Goal: Communication & Community: Answer question/provide support

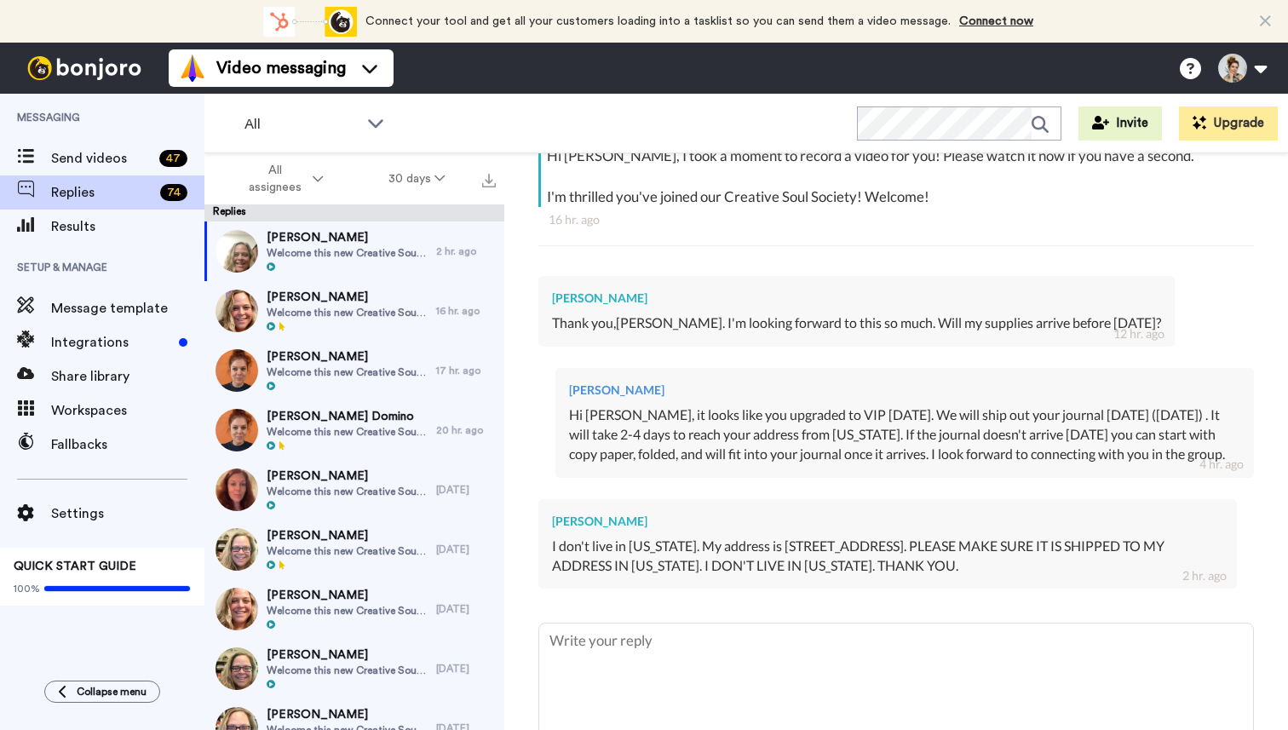
scroll to position [343, 0]
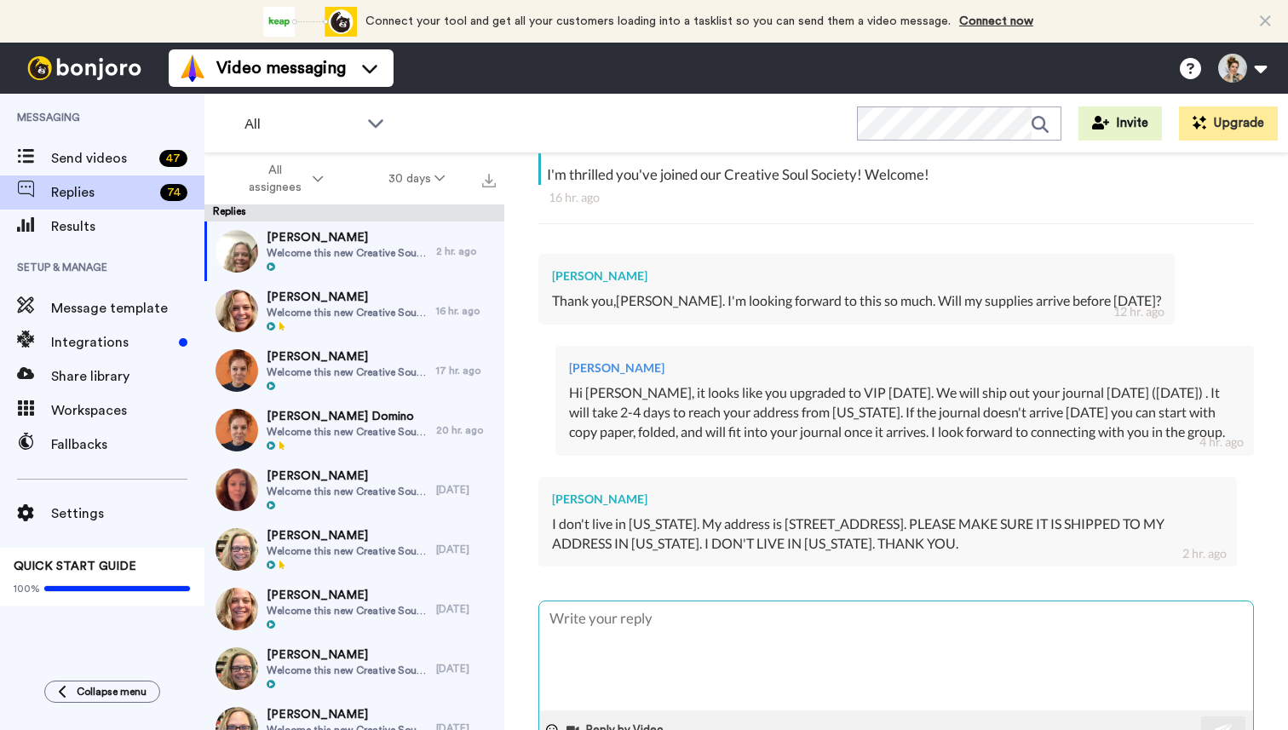
type textarea "x"
type textarea "I"
type textarea "x"
type textarea "I'"
type textarea "x"
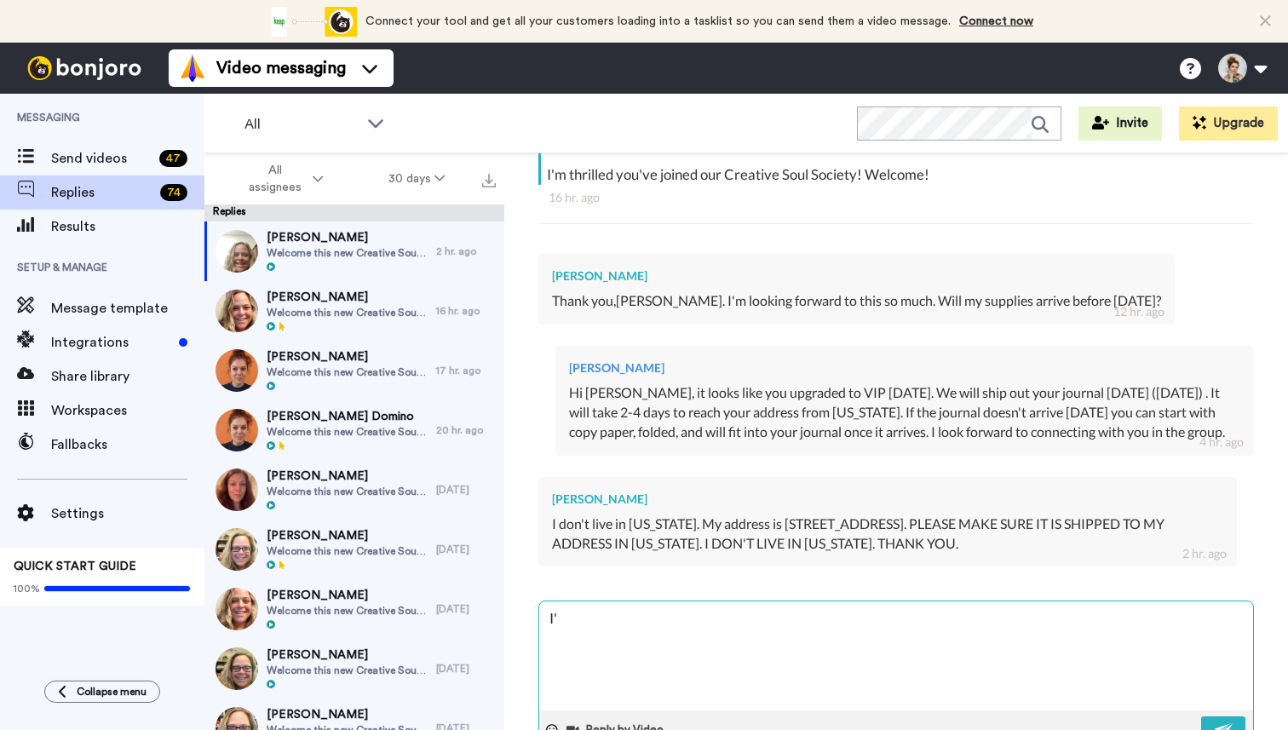
type textarea "I'm"
type textarea "x"
type textarea "I'm"
type textarea "x"
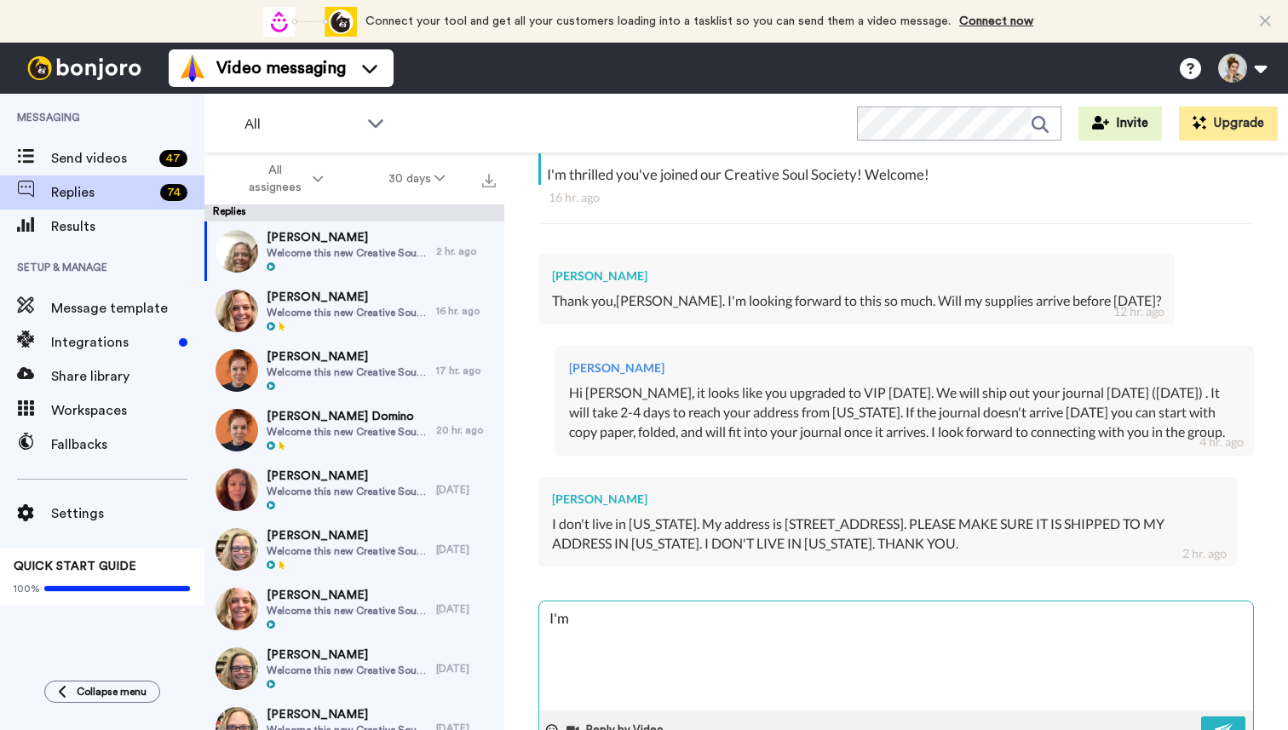
type textarea "I'm s"
type textarea "x"
type textarea "I'm so"
type textarea "x"
type textarea "I'm sor"
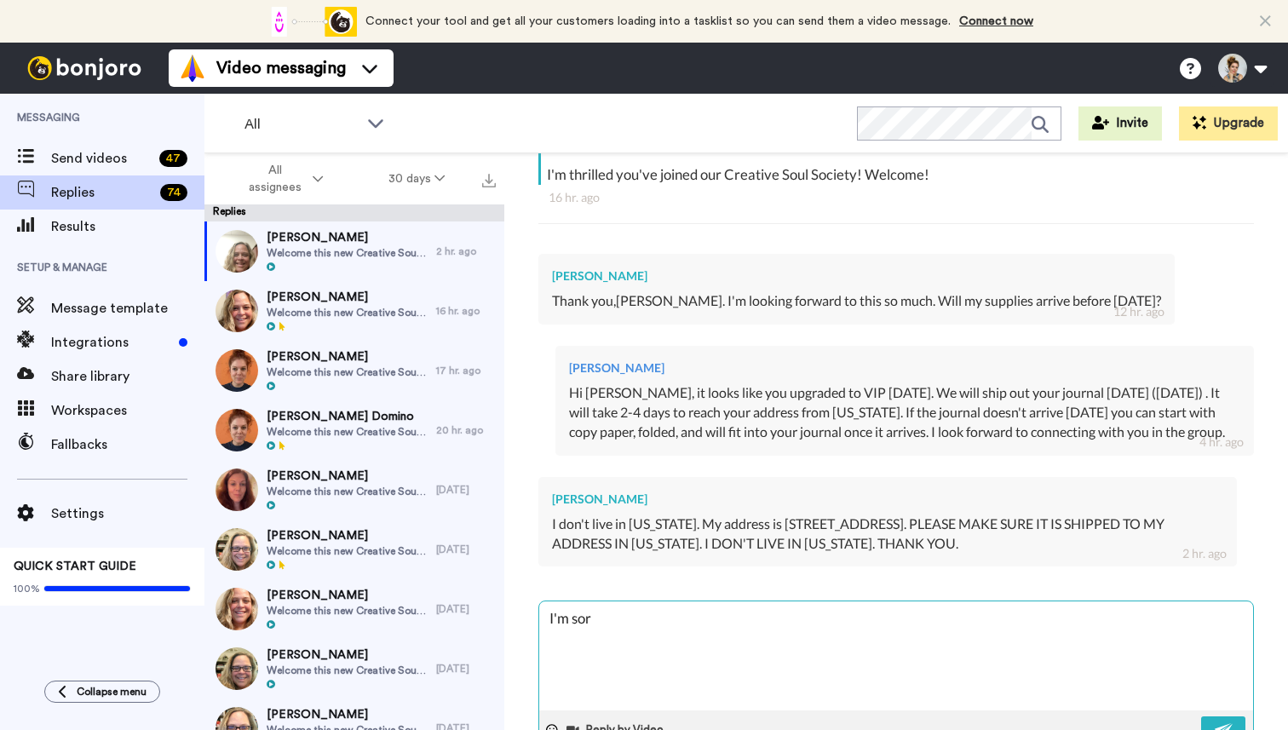
type textarea "x"
type textarea "I'm sorr"
type textarea "x"
type textarea "I'm sorry"
type textarea "x"
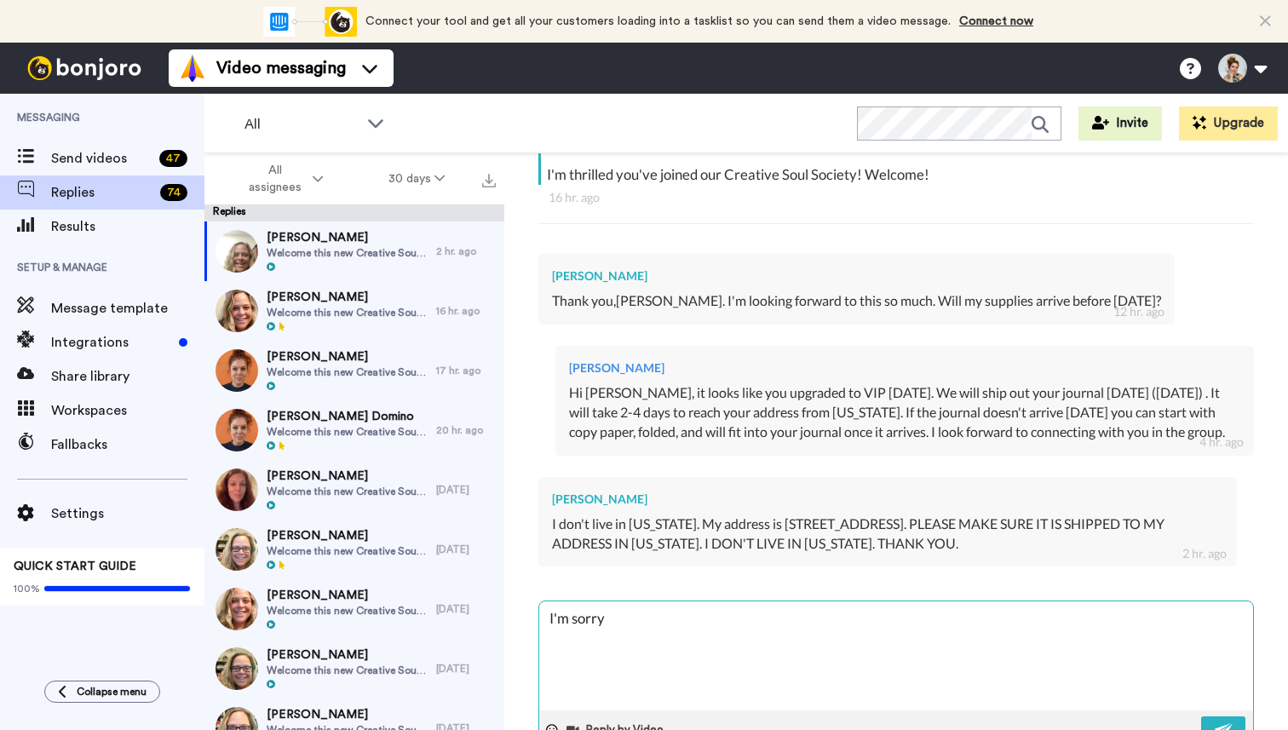
type textarea "I'm sorry"
type textarea "x"
type textarea "I'm sorry f"
type textarea "x"
type textarea "I'm sorry fo"
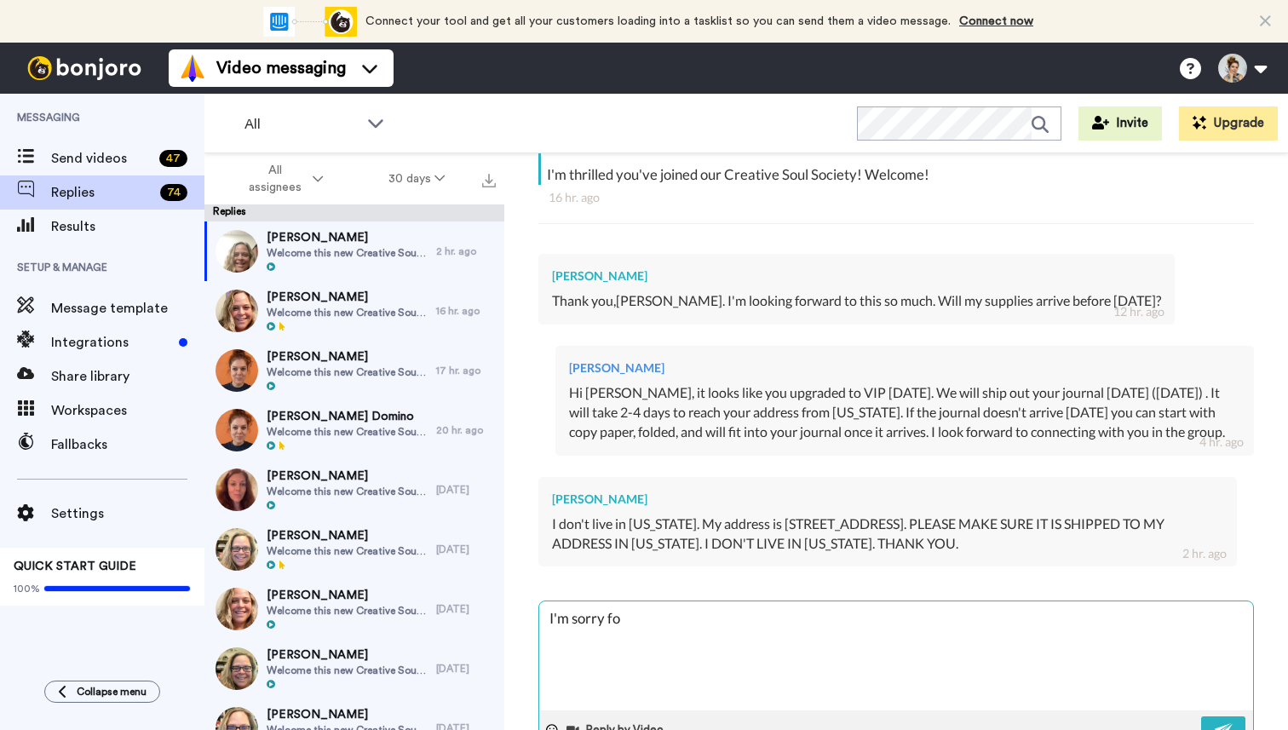
type textarea "x"
type textarea "I'm sorry for"
type textarea "x"
type textarea "I'm sorry for"
type textarea "x"
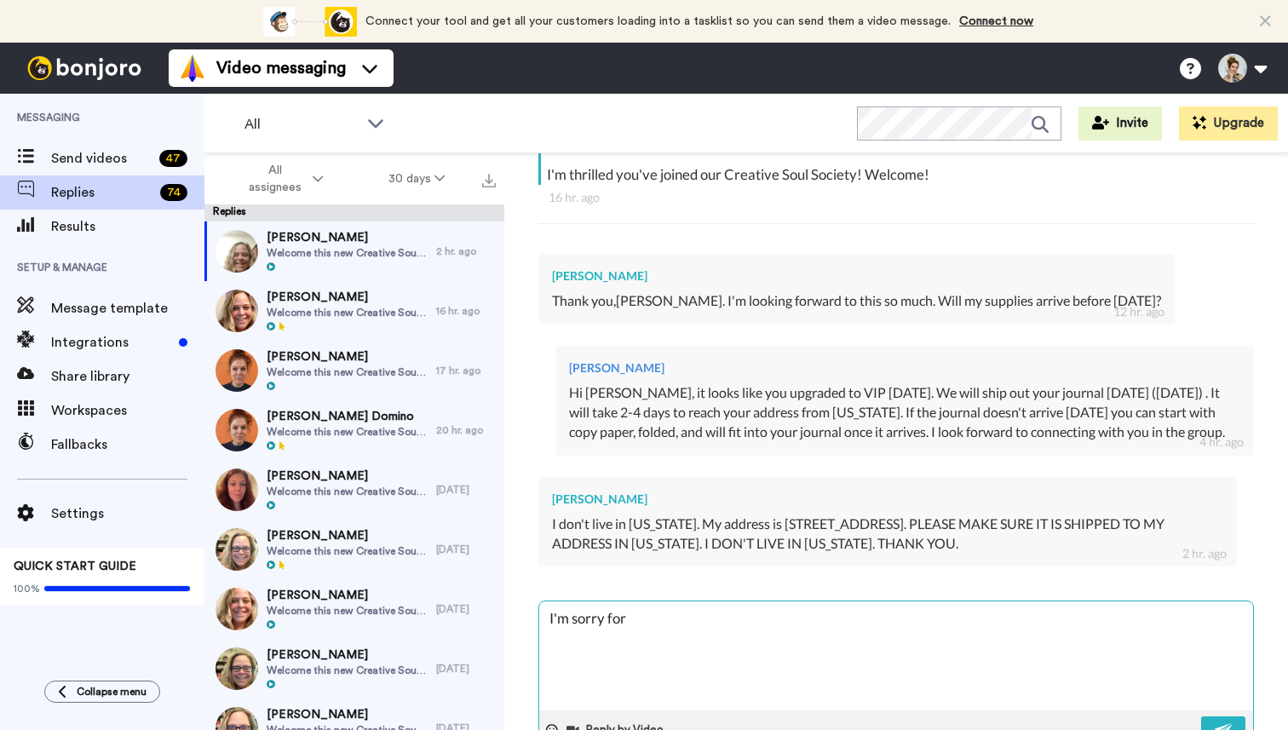
type textarea "I'm sorry for t"
type textarea "x"
type textarea "I'm sorry for th"
type textarea "x"
type textarea "I'm sorry for the"
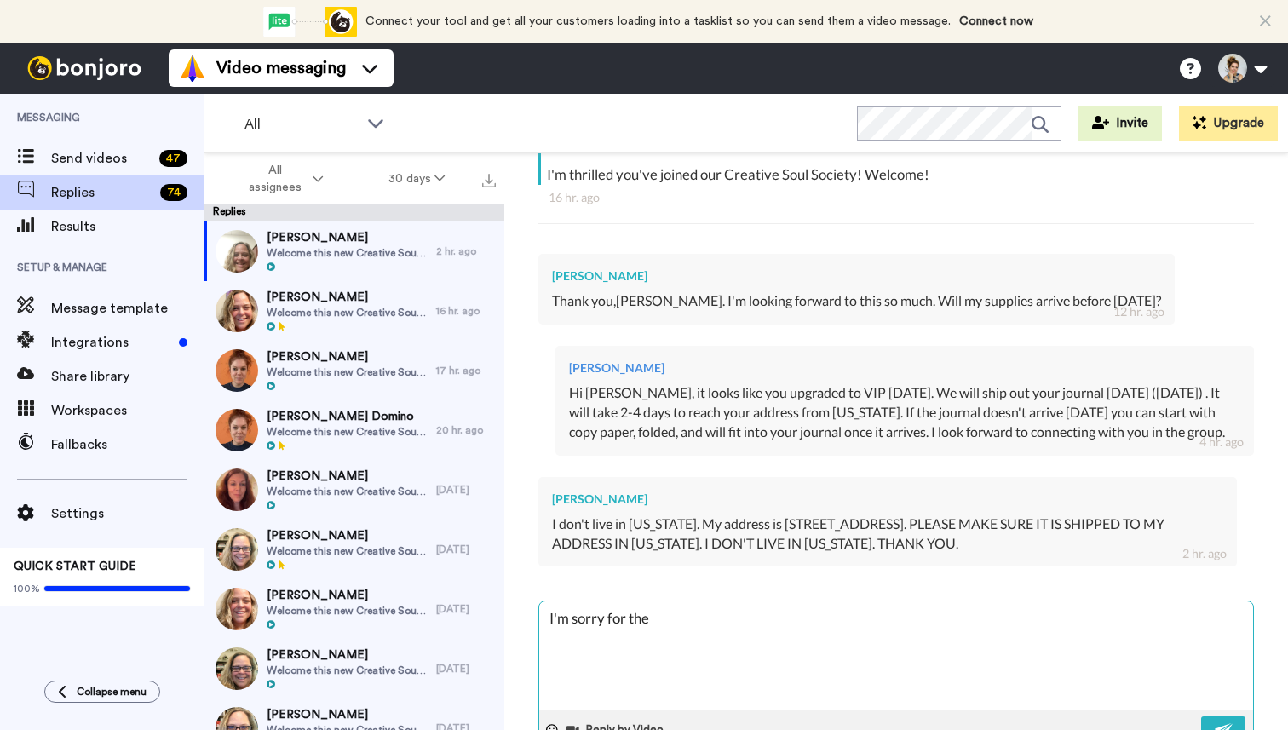
type textarea "x"
type textarea "I'm sorry for the"
type textarea "x"
type textarea "I'm sorry for the c"
type textarea "x"
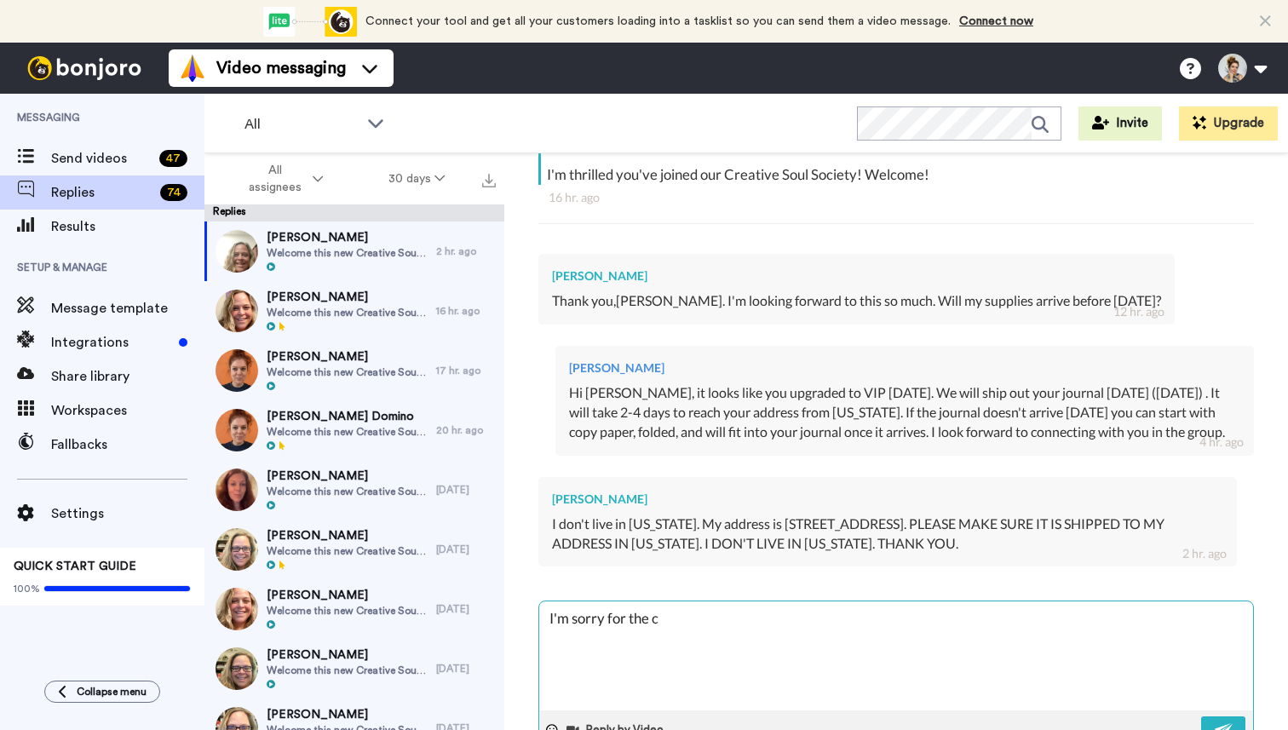
type textarea "I'm sorry for the co"
type textarea "x"
type textarea "I'm sorry for the con"
type textarea "x"
type textarea "I'm sorry for the conf"
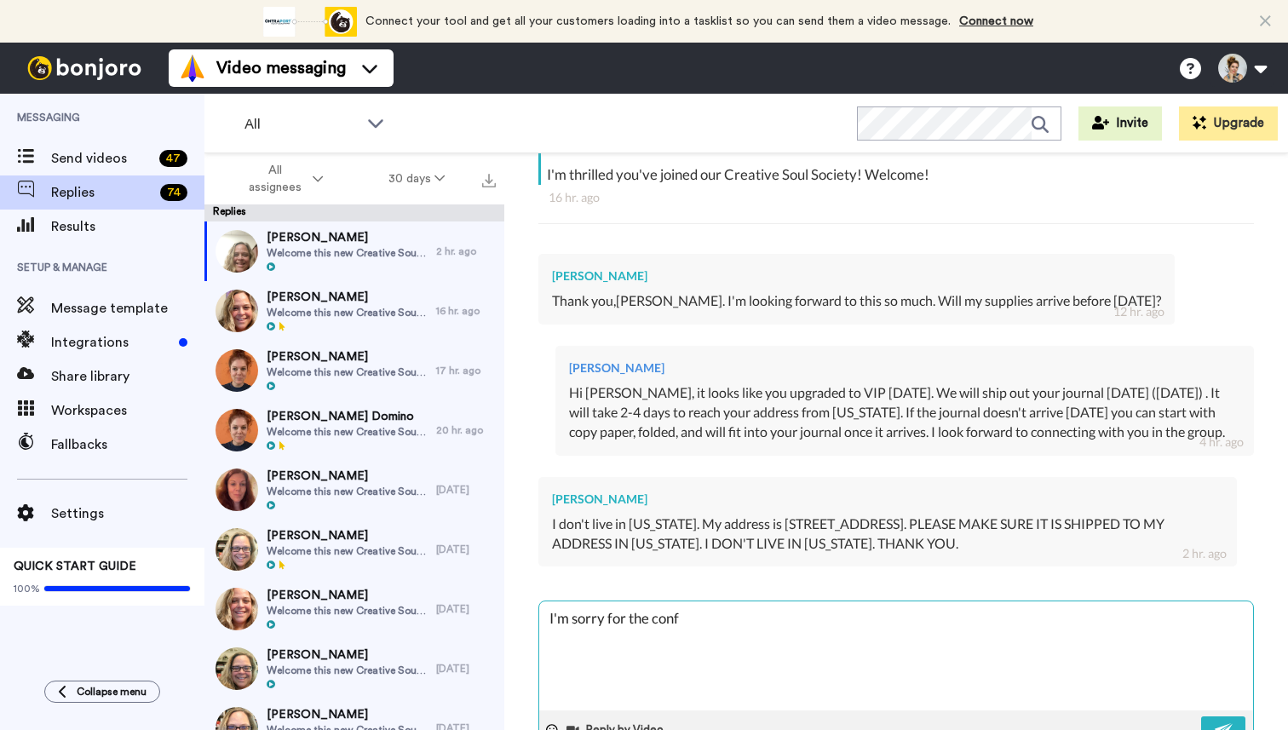
type textarea "x"
type textarea "I'm sorry for the confu"
type textarea "x"
type textarea "I'm sorry for the confusi"
type textarea "x"
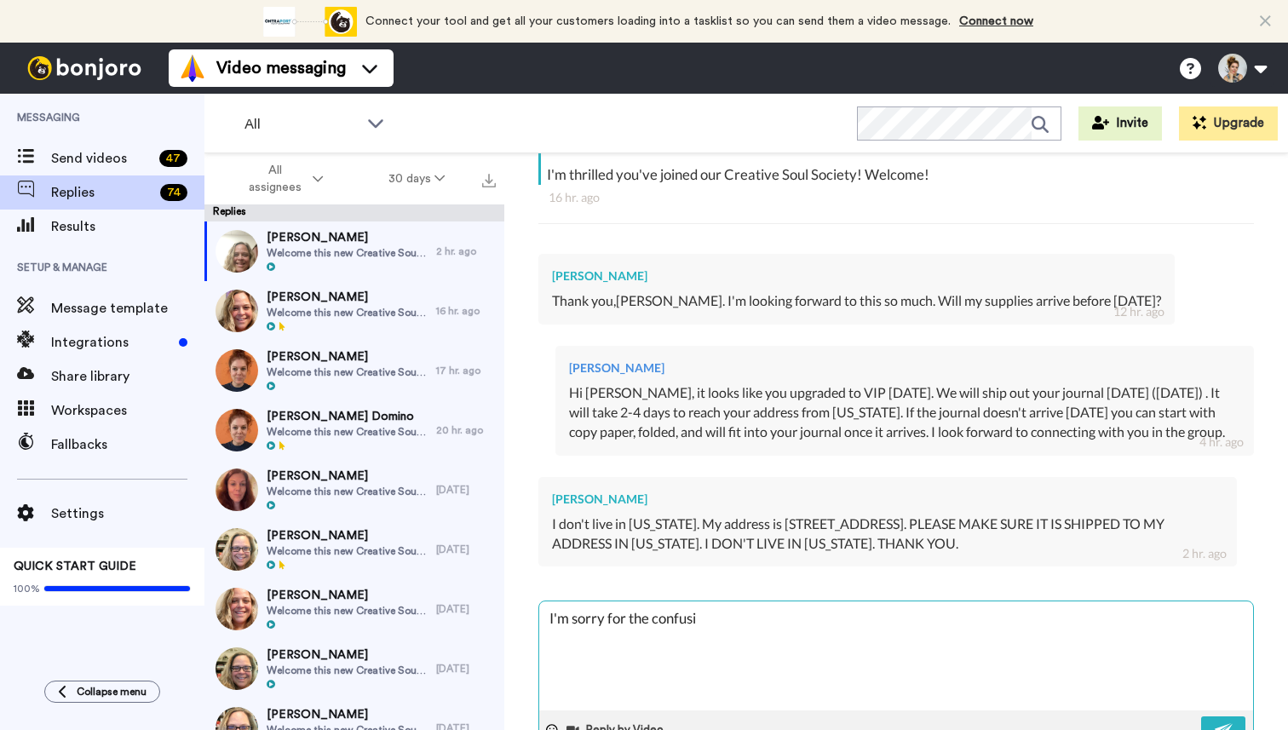
type textarea "I'm sorry for the confusio"
type textarea "x"
type textarea "I'm sorry for the confusion"
type textarea "x"
type textarea "I'm sorry for the confusion."
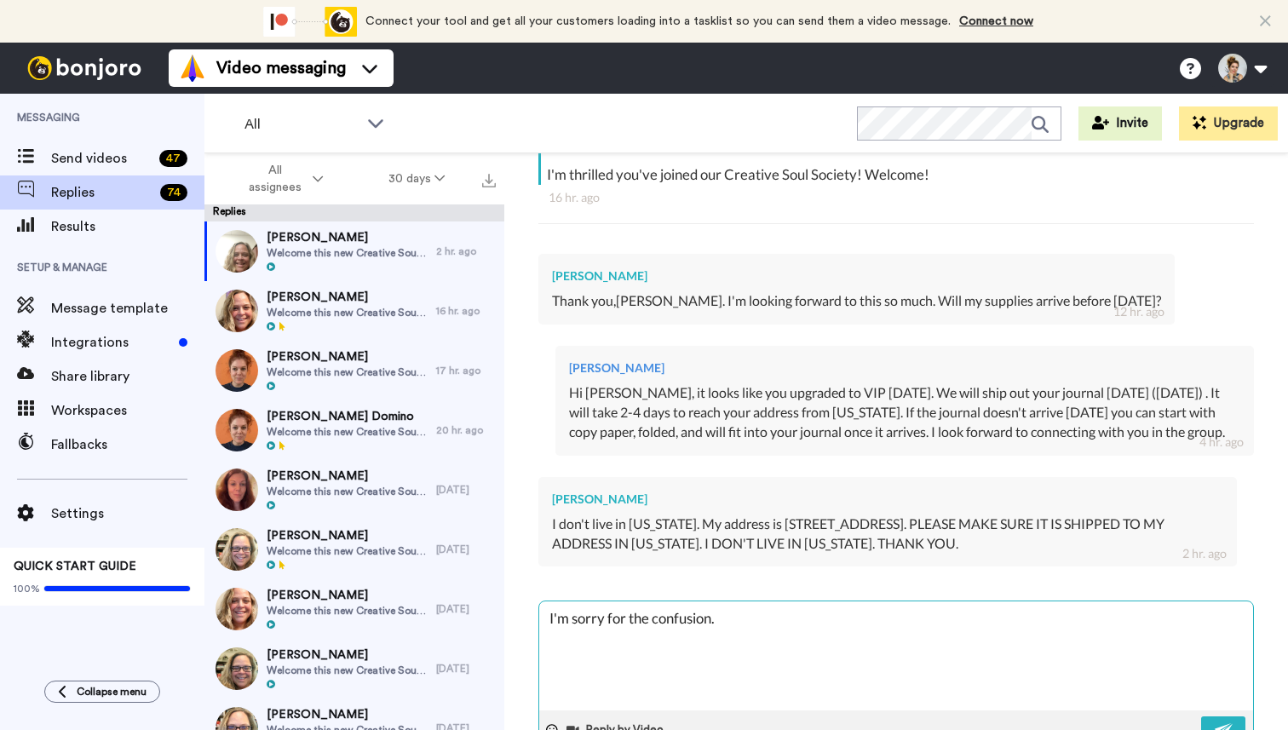
type textarea "x"
type textarea "I'm sorry for the confusion."
type textarea "x"
type textarea "I'm sorry for the confusion. i"
type textarea "x"
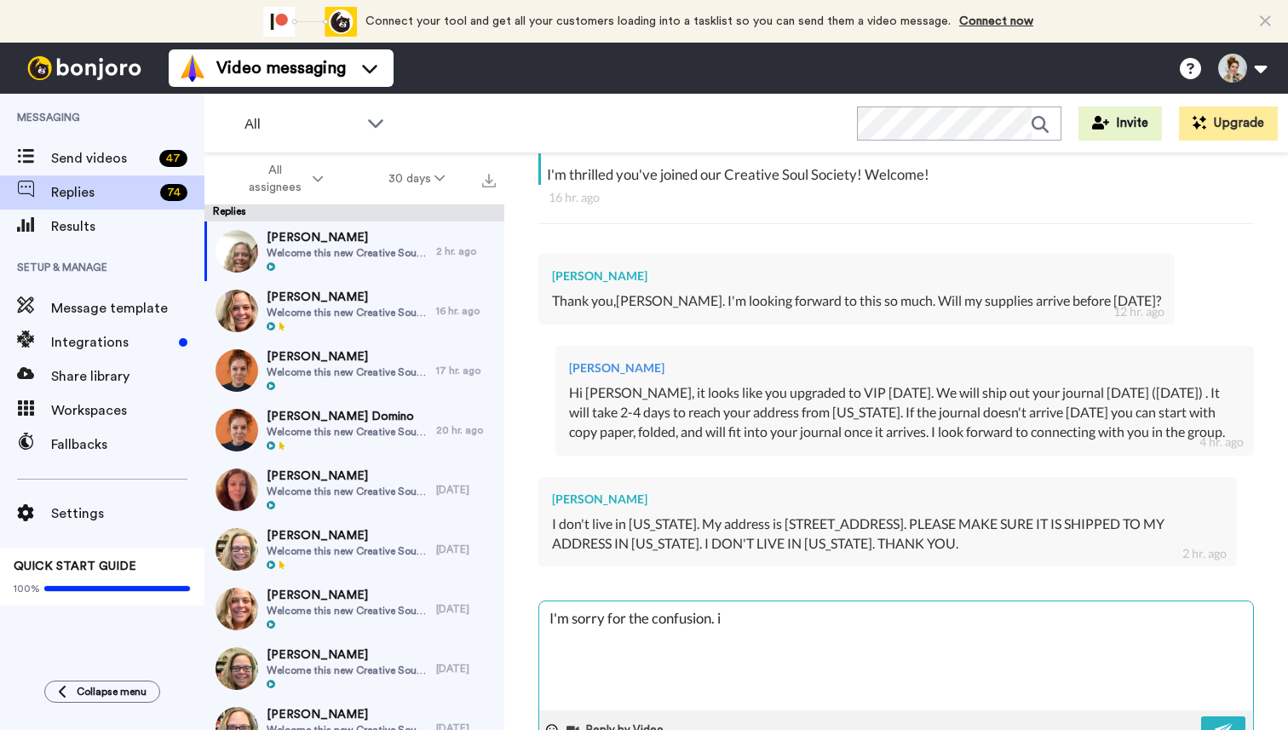
type textarea "I'm sorry for the confusion. i"
type textarea "x"
type textarea "I'm sorry for the confusion. i l"
type textarea "x"
type textarea "I'm sorry for the confusion. i li"
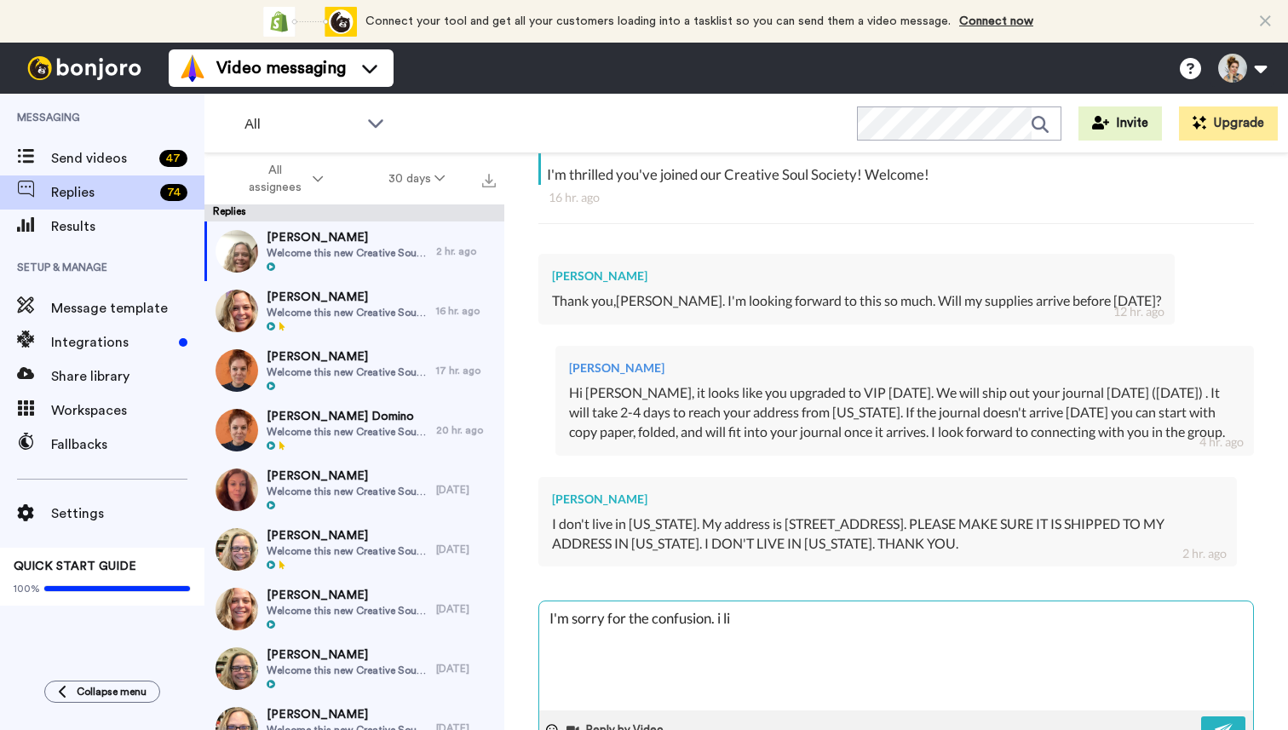
type textarea "x"
type textarea "I'm sorry for the confusion. i l"
type textarea "x"
type textarea "I'm sorry for the confusion. i"
type textarea "x"
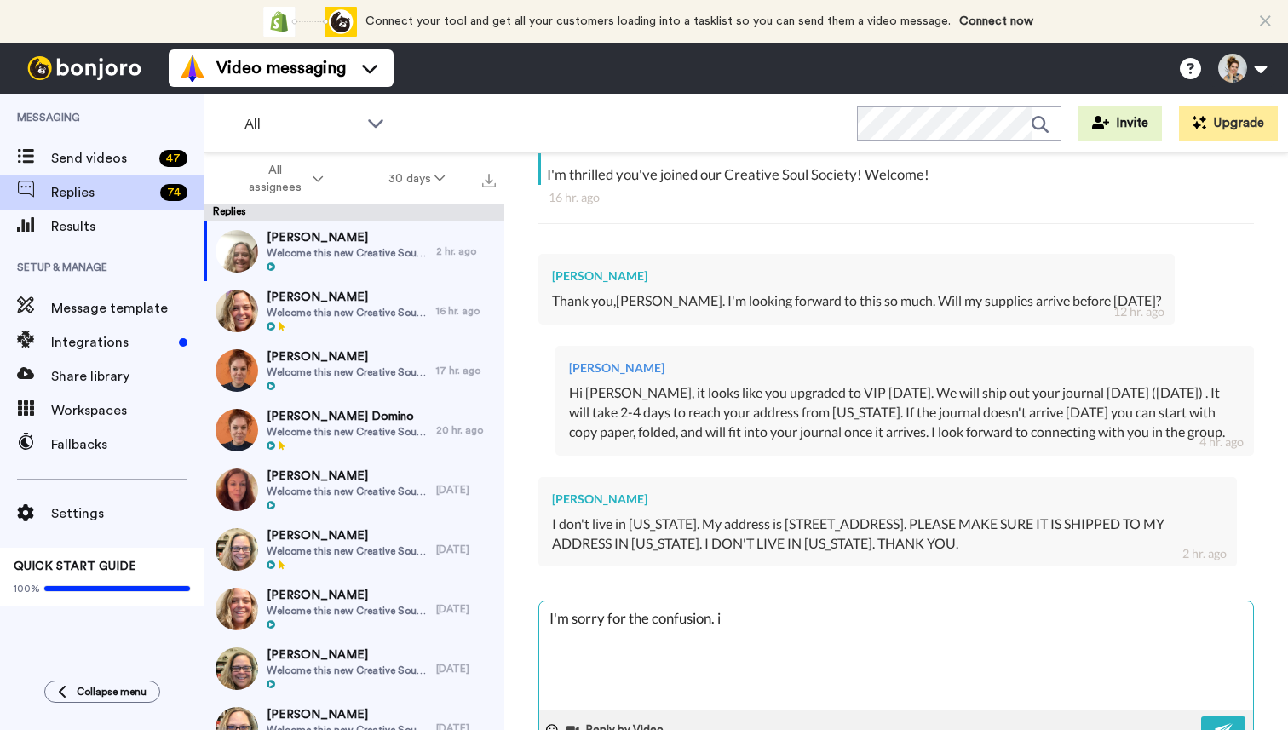
type textarea "I'm sorry for the confusion. i"
type textarea "x"
type textarea "I'm sorry for the confusion."
type textarea "x"
type textarea "I'm sorry for the confusion."
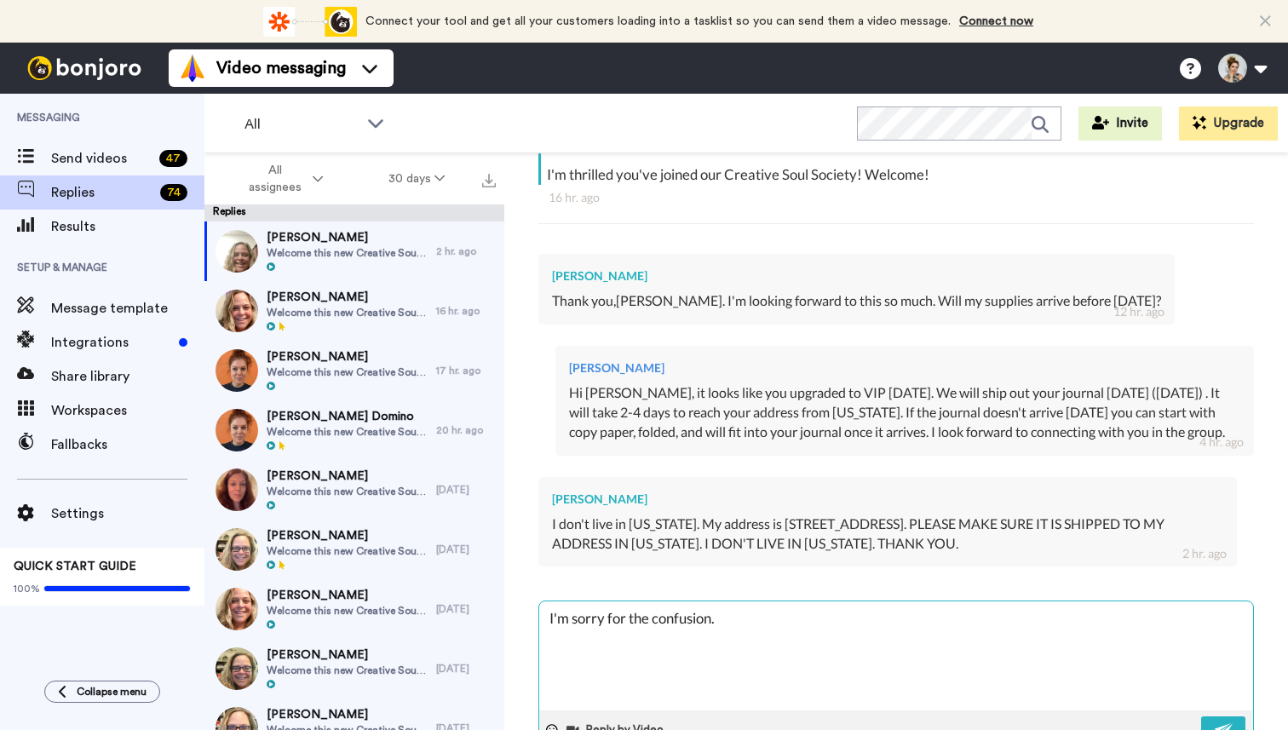
type textarea "x"
type textarea "I'm sorry for the confusion. M"
type textarea "x"
type textarea "I'm sorry for the confusion."
type textarea "x"
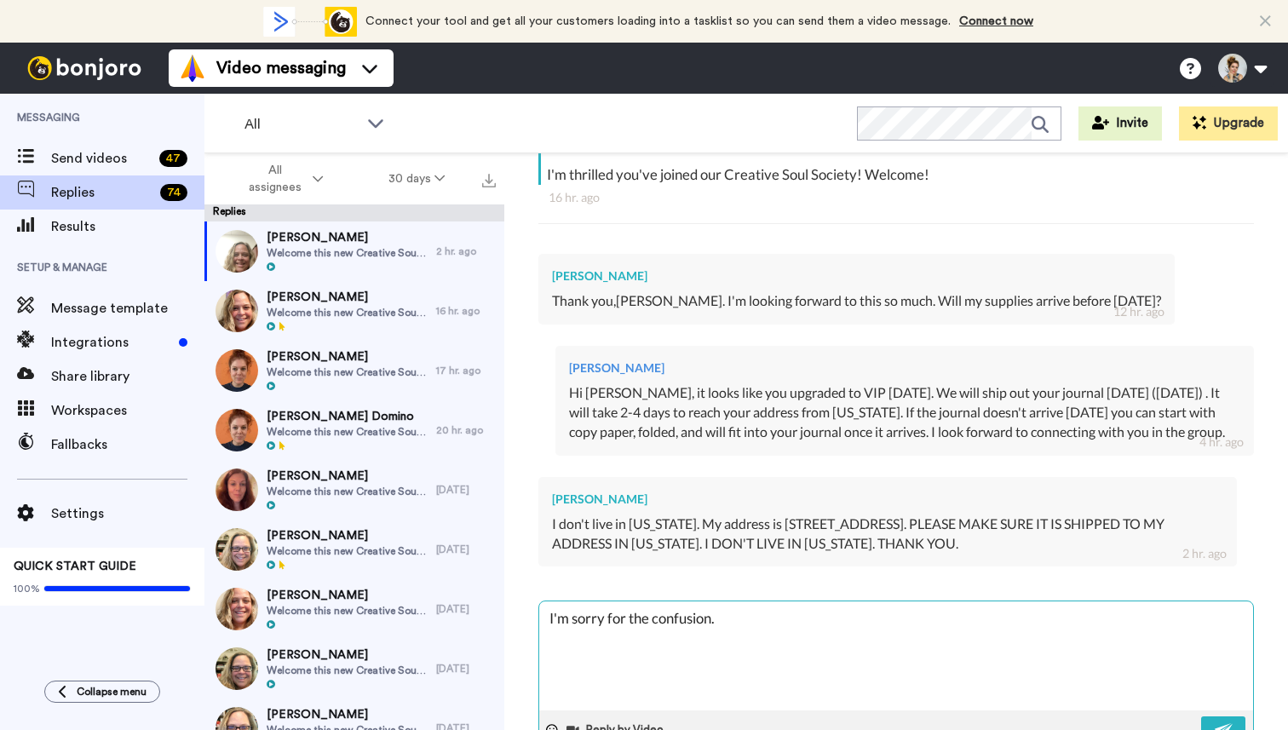
type textarea "I'm sorry for the confusion. I"
type textarea "x"
type textarea "I'm sorry for the confusion. I"
type textarea "x"
type textarea "I'm sorry for the confusion. I l"
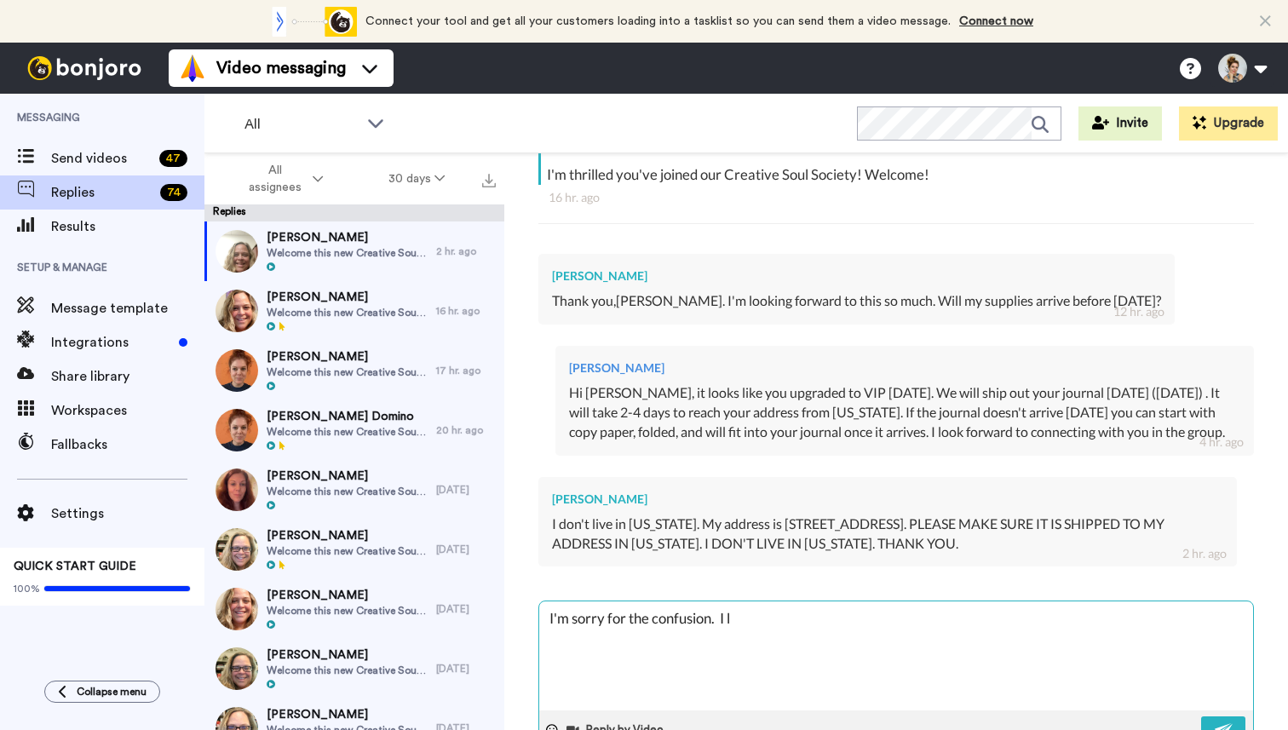
type textarea "x"
type textarea "I'm sorry for the confusion. I li"
type textarea "x"
type textarea "I'm sorry for the confusion. I liv"
type textarea "x"
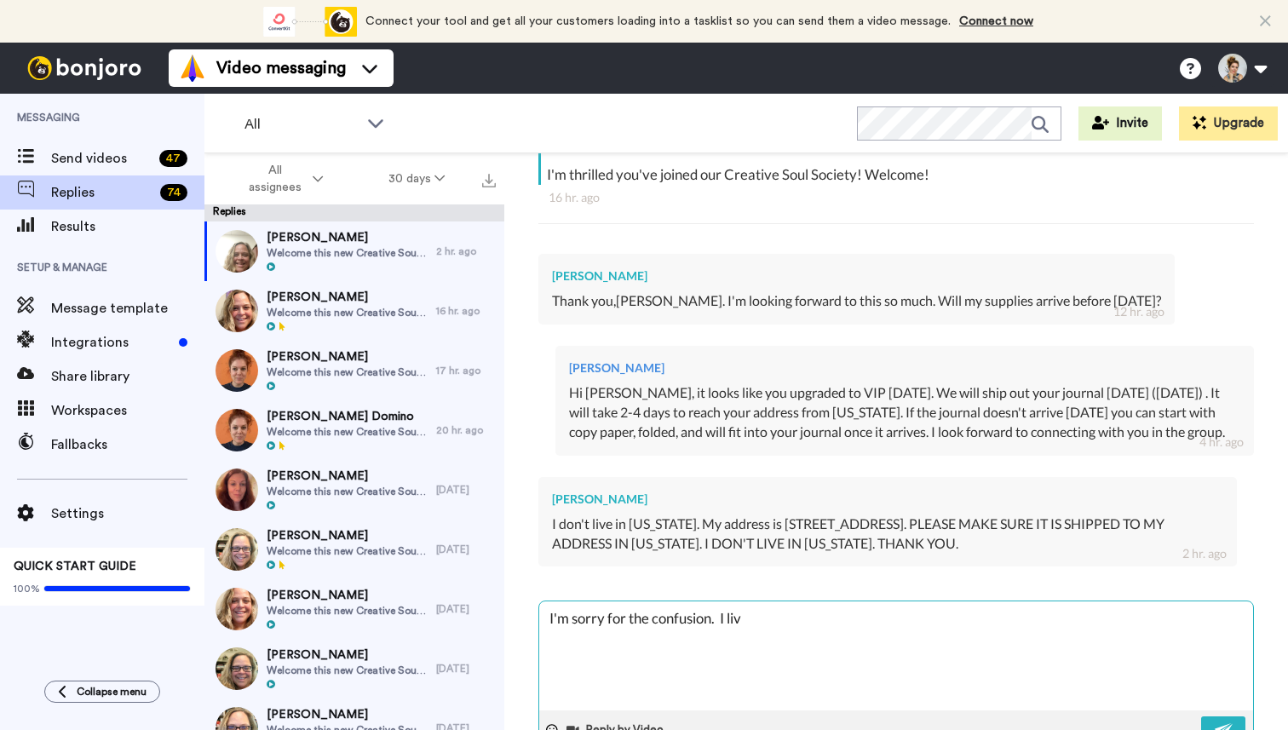
type textarea "I'm sorry for the confusion. I live"
type textarea "x"
type textarea "I'm sorry for the confusion. I live"
type textarea "x"
type textarea "I'm sorry for the confusion. I live i"
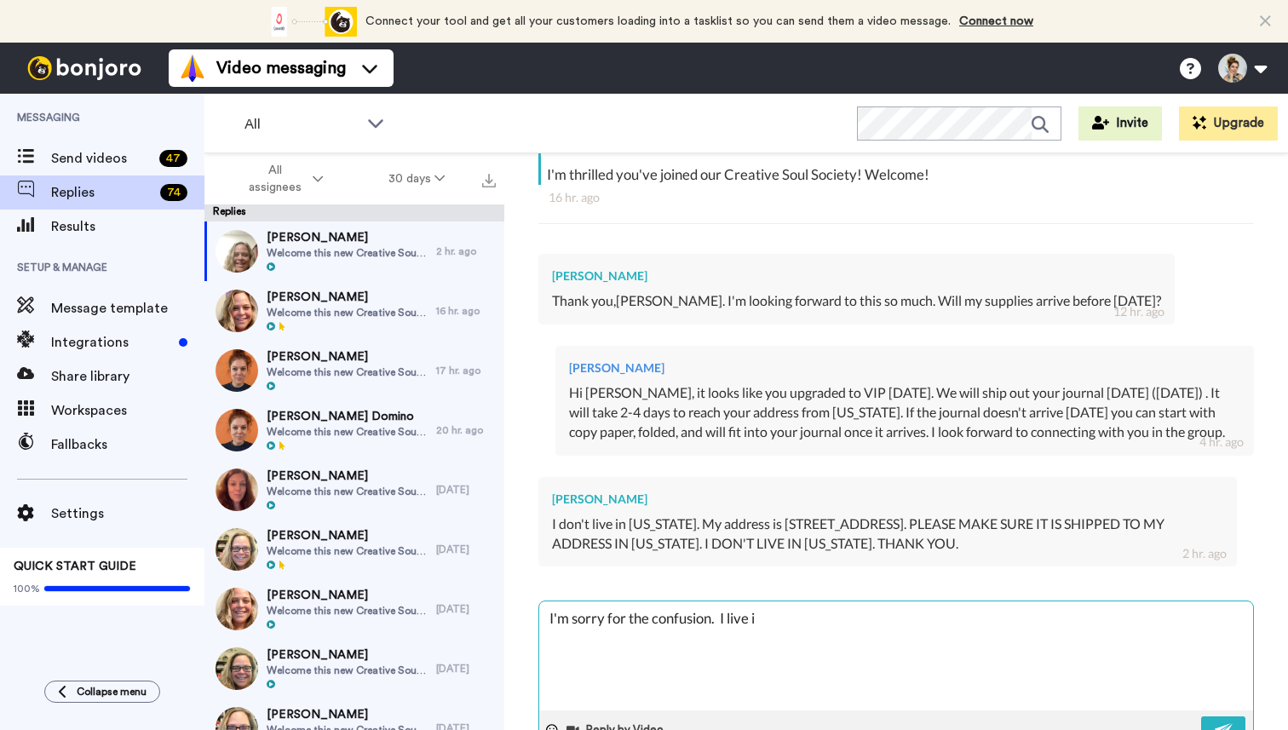
type textarea "x"
type textarea "I'm sorry for the confusion. I live in"
type textarea "x"
type textarea "I'm sorry for the confusion. I live in"
type textarea "x"
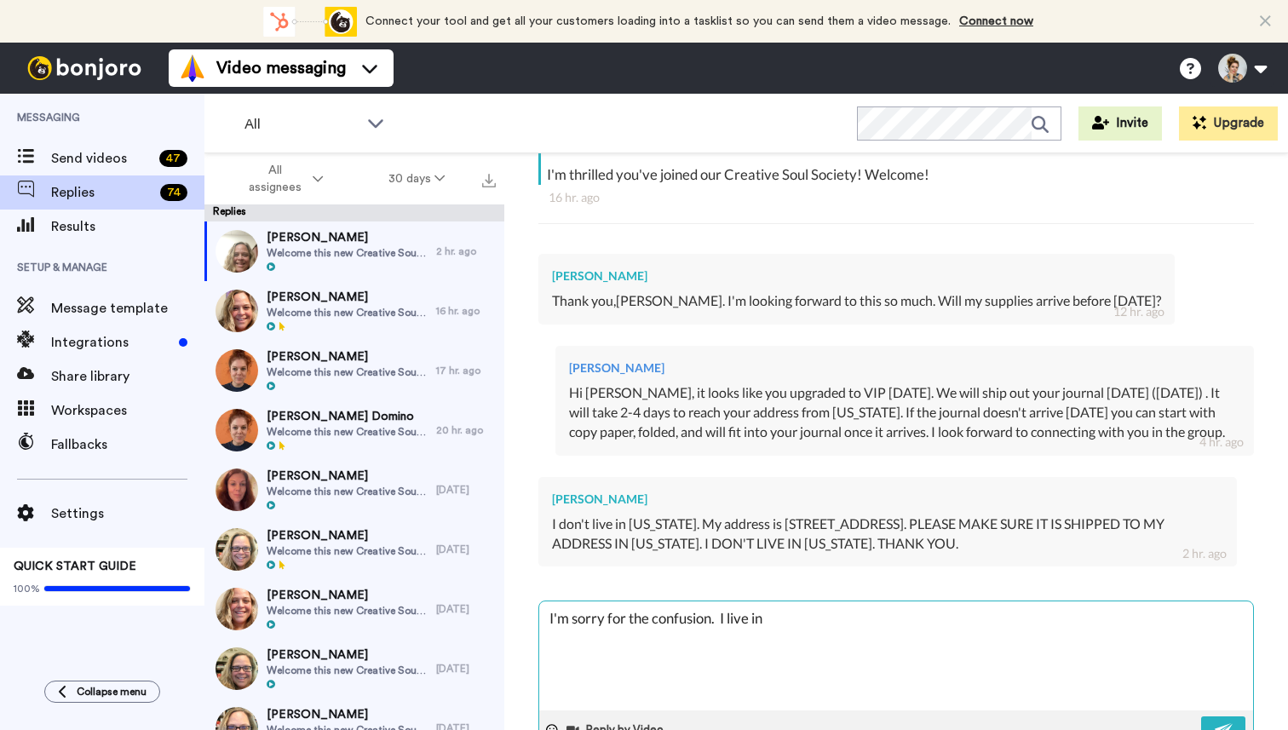
type textarea "I'm sorry for the confusion. I live in F"
type textarea "x"
type textarea "I'm sorry for the confusion. I live in Fo"
type textarea "x"
type textarea "I'm sorry for the confusion. I live in F"
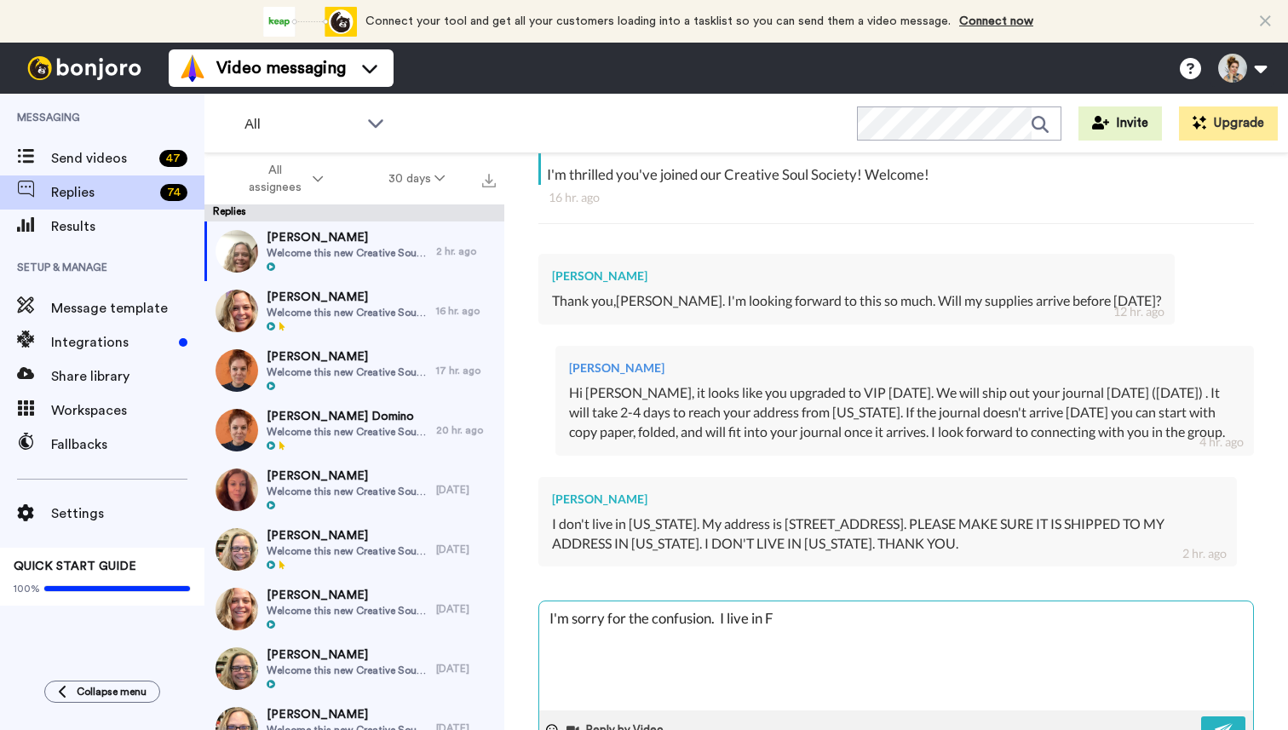
type textarea "x"
type textarea "I'm sorry for the confusion. I live in Fl"
type textarea "x"
type textarea "I'm sorry for the confusion. I live in Flo"
type textarea "x"
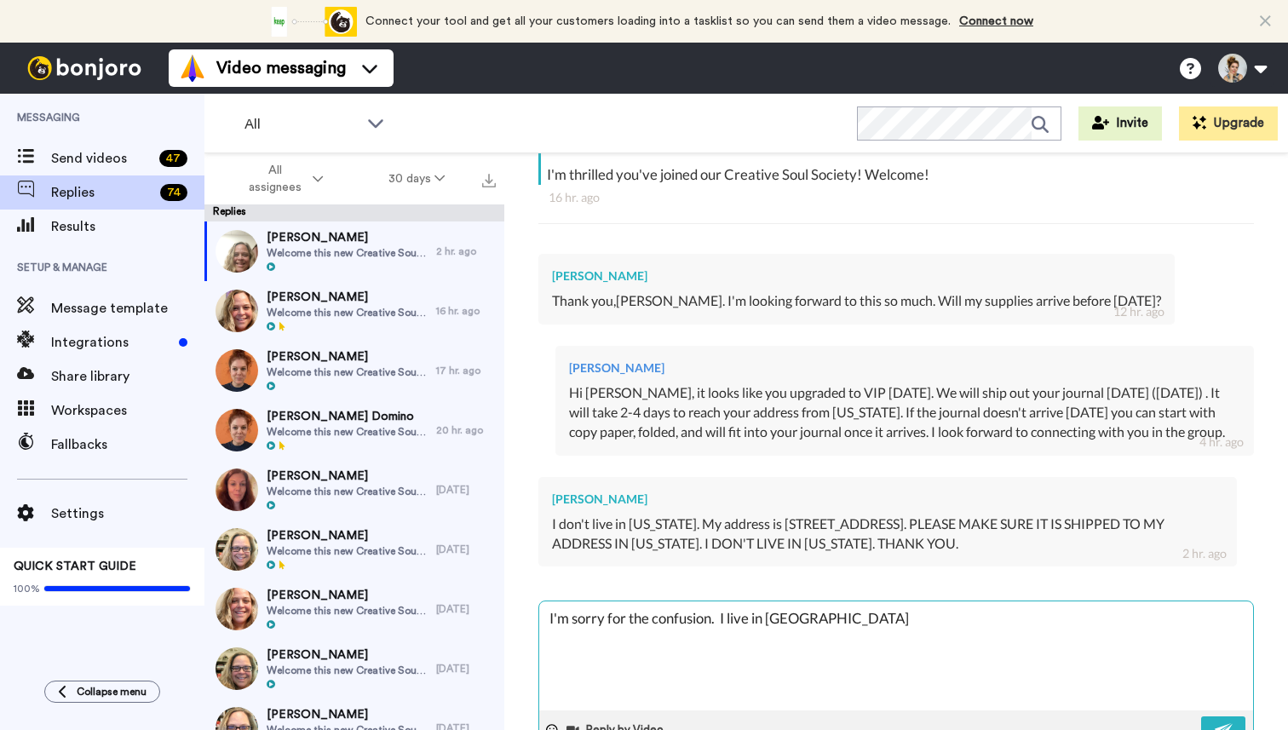
type textarea "I'm sorry for the confusion. I live in Flor"
type textarea "x"
type textarea "I'm sorry for the confusion. I live in Flori"
type textarea "x"
type textarea "I'm sorry for the confusion. I live in Florid"
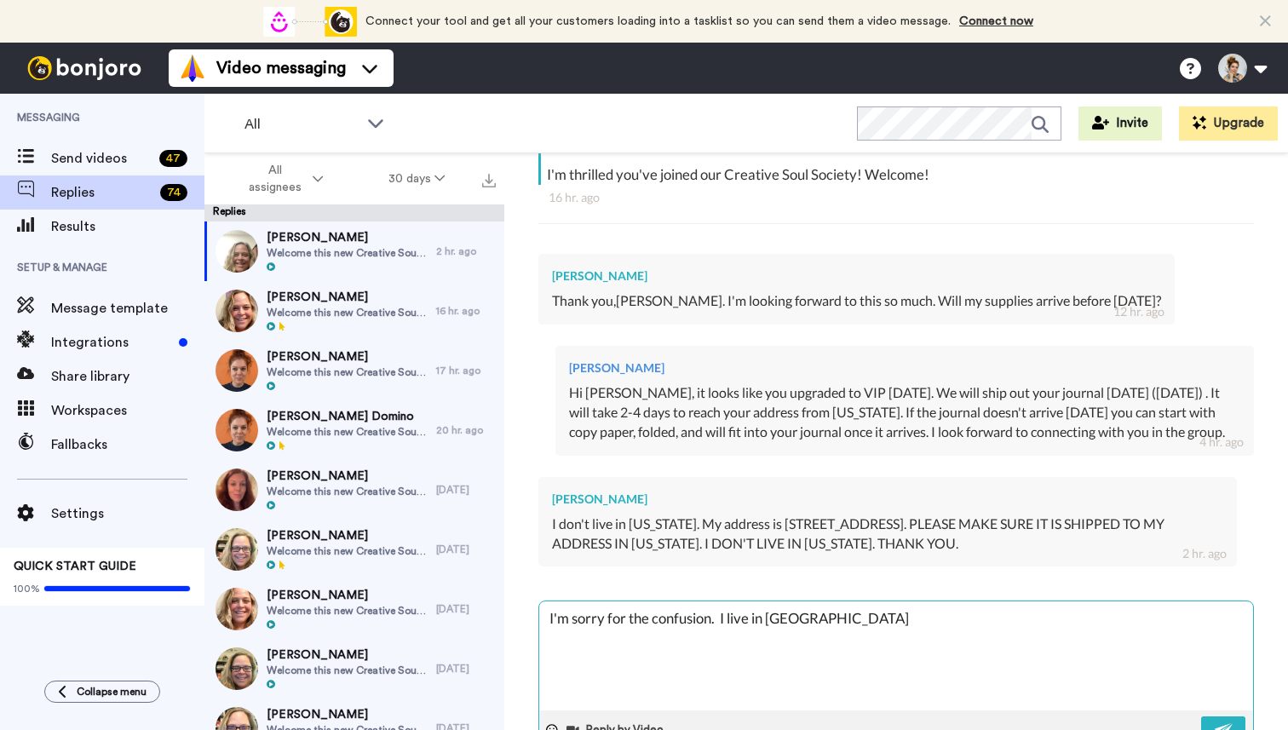
type textarea "x"
type textarea "I'm sorry for the confusion. I live in Florida"
type textarea "x"
type textarea "I'm sorry for the confusion. I live in Florida"
type textarea "x"
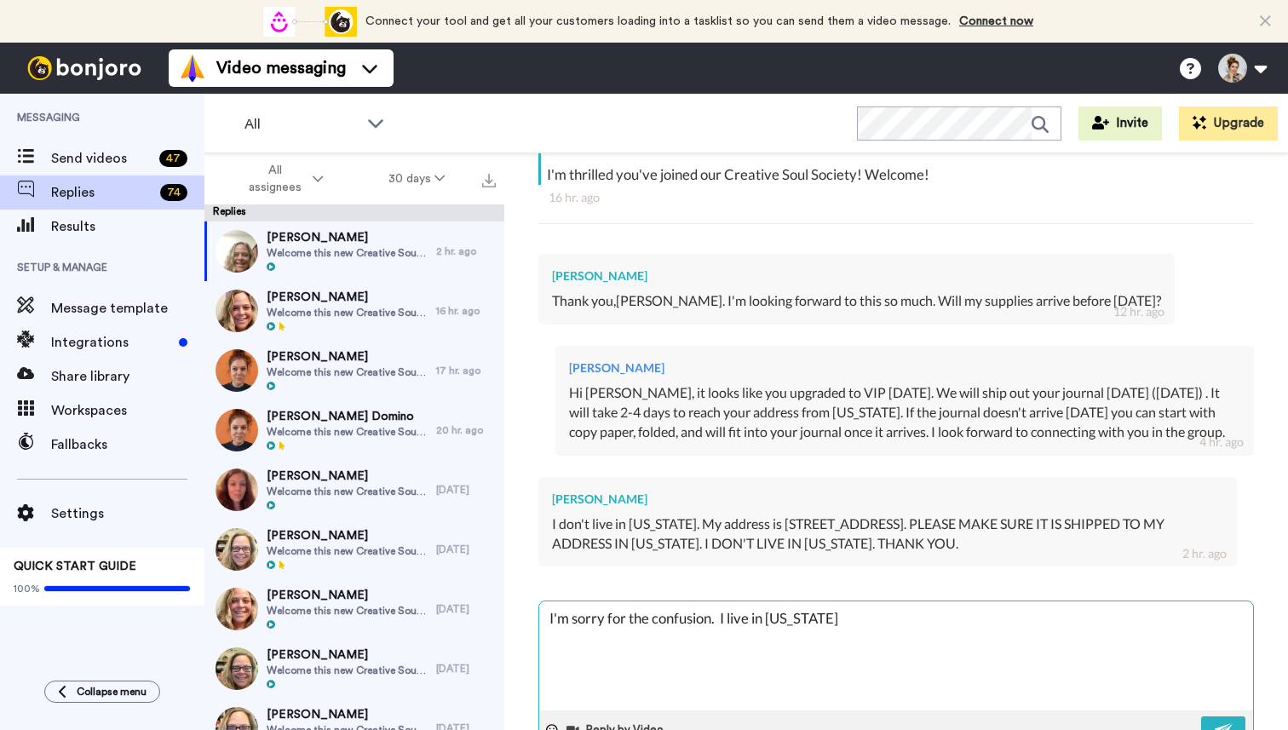
type textarea "I'm sorry for the confusion. I live in Florida a"
type textarea "x"
type textarea "I'm sorry for the confusion. I live in Florida an"
type textarea "x"
type textarea "I'm sorry for the confusion. I live in Florida and"
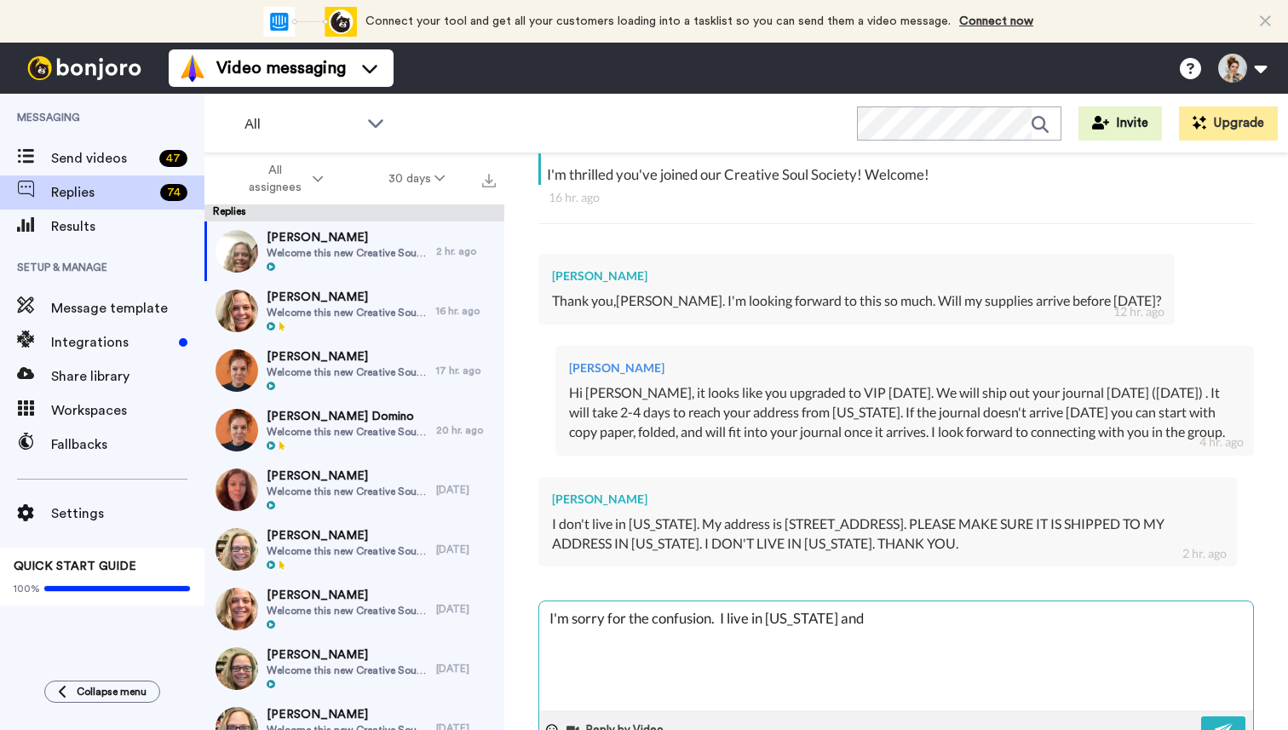
type textarea "x"
type textarea "I'm sorry for the confusion. I live in Florida and"
type textarea "x"
type textarea "I'm sorry for the confusion. I live in Florida and i"
type textarea "x"
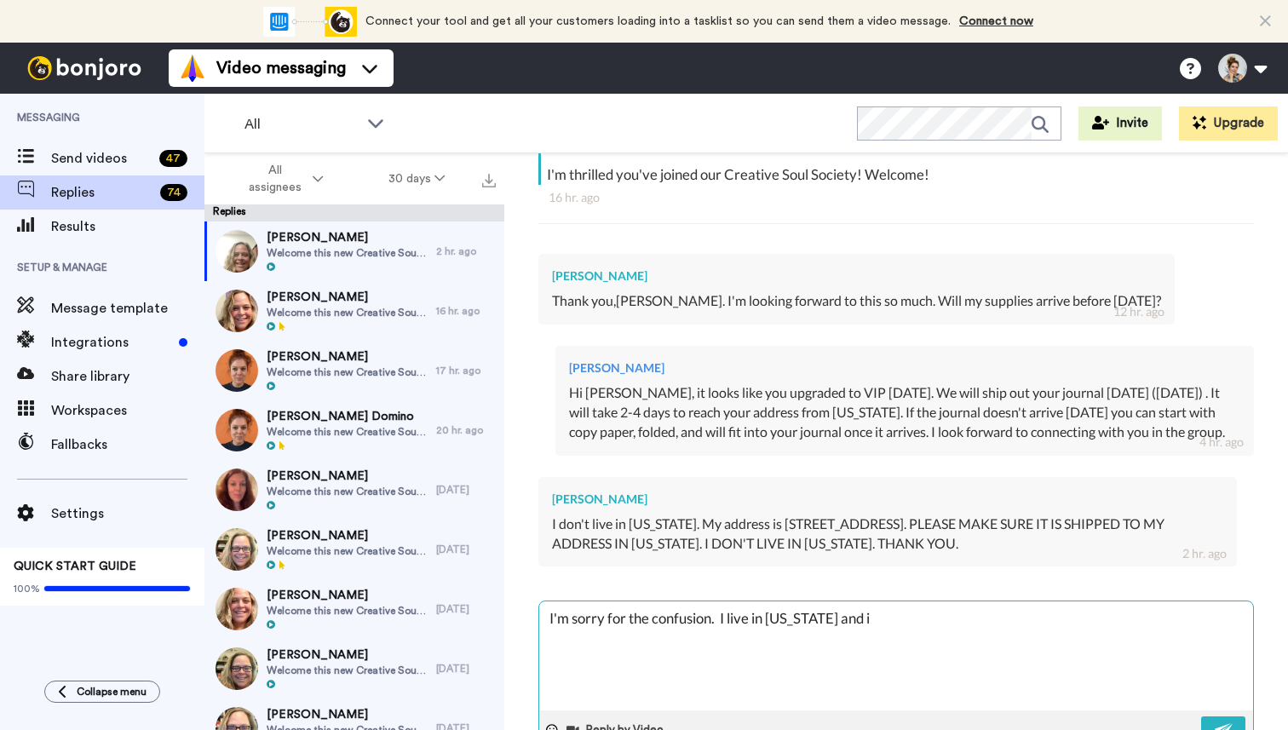
type textarea "I'm sorry for the confusion. I live in Florida and it"
type textarea "x"
type textarea "I'm sorry for the confusion. I live in Florida and it"
type textarea "x"
type textarea "I'm sorry for the confusion. I live in Florida and it s"
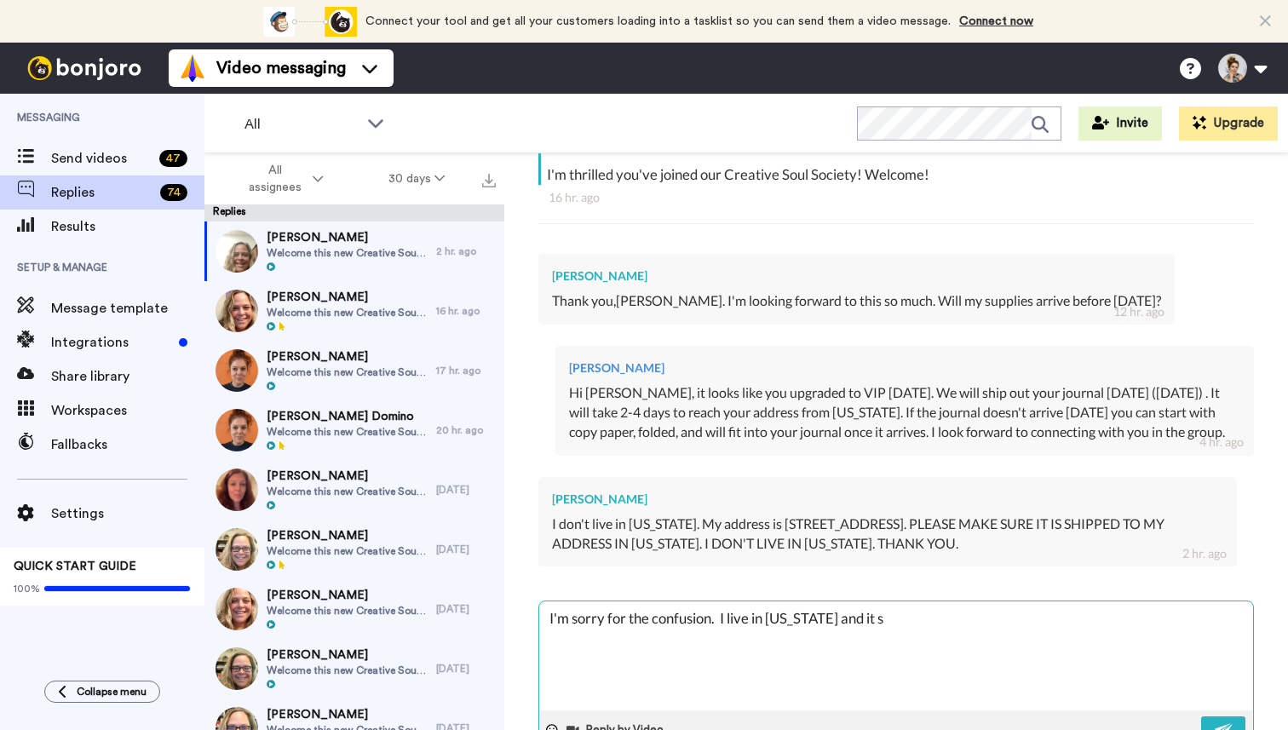
type textarea "x"
type textarea "I'm sorry for the confusion. I live in Florida and it"
type textarea "x"
type textarea "I'm sorry for the confusion. I live in Florida and it i"
type textarea "x"
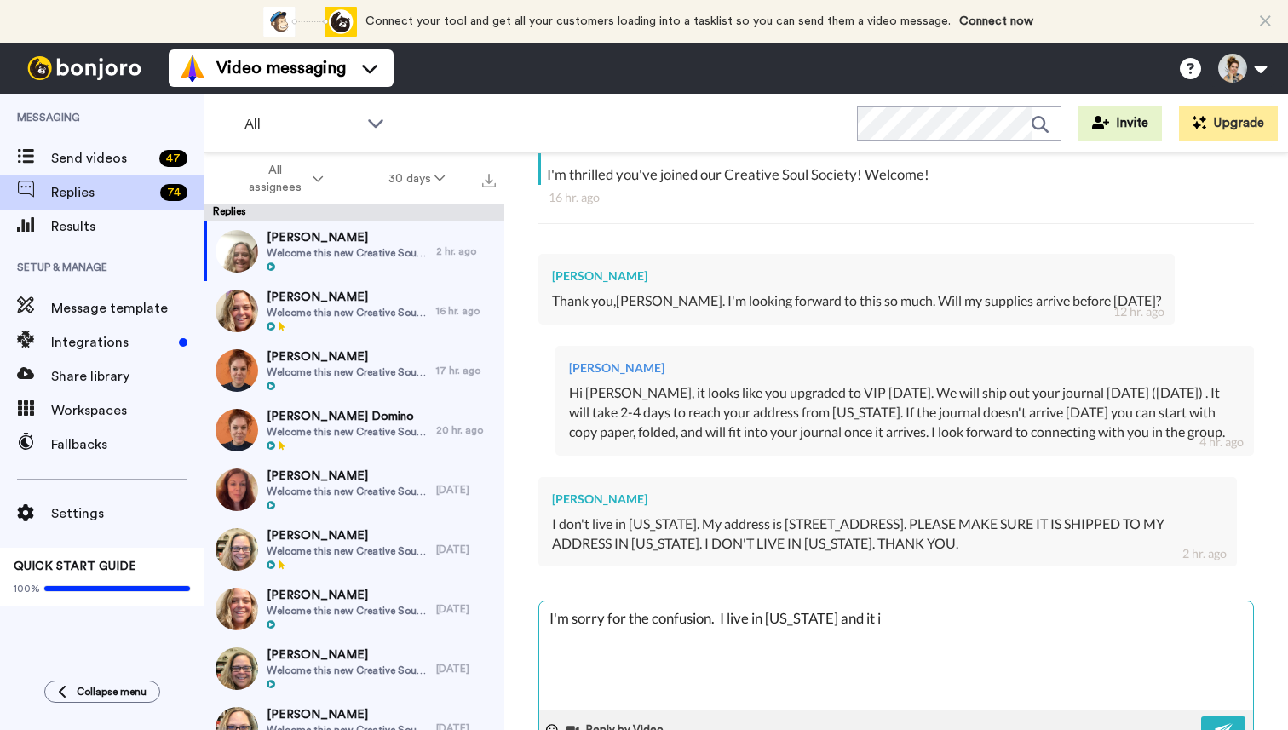
type textarea "I'm sorry for the confusion. I live in Florida and it is"
type textarea "x"
type textarea "I'm sorry for the confusion. I live in Florida and it is"
type textarea "x"
type textarea "I'm sorry for the confusion. I live in Florida and it is s"
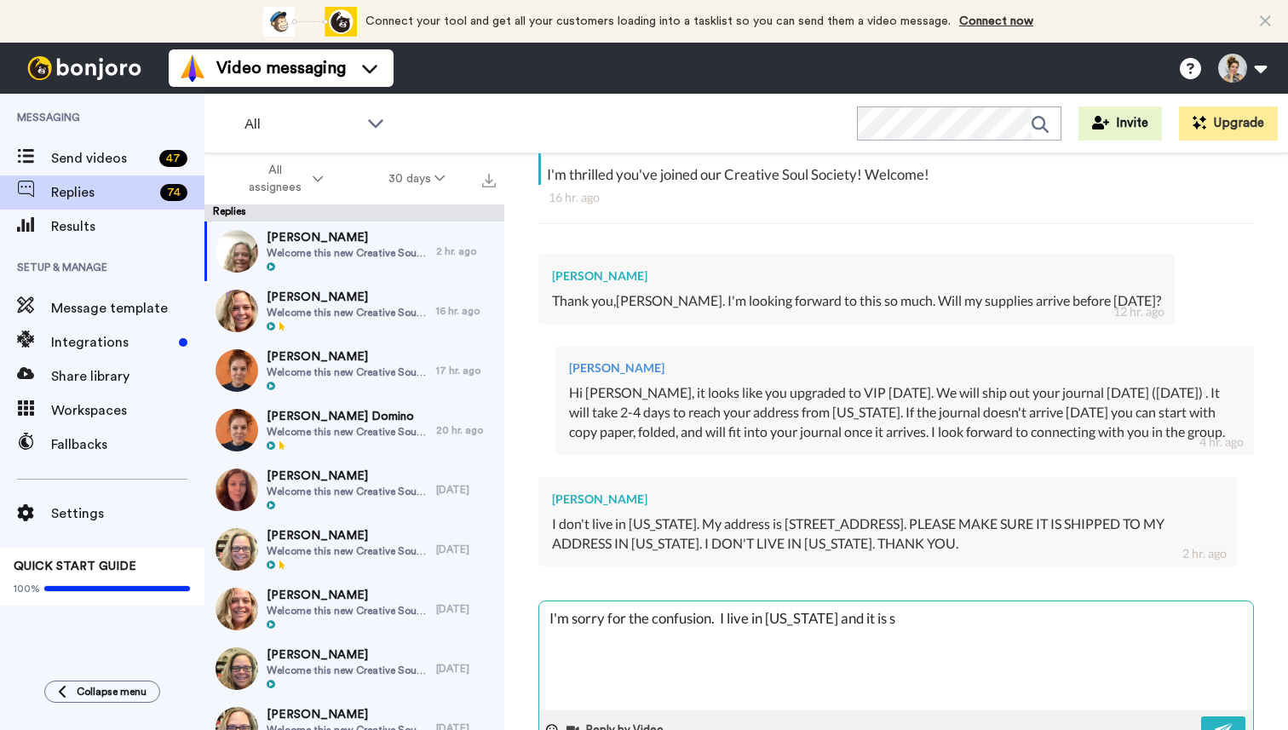
type textarea "x"
type textarea "I'm sorry for the confusion. I live in Florida and it is sh"
type textarea "x"
type textarea "I'm sorry for the confusion. I live in Florida and it is shi"
type textarea "x"
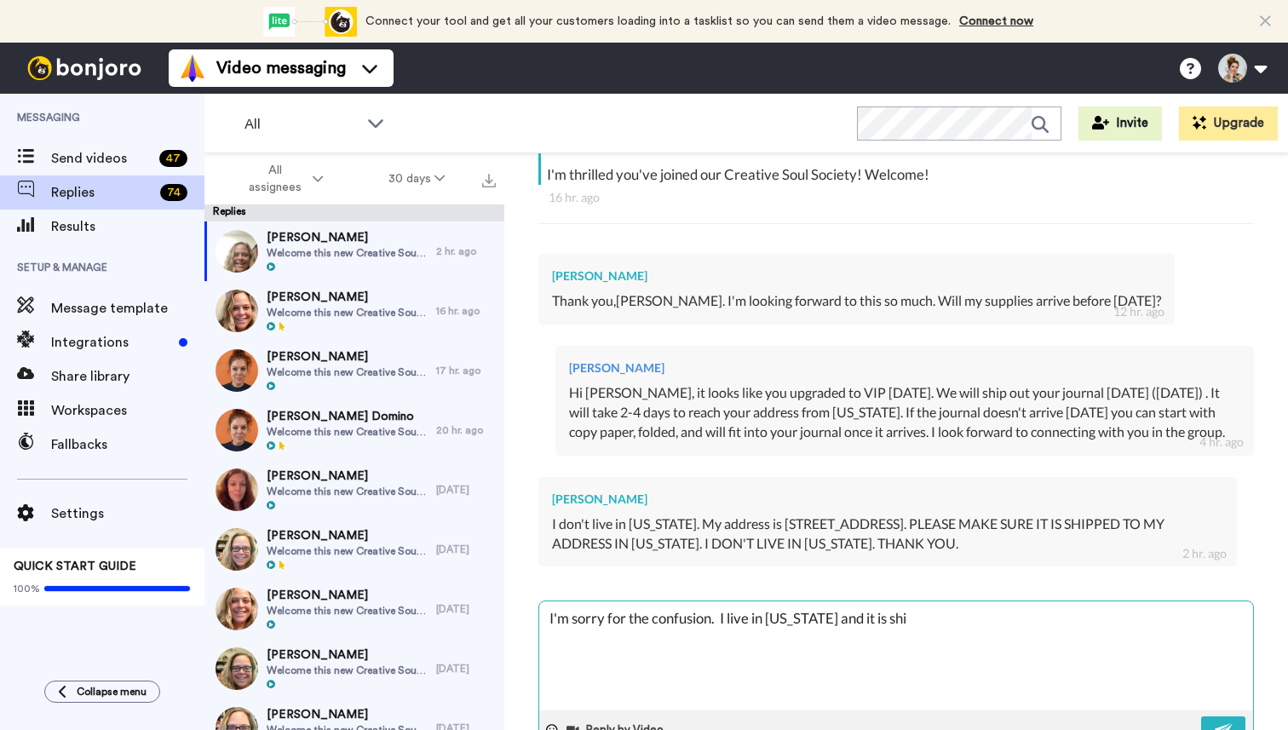
type textarea "I'm sorry for the confusion. I live in Florida and it is ship"
type textarea "x"
type textarea "I'm sorry for the confusion. I live in Florida and it is shipp"
type textarea "x"
type textarea "I'm sorry for the confusion. I live in Florida and it is shippe"
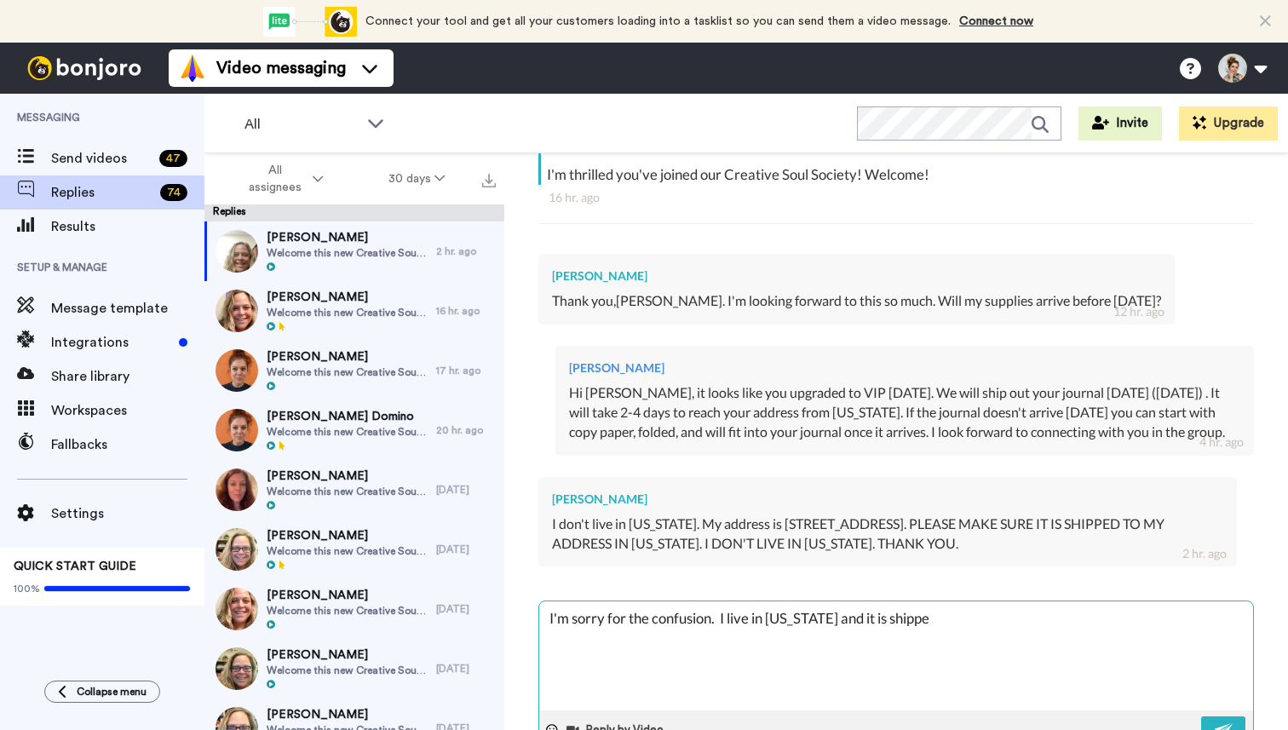
type textarea "x"
type textarea "I'm sorry for the confusion. I live in Florida and it is shipped"
type textarea "x"
type textarea "I'm sorry for the confusion. I live in Florida and it is shipped"
type textarea "x"
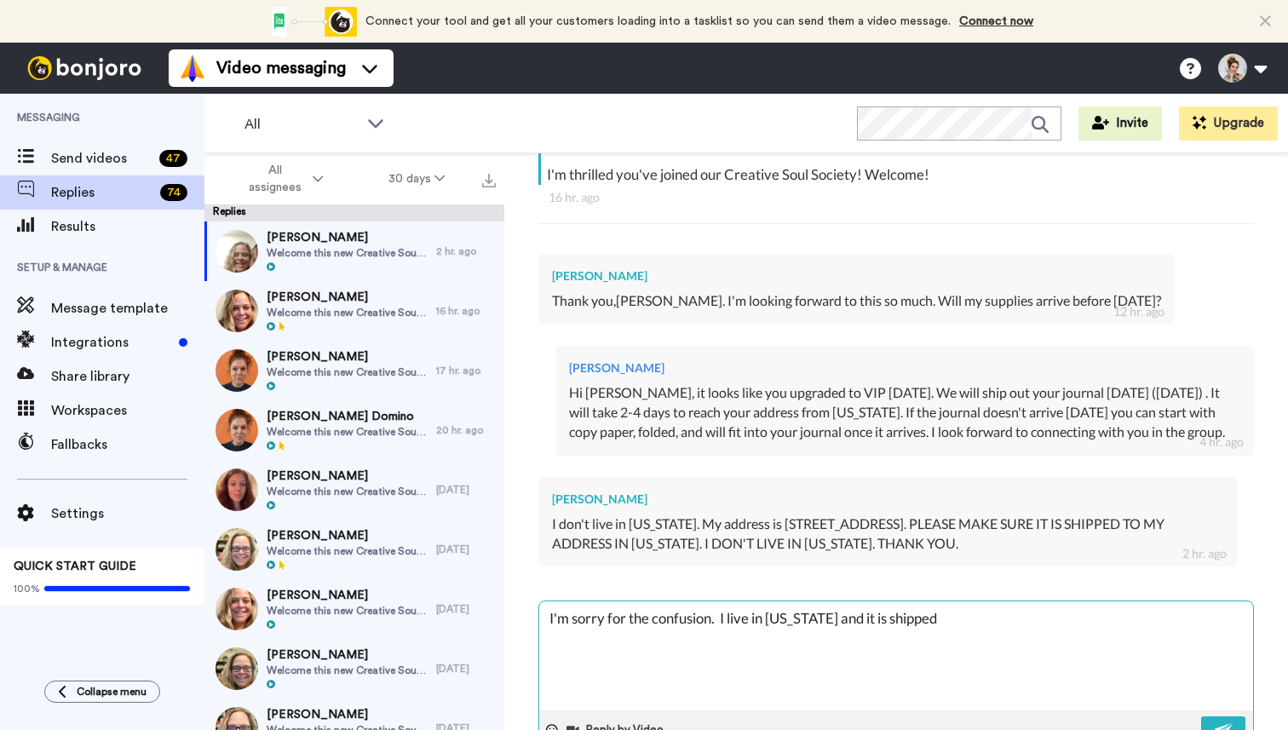
type textarea "I'm sorry for the confusion. I live in Florida and it is shipped f"
type textarea "x"
type textarea "I'm sorry for the confusion. I live in Florida and it is shipped fr"
type textarea "x"
type textarea "I'm sorry for the confusion. I live in Florida and it is shipped fro"
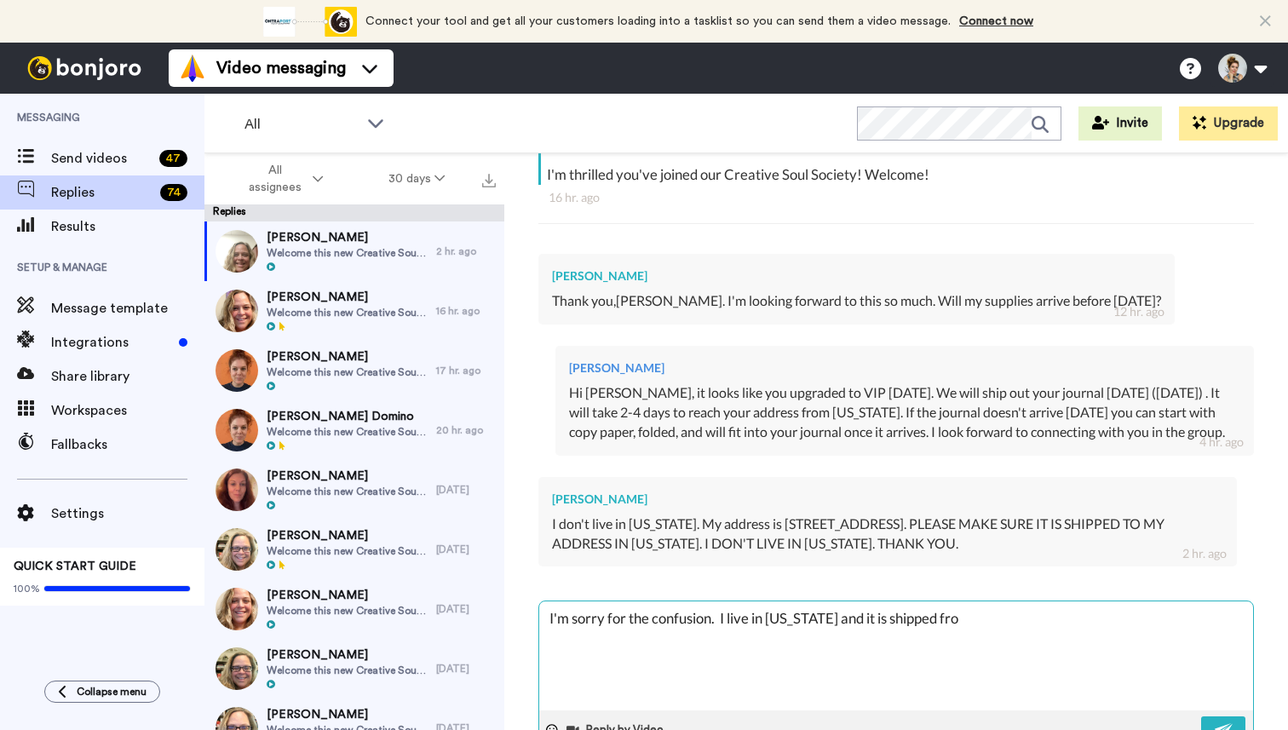
type textarea "x"
type textarea "I'm sorry for the confusion. I live in Florida and it is shipped from"
type textarea "x"
type textarea "I'm sorry for the confusion. I live in Florida and it is shipped from"
type textarea "x"
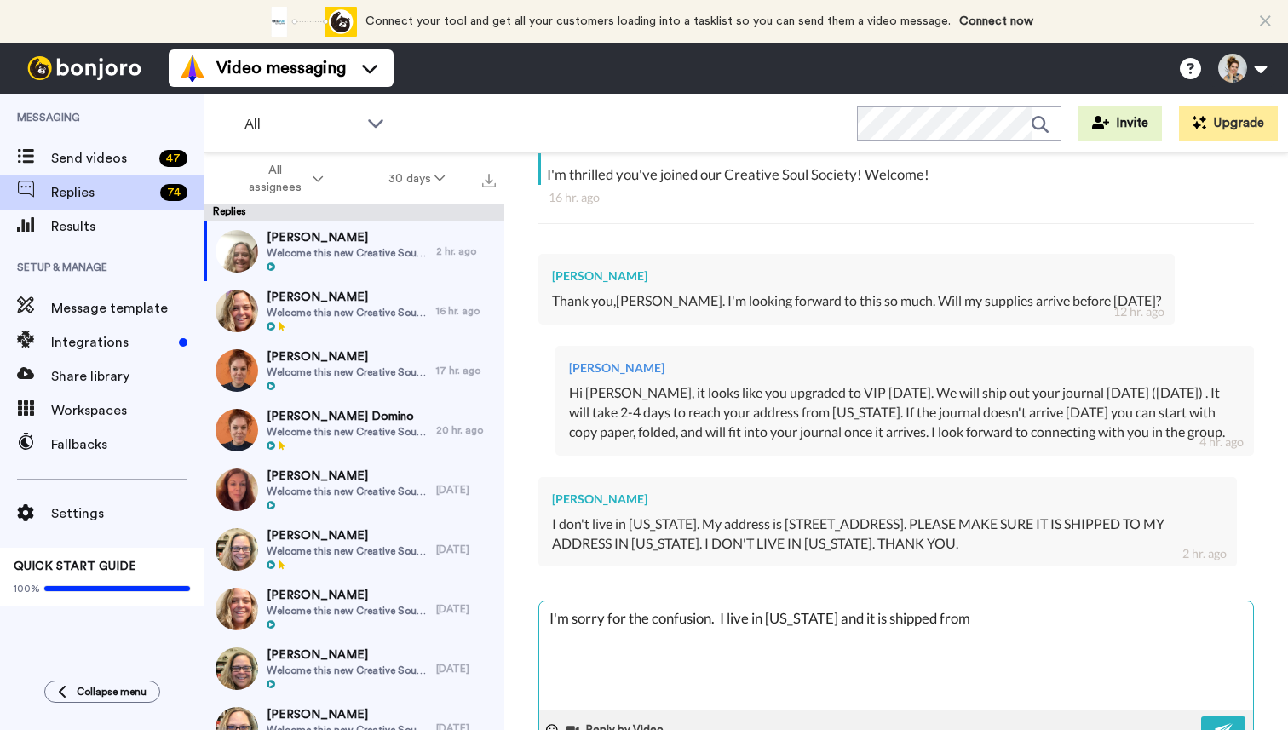
type textarea "I'm sorry for the confusion. I live in Florida and it is shipped from F"
type textarea "x"
type textarea "I'm sorry for the confusion. I live in Florida and it is shipped from Fl"
type textarea "x"
type textarea "I'm sorry for the confusion. I live in Florida and it is shipped from Flro"
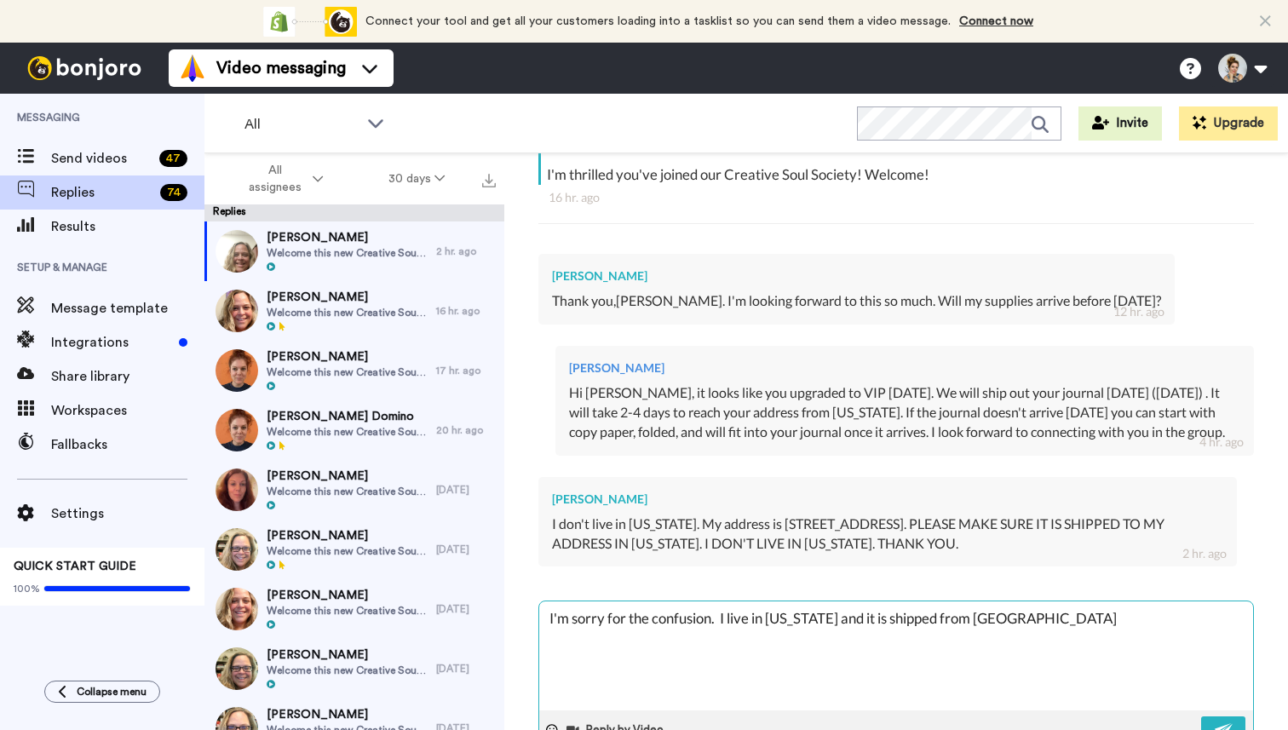
type textarea "x"
type textarea "I'm sorry for the confusion. I live in Florida and it is shipped from Flr"
type textarea "x"
type textarea "I'm sorry for the confusion. I live in Florida and it is shipped from Fl"
type textarea "x"
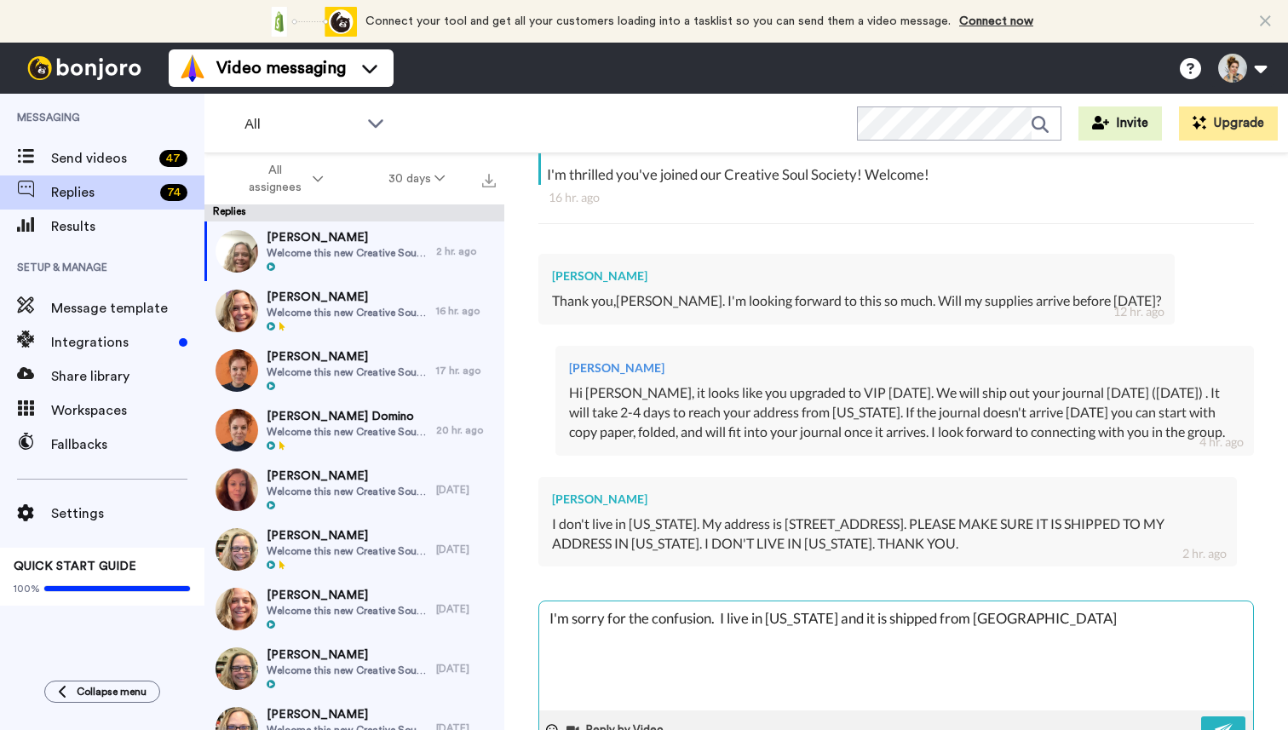
type textarea "I'm sorry for the confusion. I live in Florida and it is shipped from Flo"
type textarea "x"
type textarea "I'm sorry for the confusion. I live in Florida and it is shipped from Flor"
type textarea "x"
type textarea "I'm sorry for the confusion. I live in Florida and it is shipped from Flori"
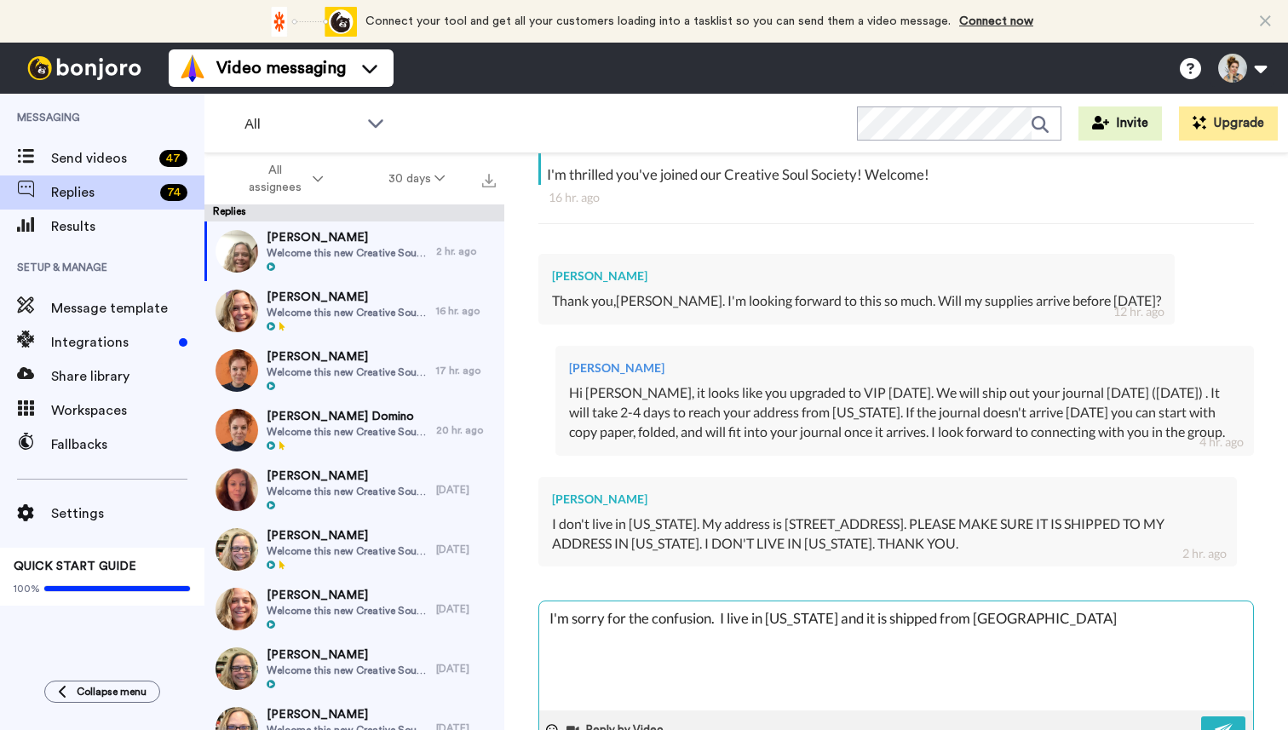
type textarea "x"
type textarea "I'm sorry for the confusion. I live in Florida and it is shipped from Florid"
type textarea "x"
type textarea "I'm sorry for the confusion. I live in Florida and it is shipped from Floride"
type textarea "x"
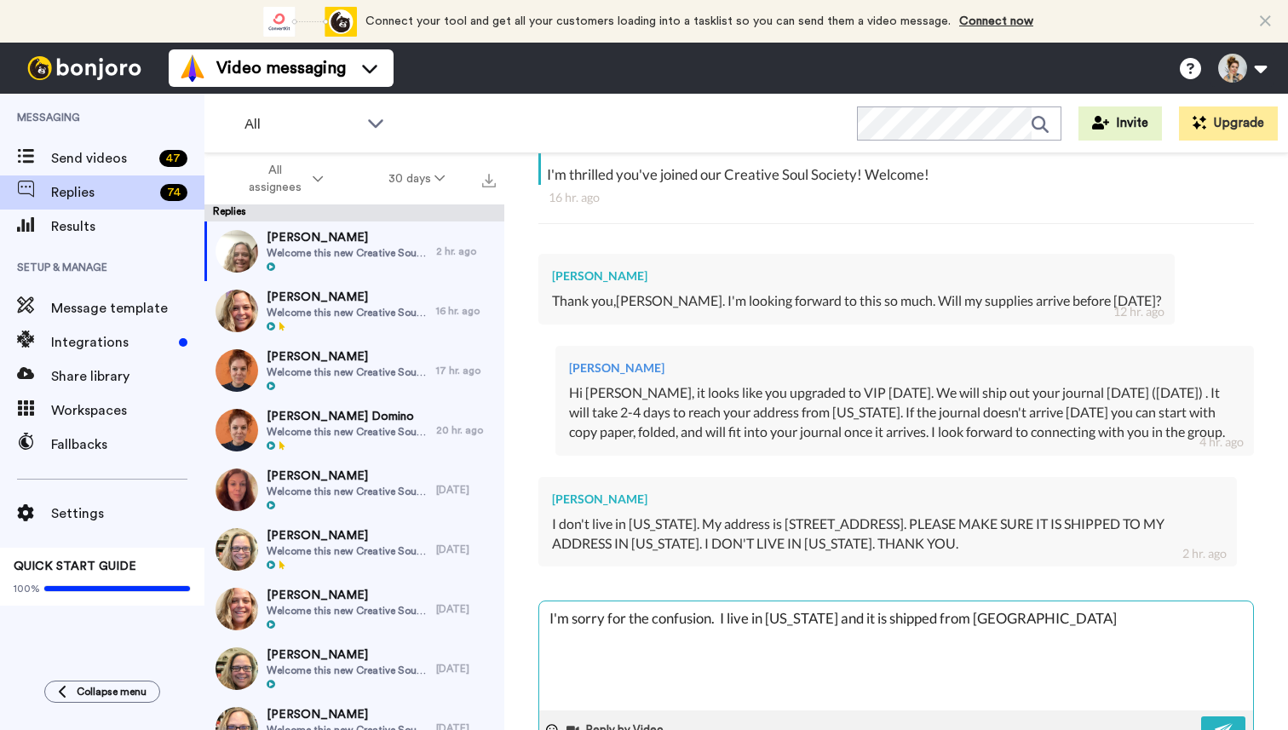
type textarea "I'm sorry for the confusion. I live in Florida and it is shipped from Florid"
type textarea "x"
type textarea "I'm sorry for the confusion. I live in Florida and it is shipped from Florida"
type textarea "x"
type textarea "I'm sorry for the confusion. I live in Florida and it is shipped from Florida"
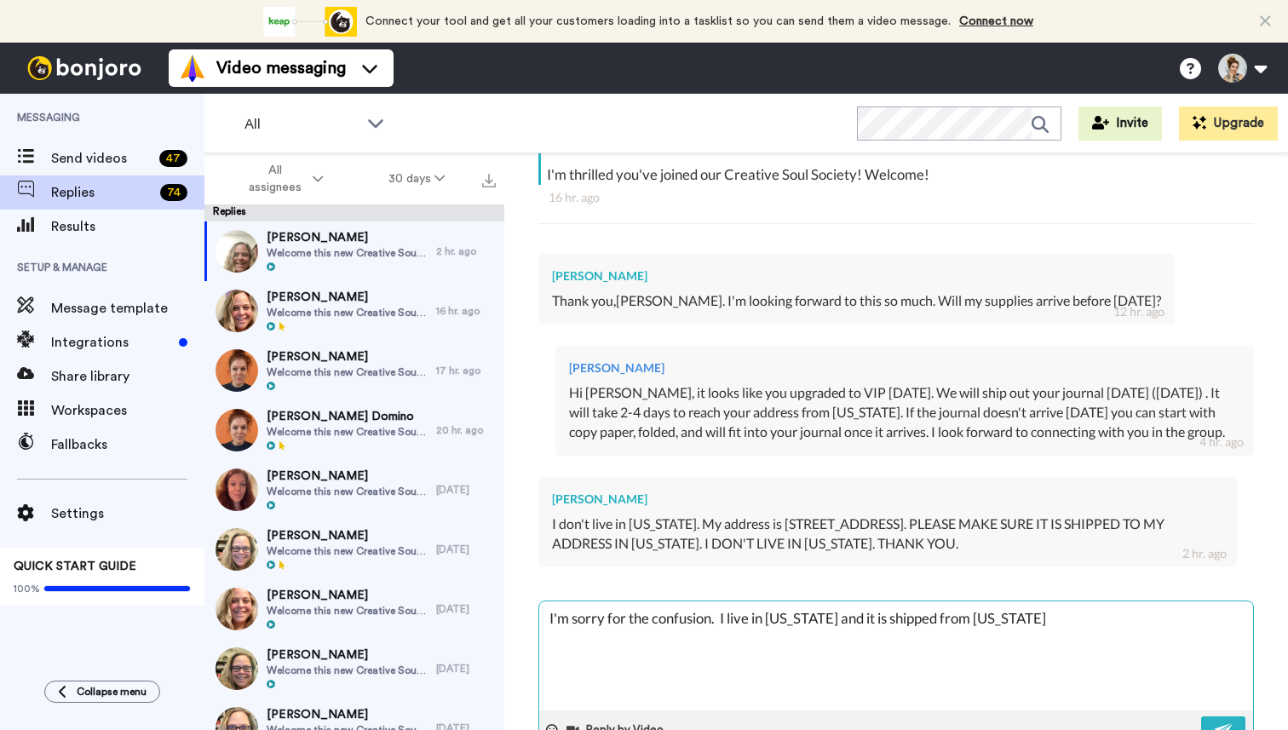
type textarea "x"
type textarea "I'm sorry for the confusion. I live in Florida and it is shipped from Florida t"
type textarea "x"
type textarea "I'm sorry for the confusion. I live in Florida and it is shipped from Florida to"
type textarea "x"
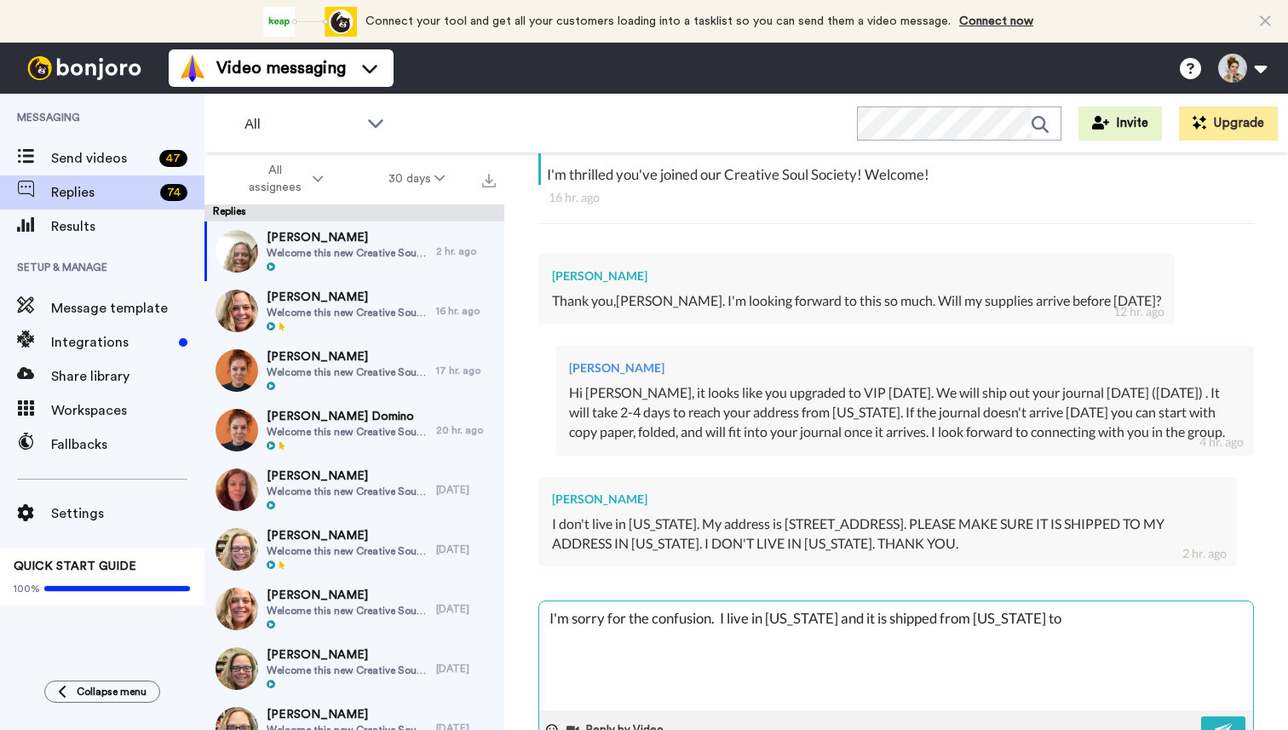
type textarea "I'm sorry for the confusion. I live in Florida and it is shipped from Florida to"
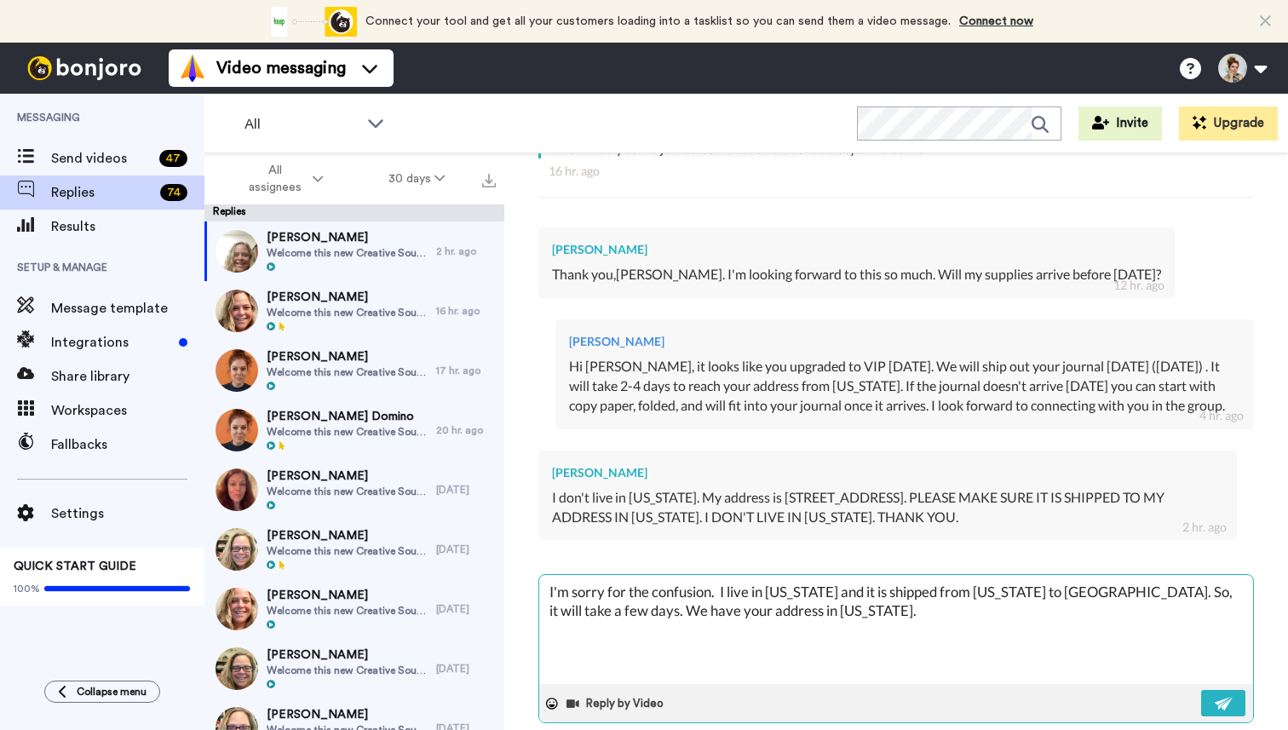
scroll to position [395, 0]
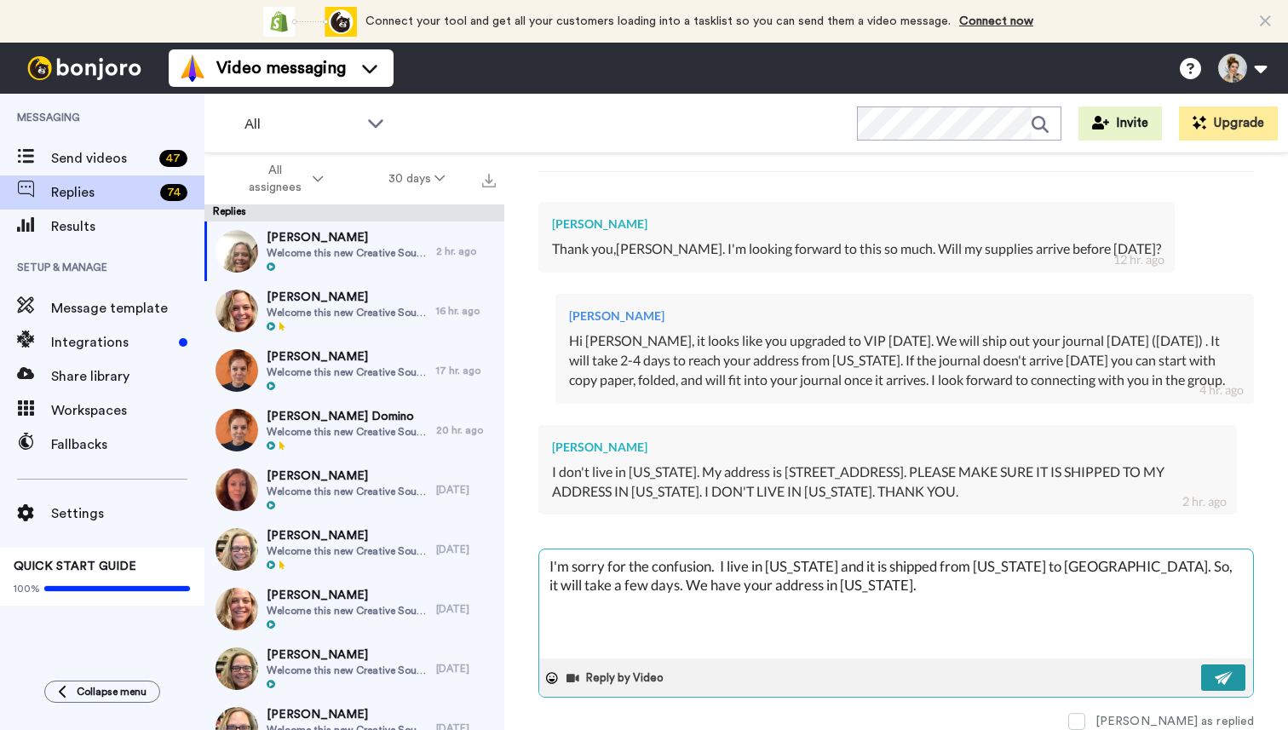
click at [1221, 681] on img at bounding box center [1224, 678] width 19 height 14
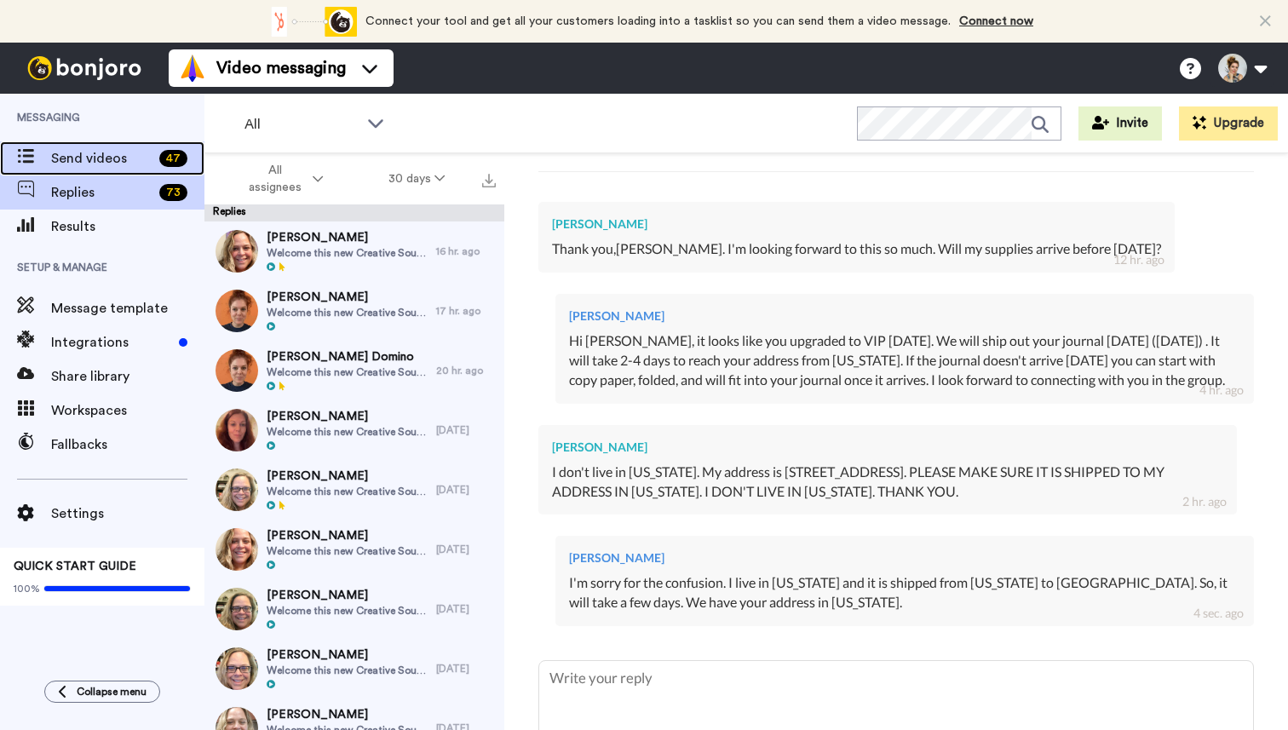
click at [100, 158] on span "Send videos" at bounding box center [101, 158] width 101 height 20
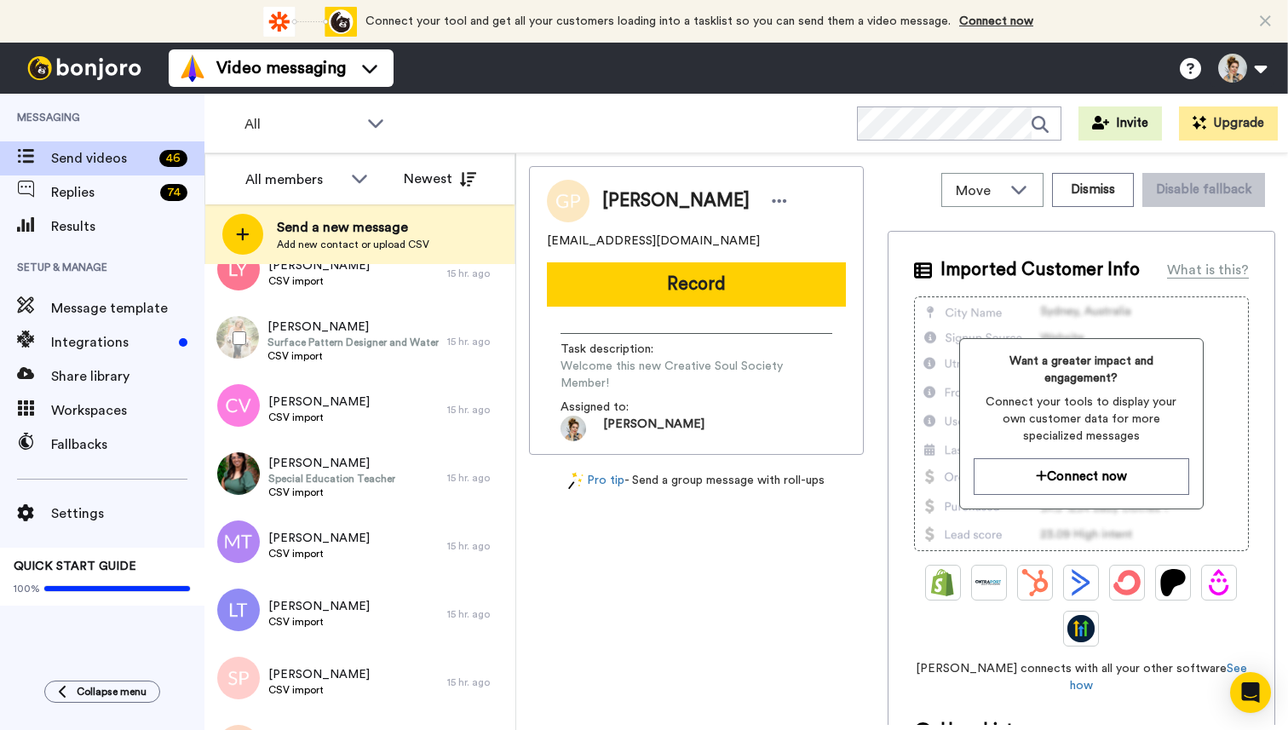
scroll to position [1272, 0]
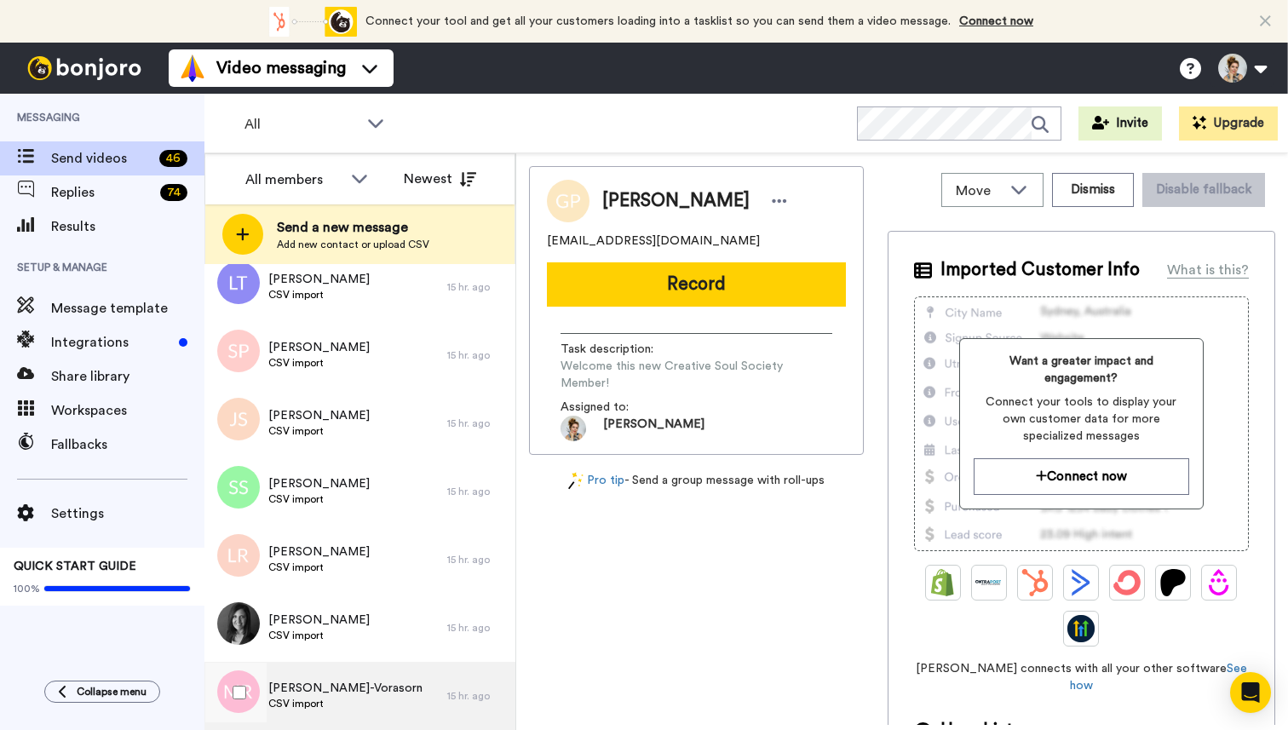
click at [357, 700] on span "CSV import" at bounding box center [345, 704] width 154 height 14
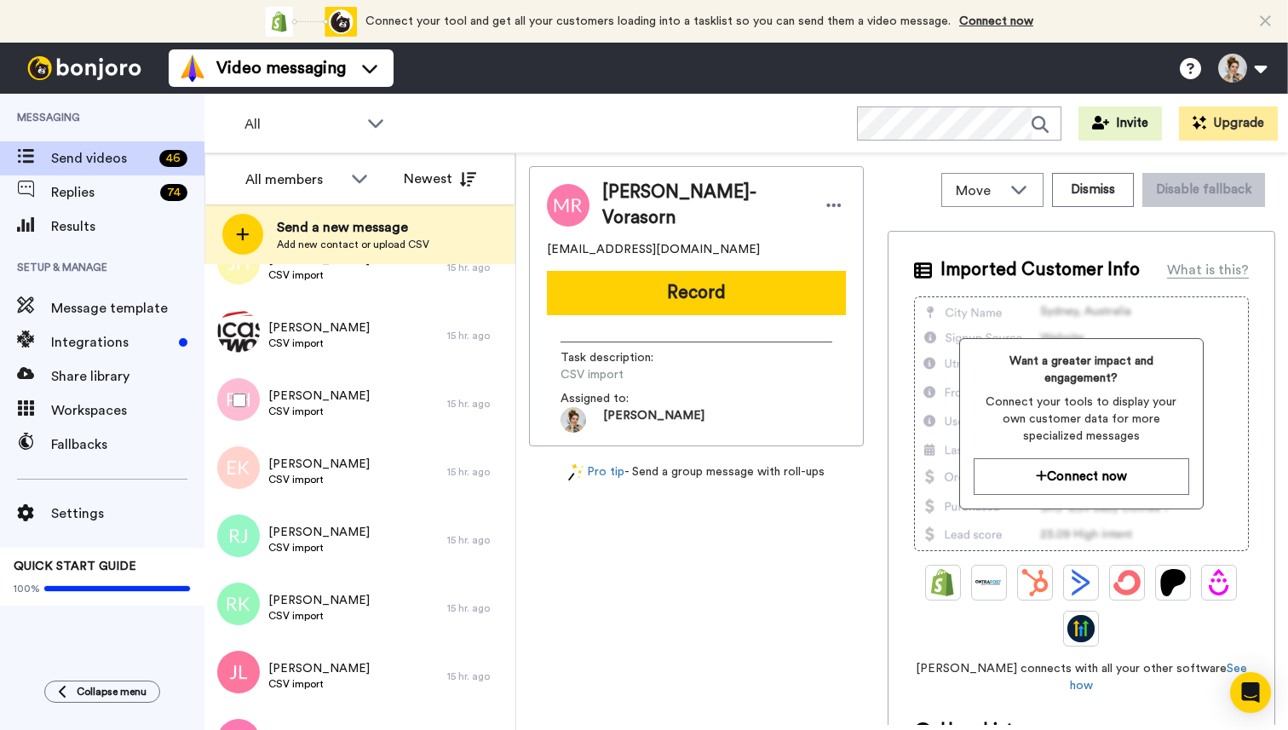
scroll to position [2703, 0]
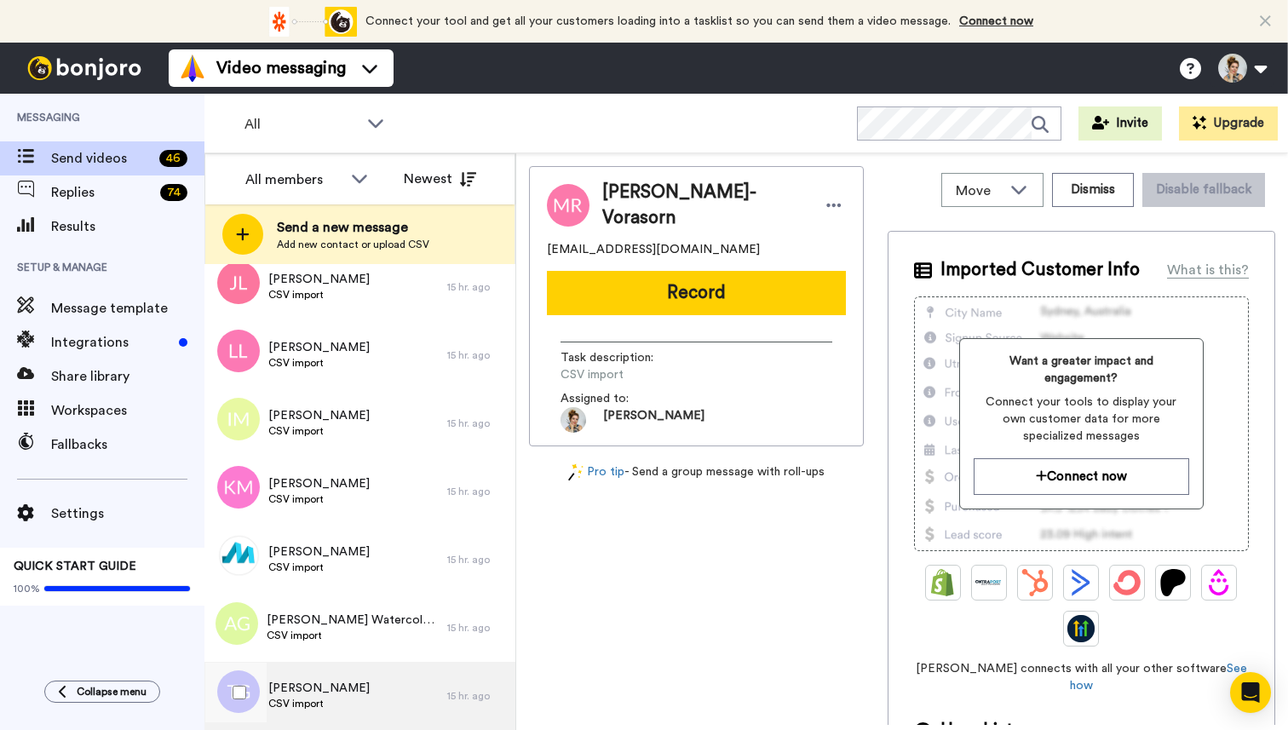
click at [357, 690] on div "Theresa Gill CSV import" at bounding box center [325, 696] width 243 height 68
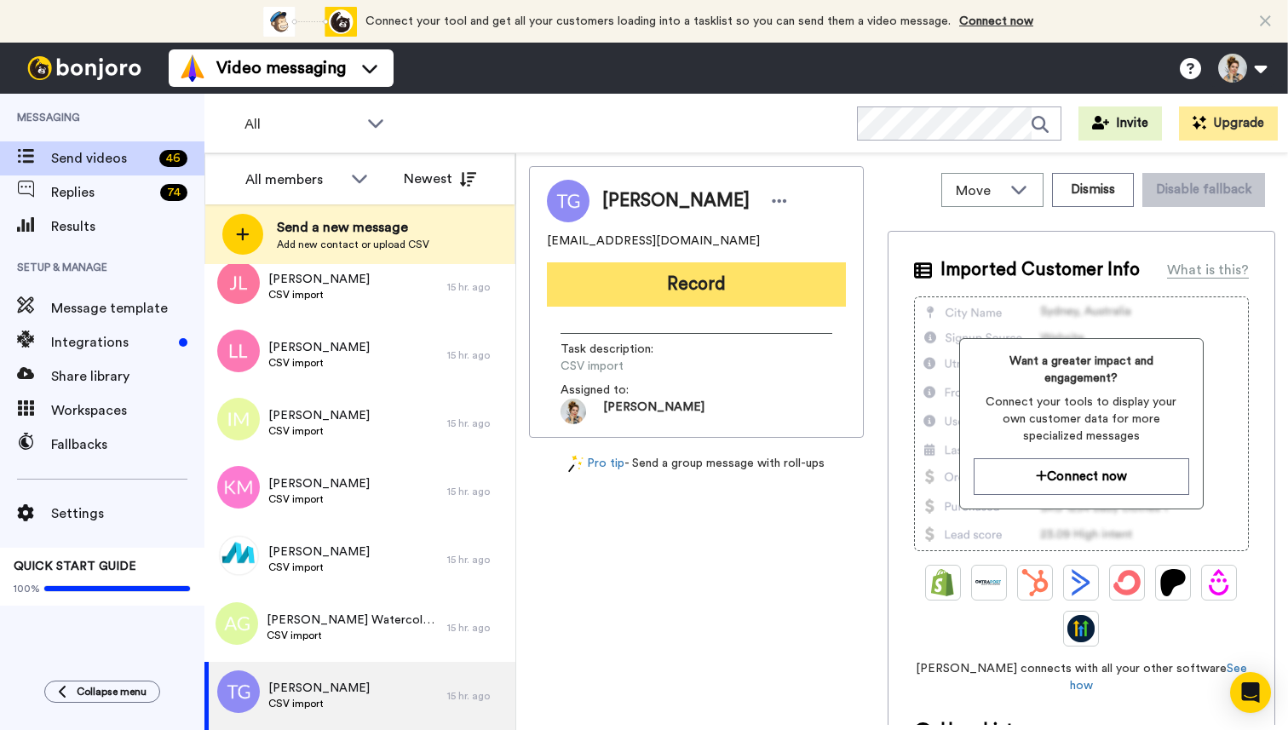
click at [678, 290] on button "Record" at bounding box center [696, 284] width 299 height 44
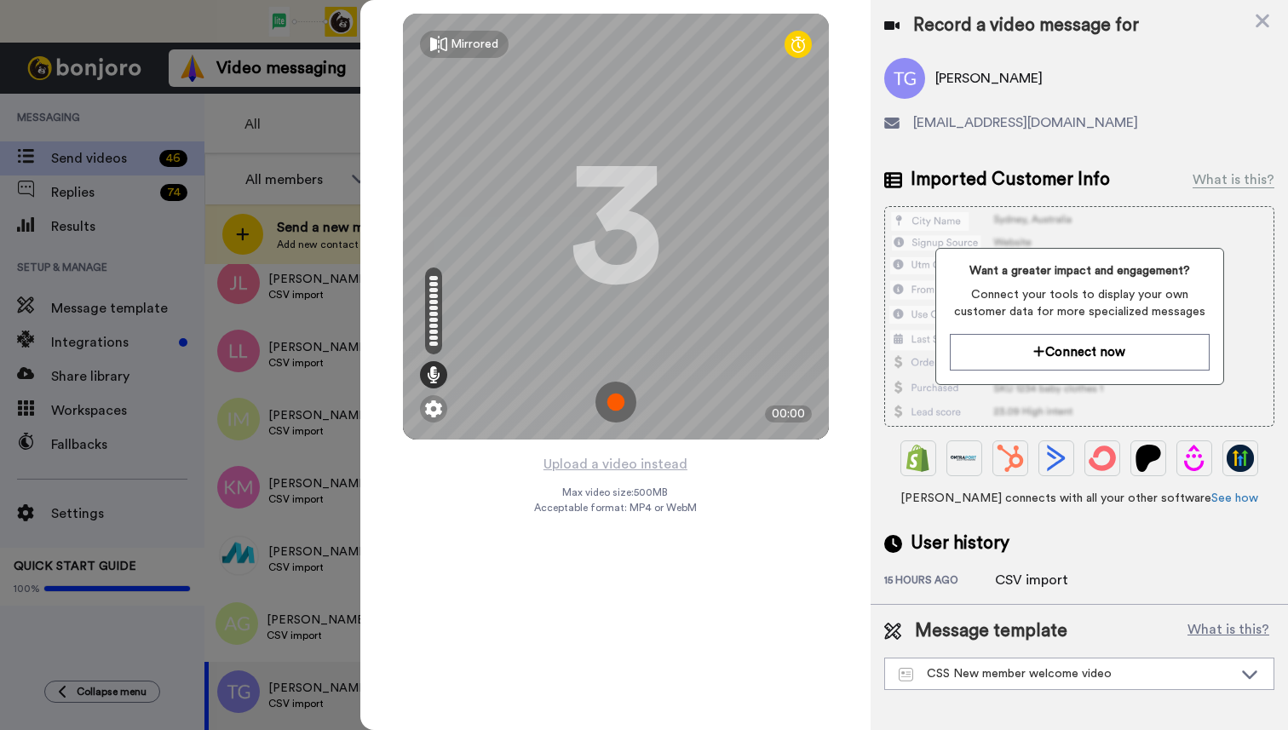
click at [613, 400] on img at bounding box center [616, 402] width 41 height 41
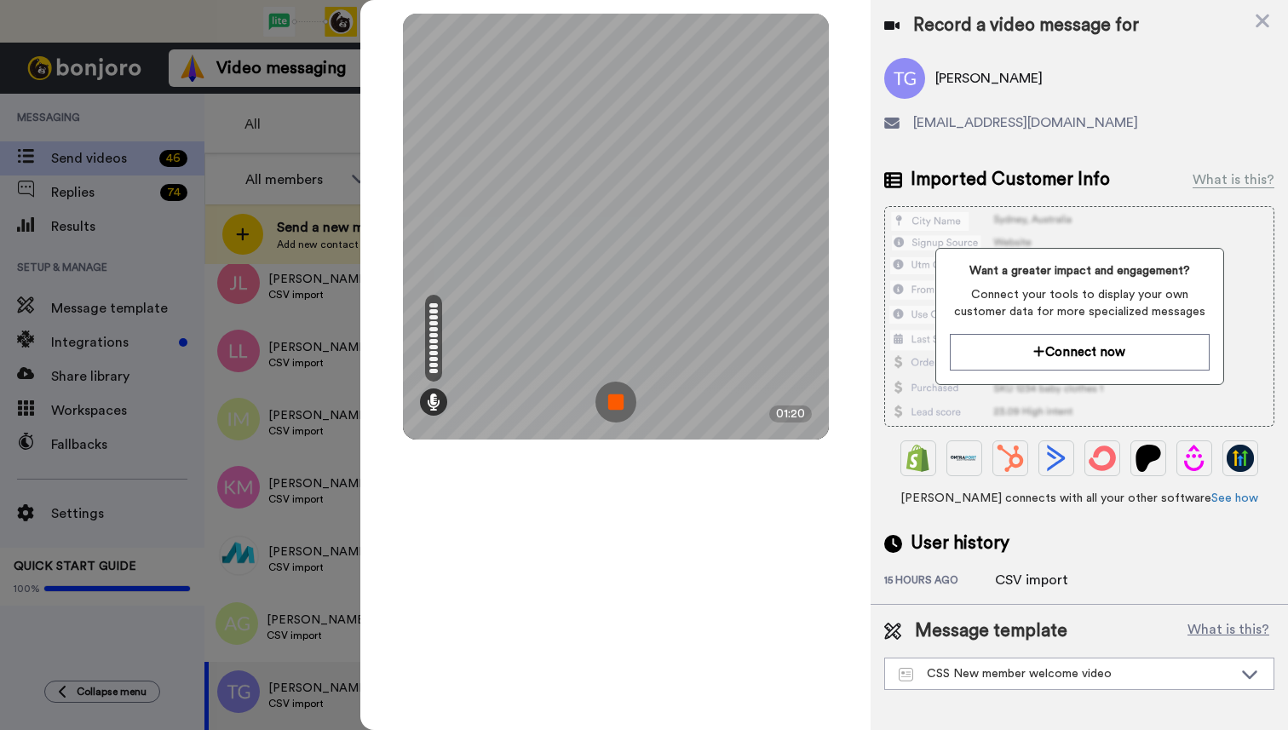
click at [616, 405] on img at bounding box center [616, 402] width 41 height 41
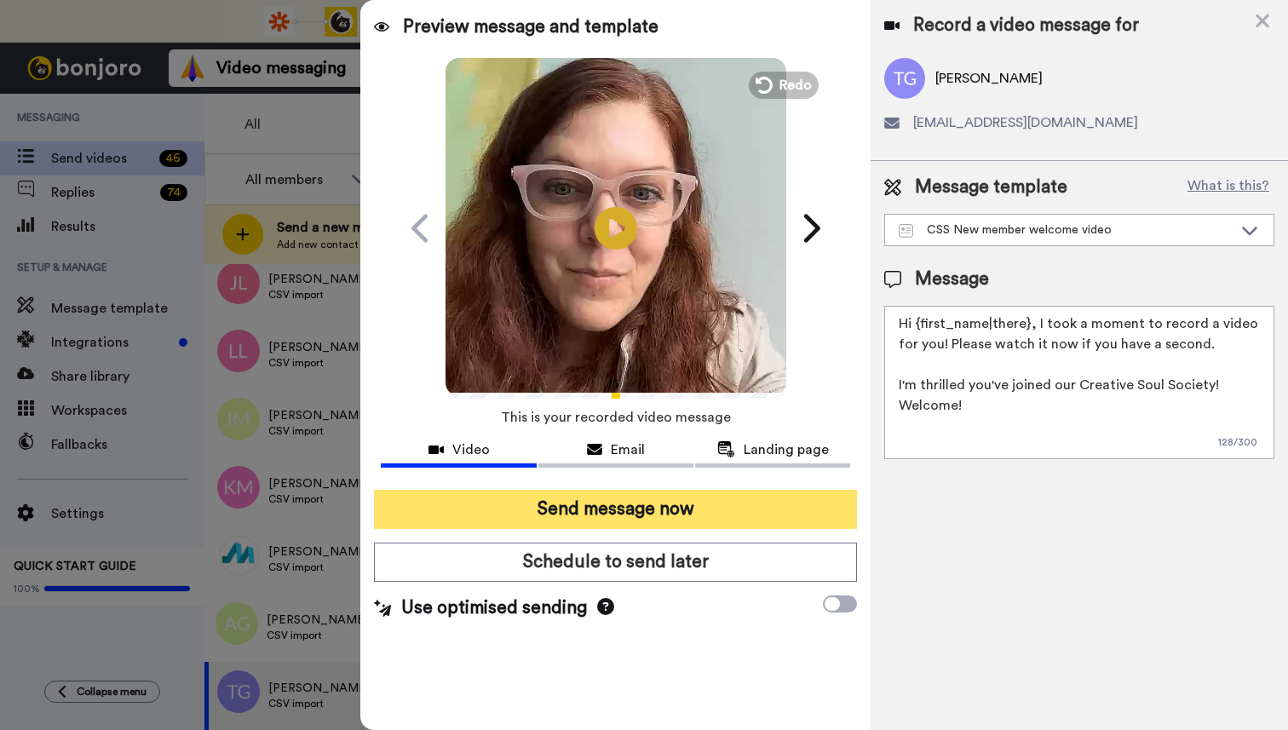
click at [632, 514] on button "Send message now" at bounding box center [615, 509] width 483 height 39
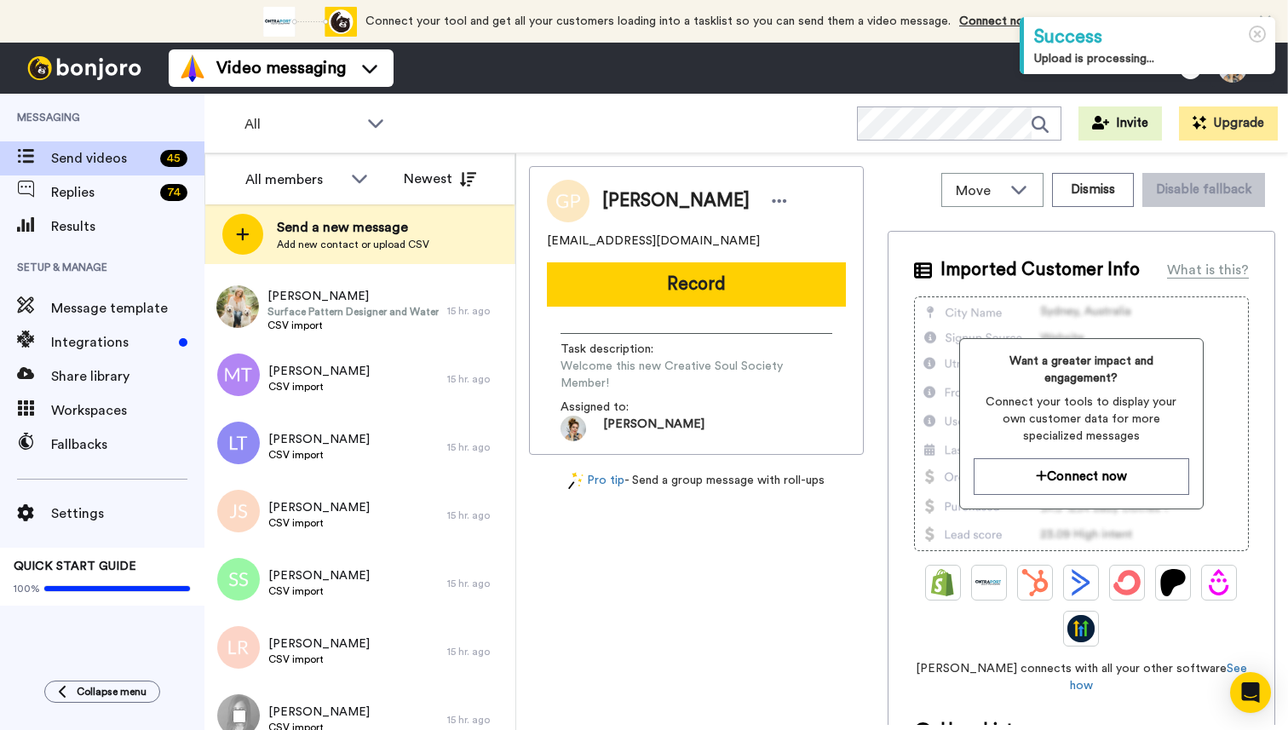
scroll to position [1272, 0]
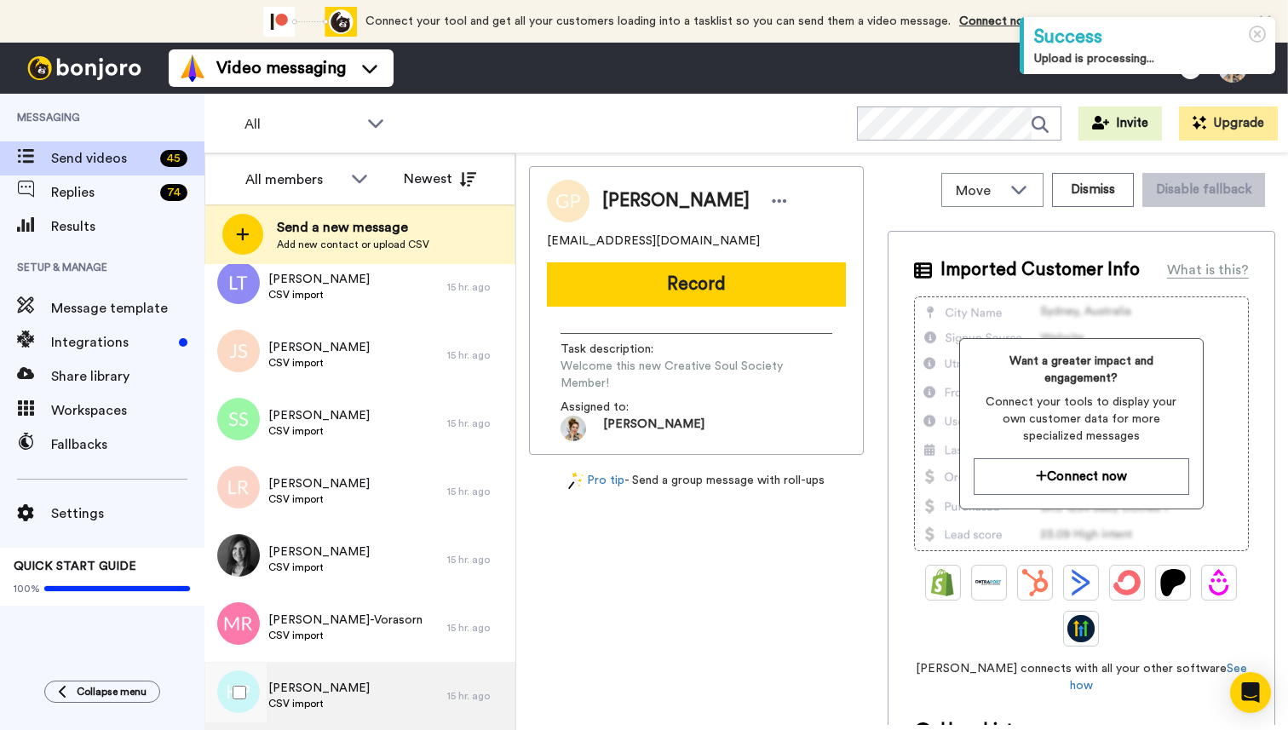
click at [349, 695] on div "Kimberly Potts CSV import" at bounding box center [325, 696] width 243 height 68
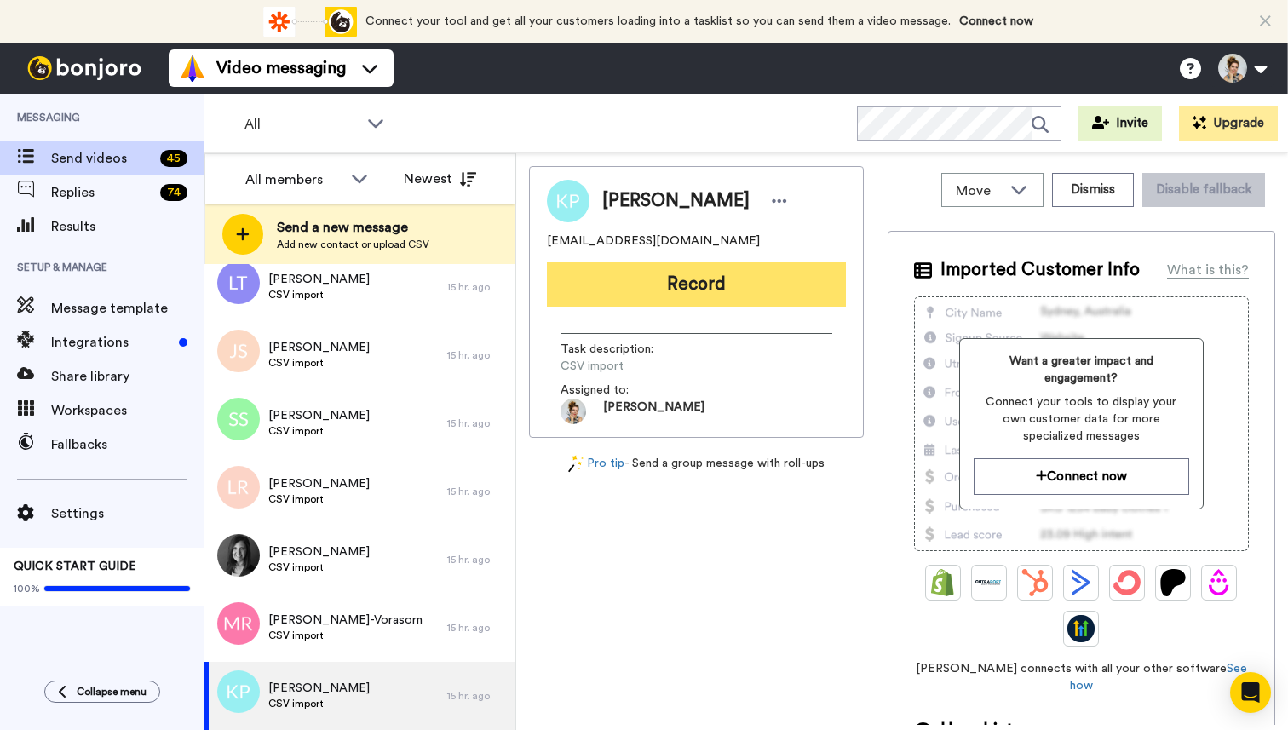
click at [719, 296] on button "Record" at bounding box center [696, 284] width 299 height 44
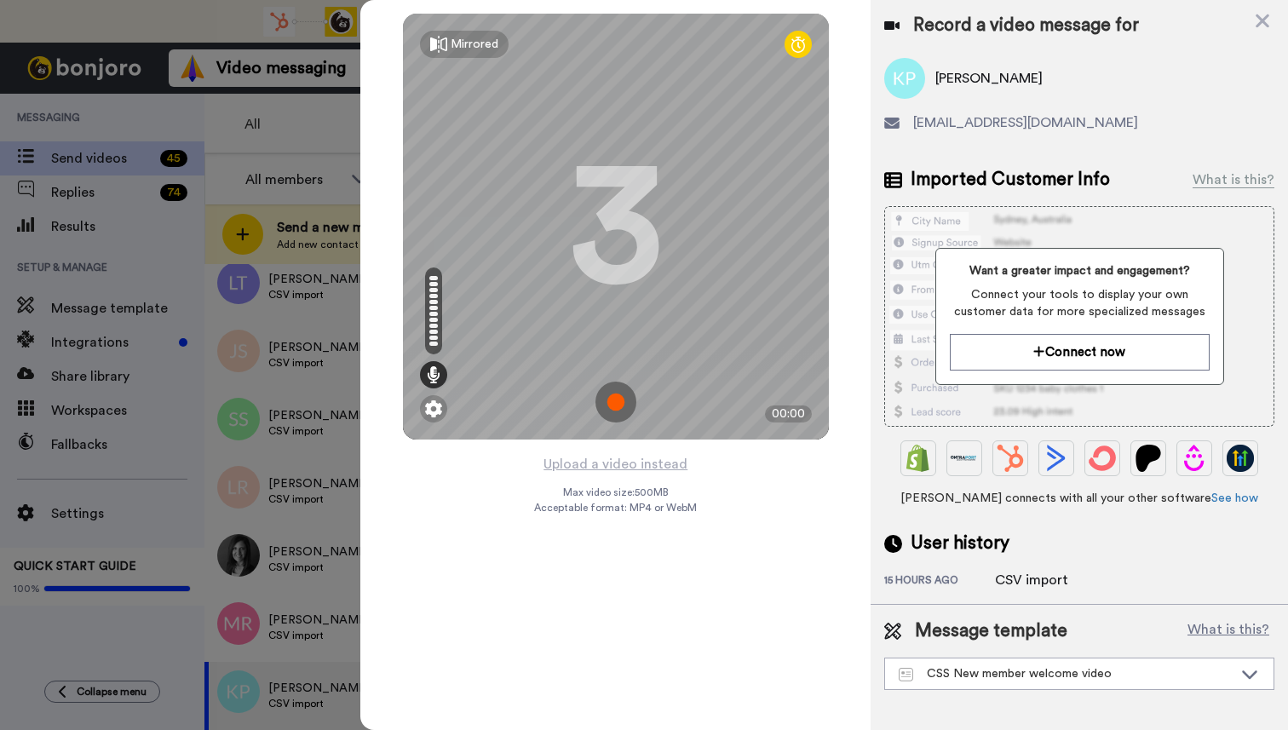
click at [619, 408] on img at bounding box center [616, 402] width 41 height 41
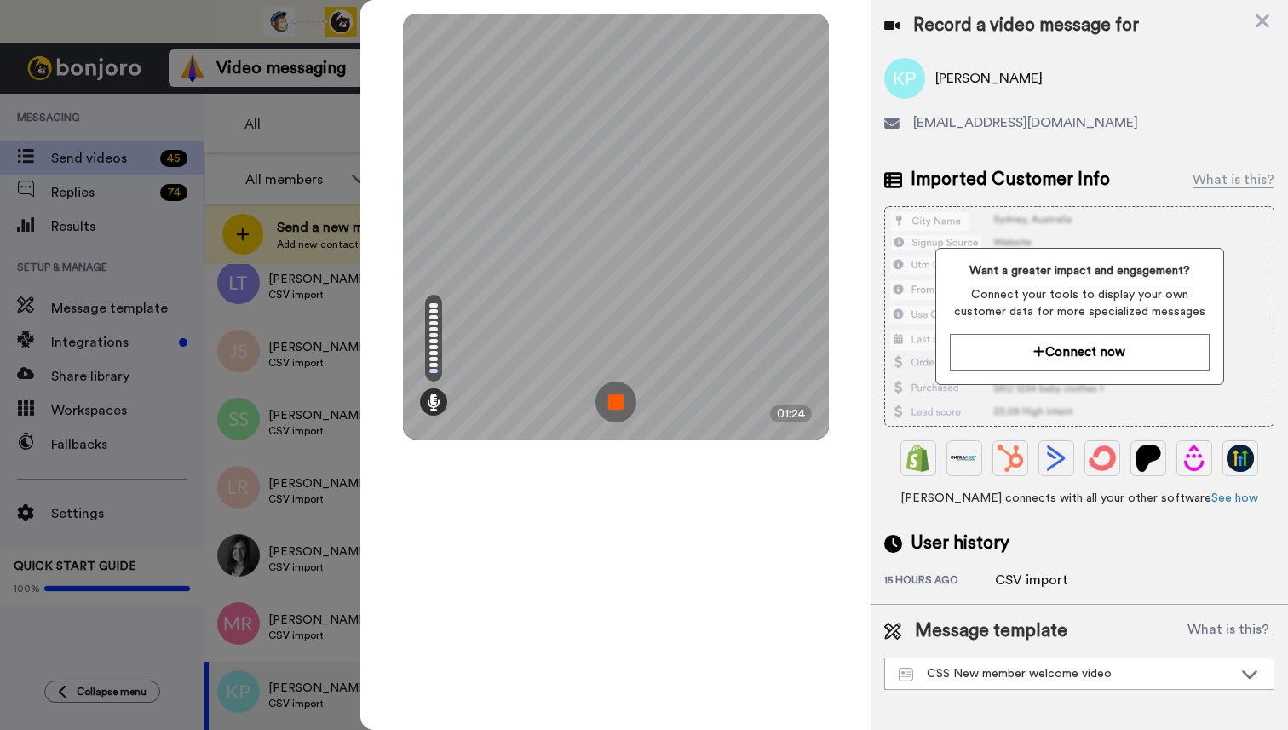
click at [619, 407] on img at bounding box center [616, 402] width 41 height 41
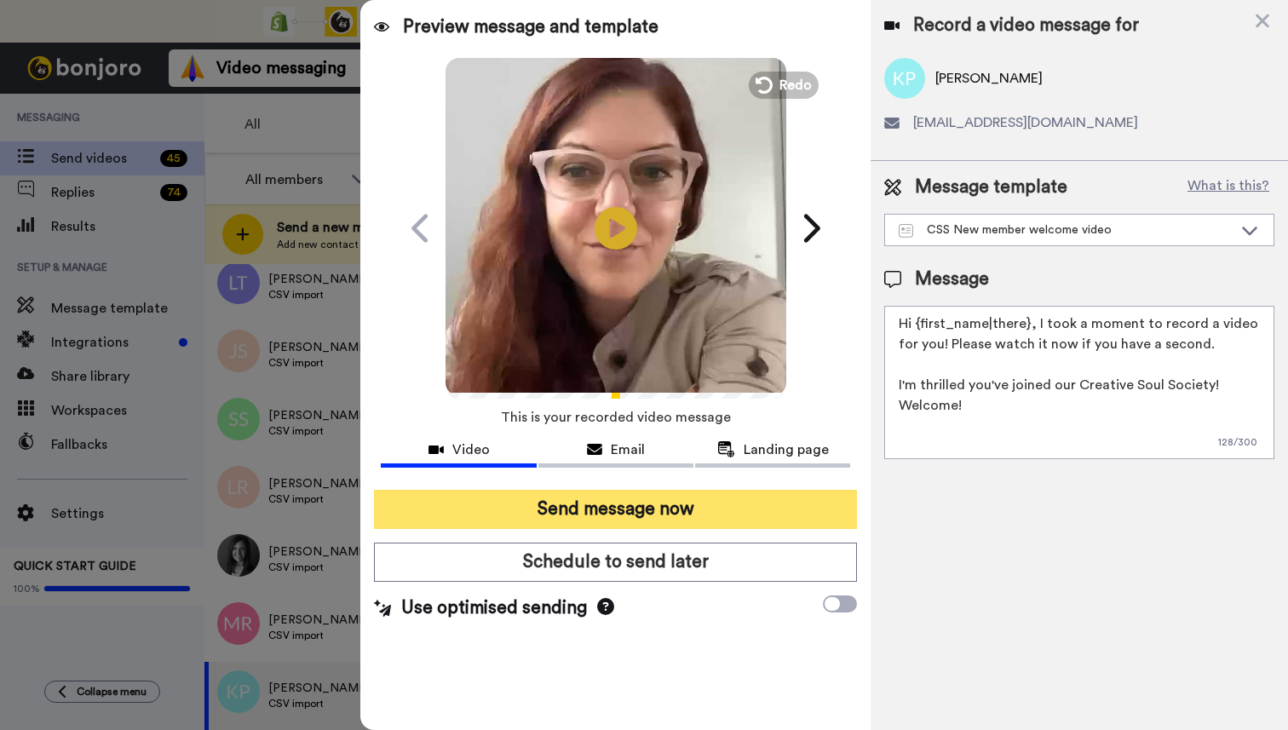
click at [640, 516] on button "Send message now" at bounding box center [615, 509] width 483 height 39
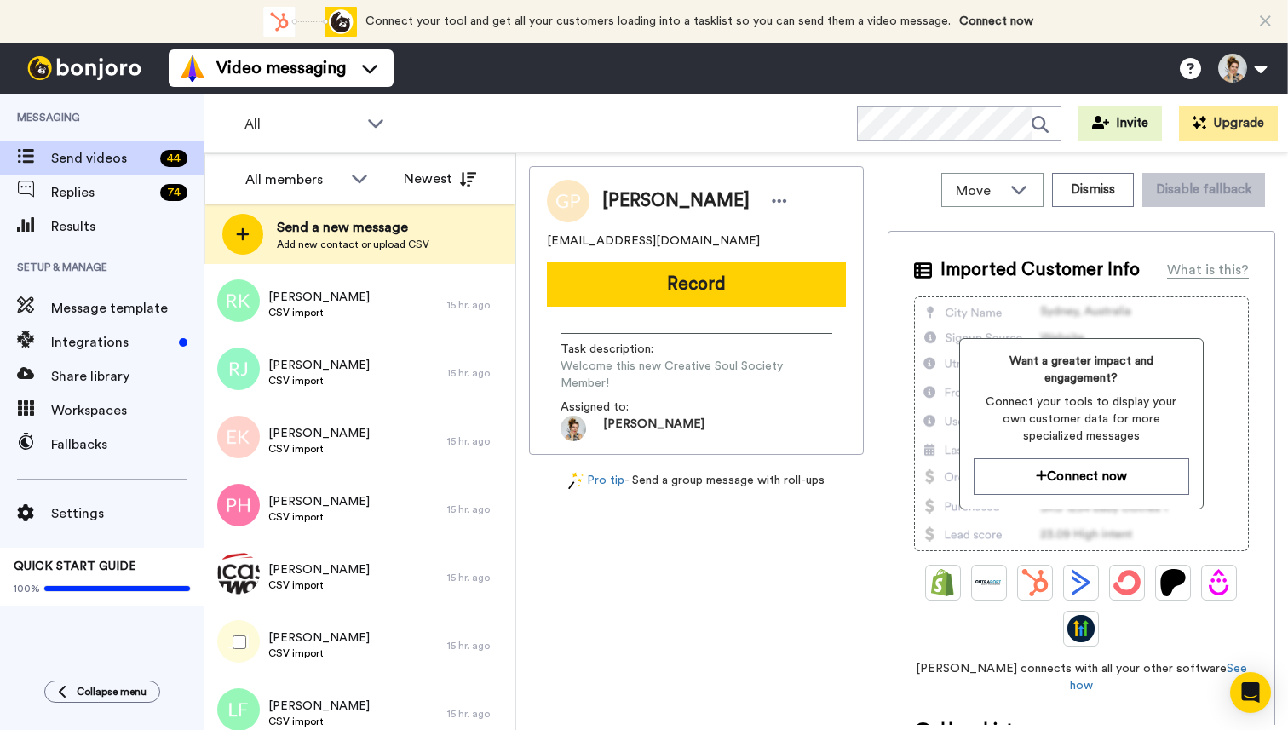
scroll to position [2567, 0]
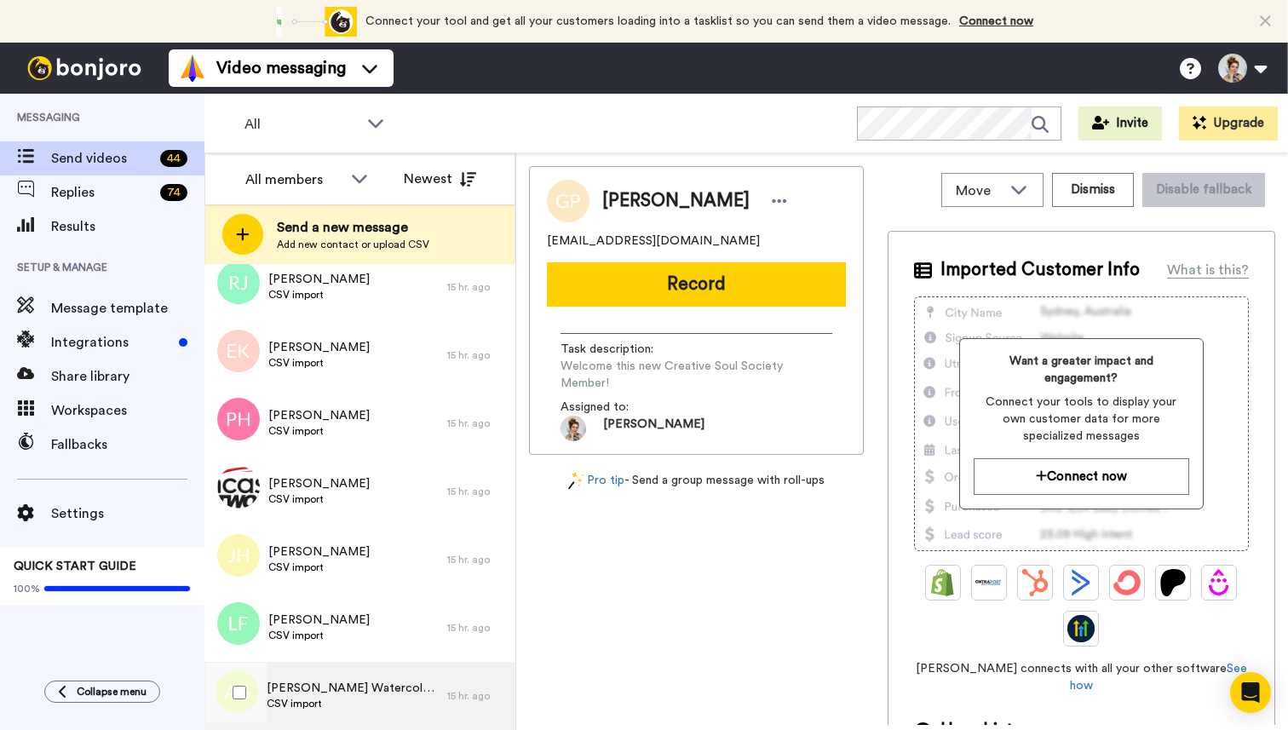
click at [355, 703] on span "CSV import" at bounding box center [353, 704] width 172 height 14
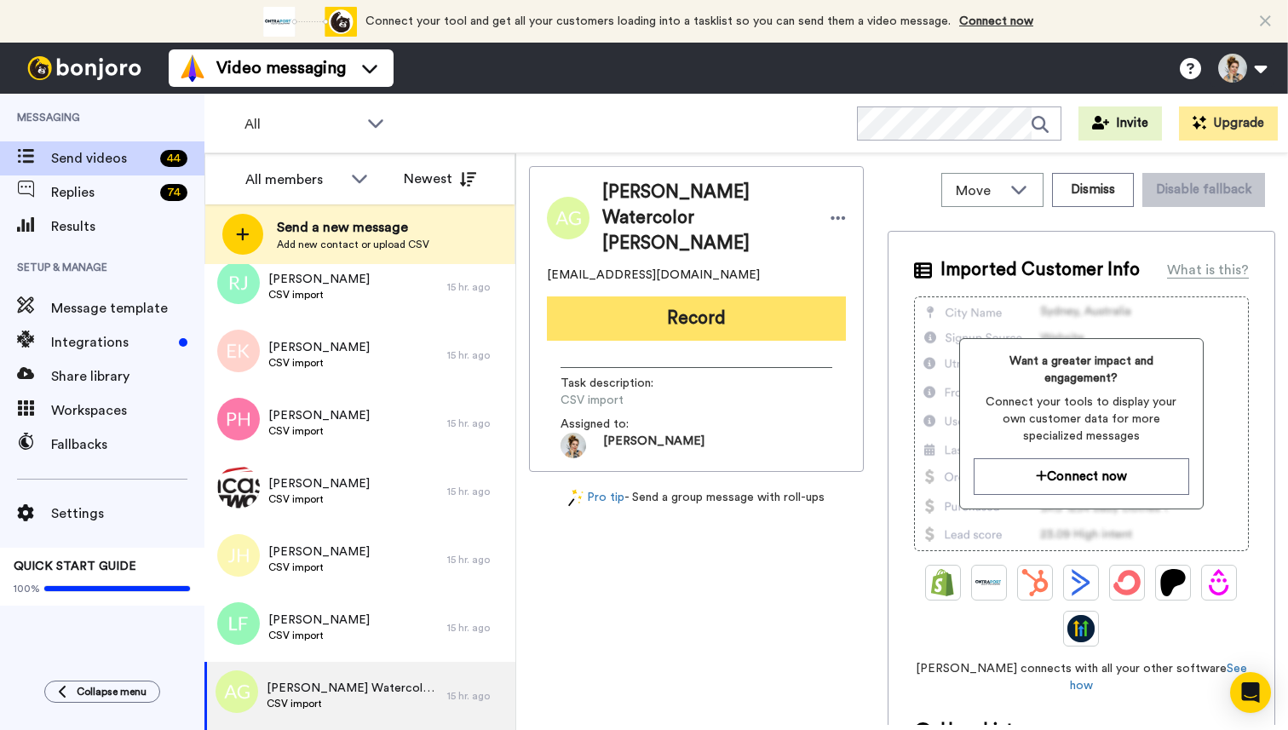
click at [728, 297] on button "Record" at bounding box center [696, 318] width 299 height 44
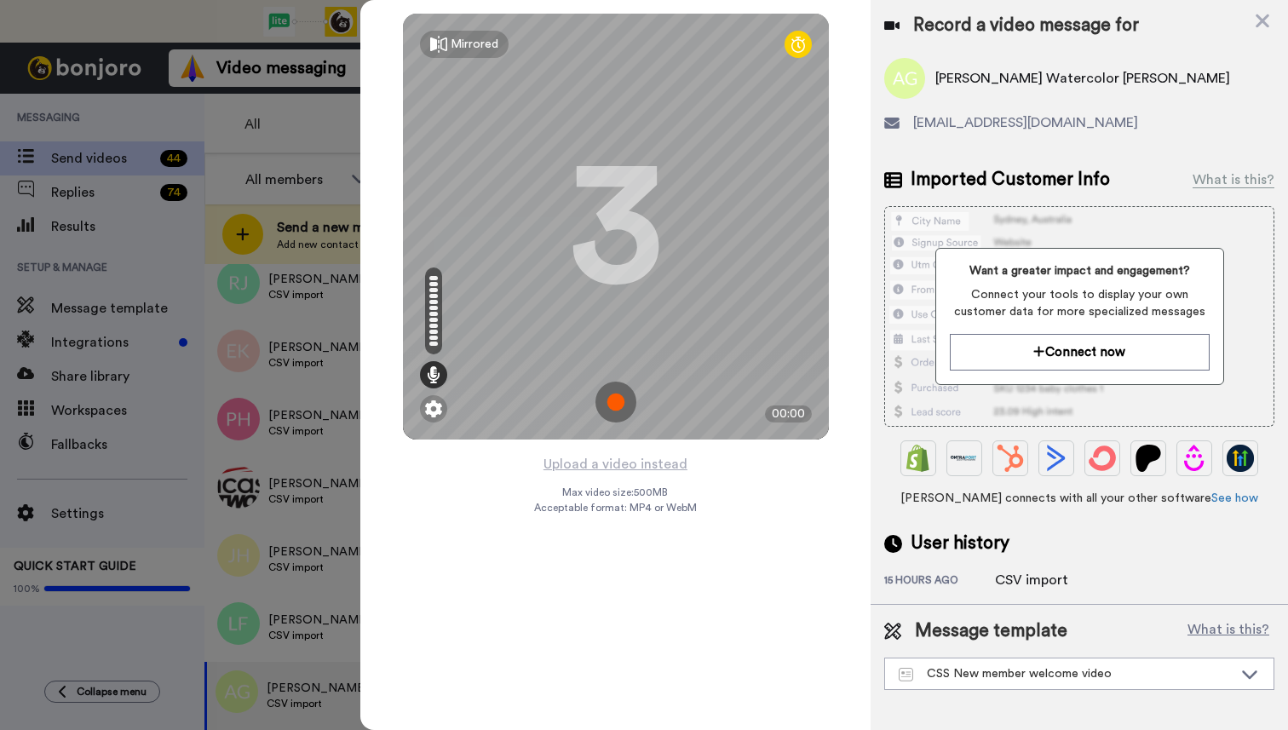
click at [617, 408] on img at bounding box center [616, 402] width 41 height 41
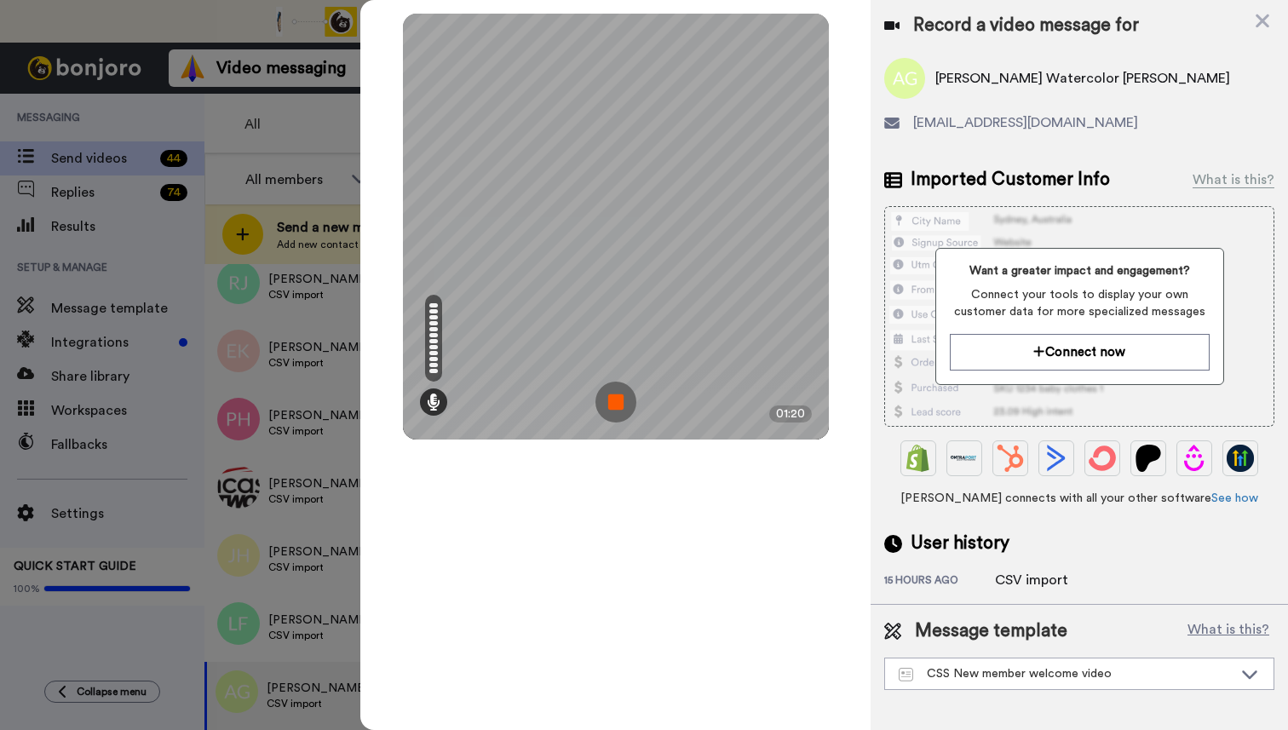
click at [617, 408] on img at bounding box center [616, 402] width 41 height 41
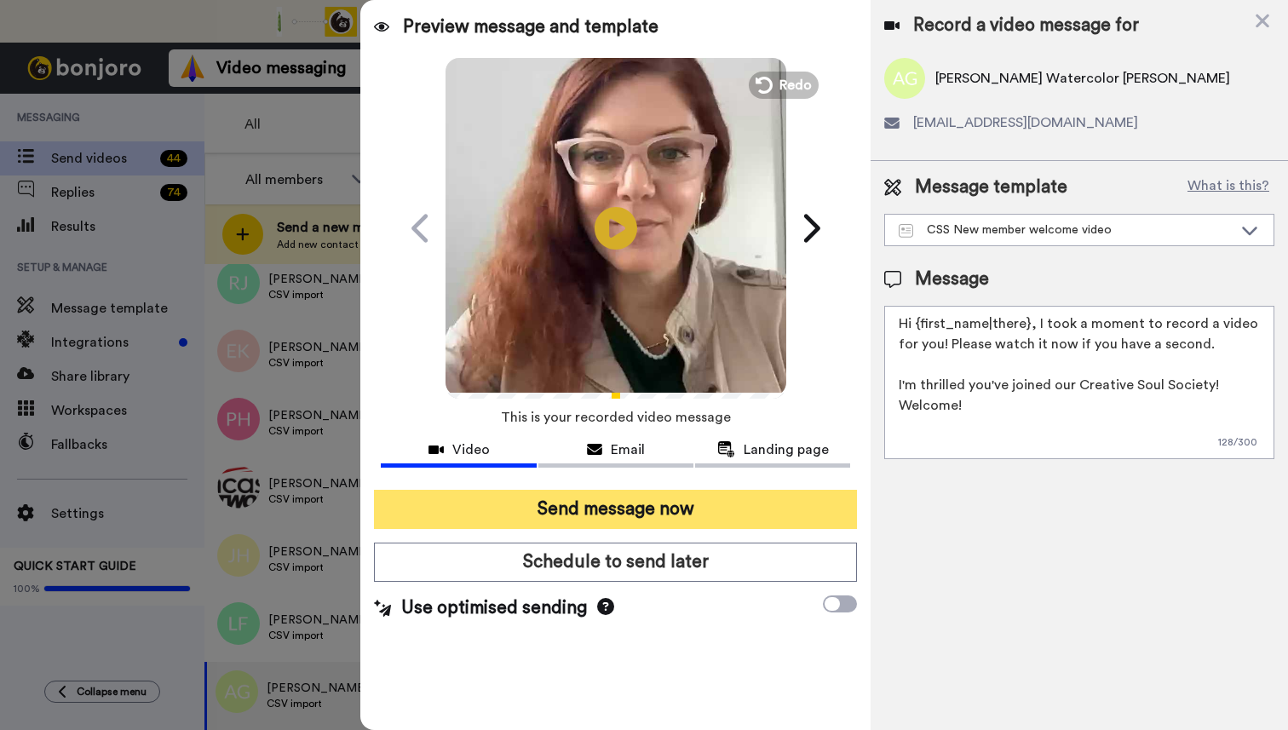
click at [644, 501] on button "Send message now" at bounding box center [615, 509] width 483 height 39
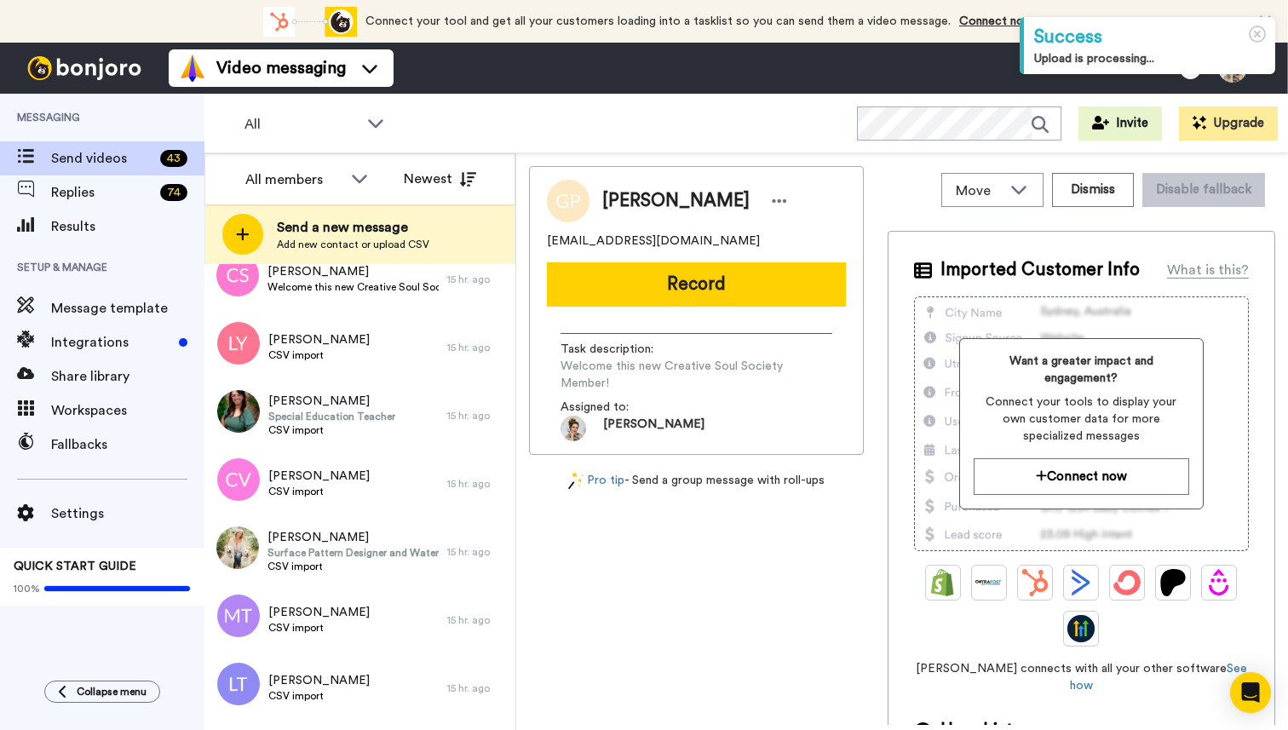
scroll to position [1272, 0]
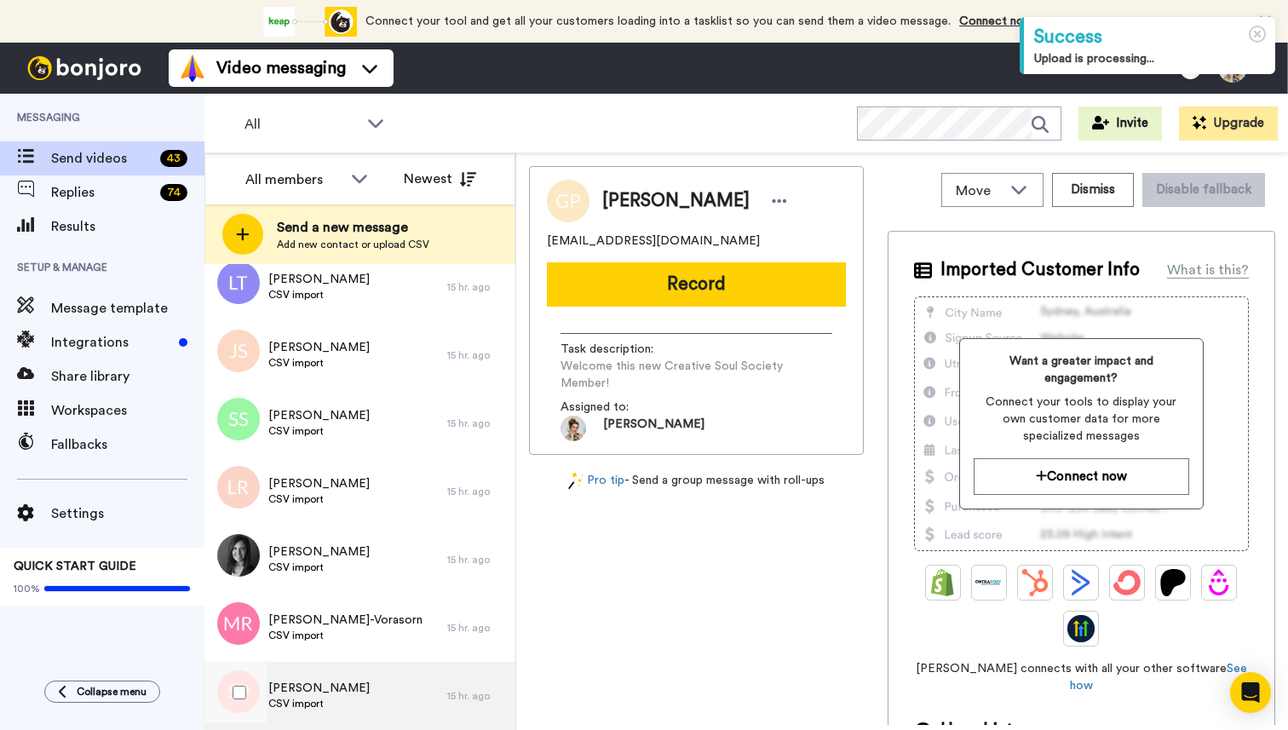
click at [341, 693] on div "[PERSON_NAME] CSV import" at bounding box center [325, 696] width 243 height 68
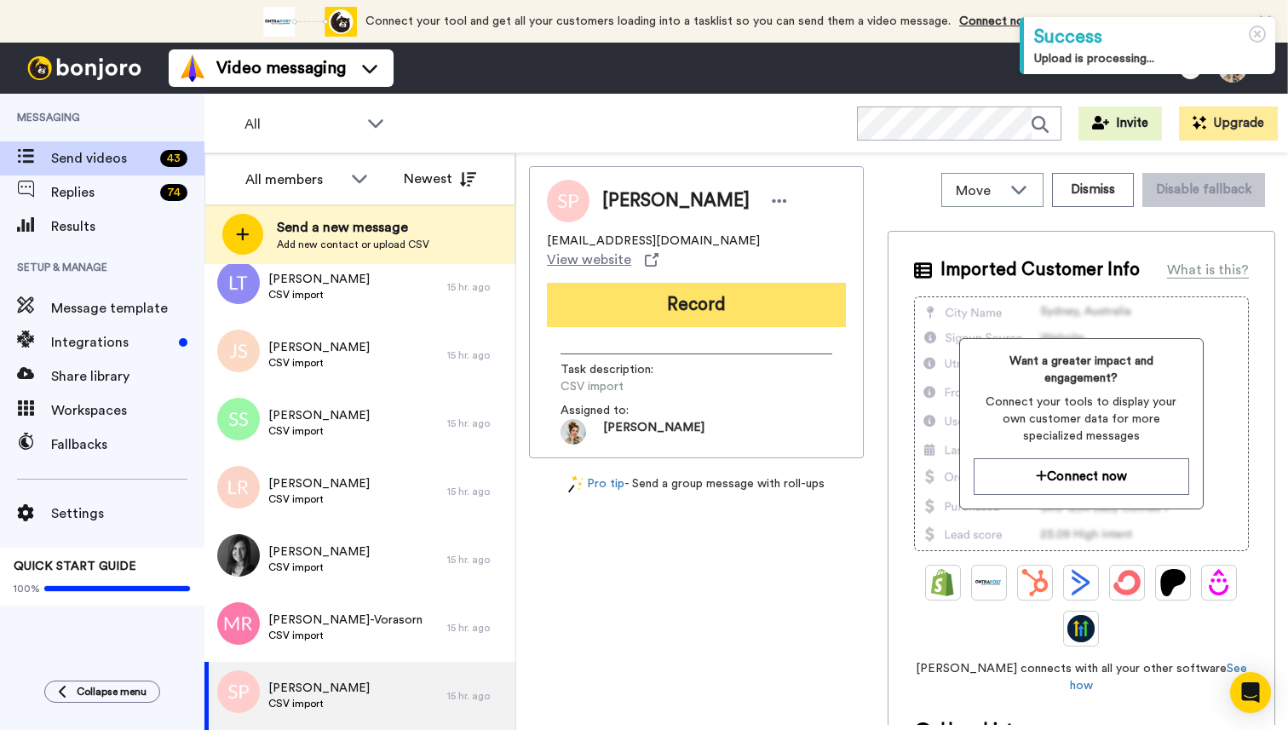
click at [705, 291] on button "Record" at bounding box center [696, 305] width 299 height 44
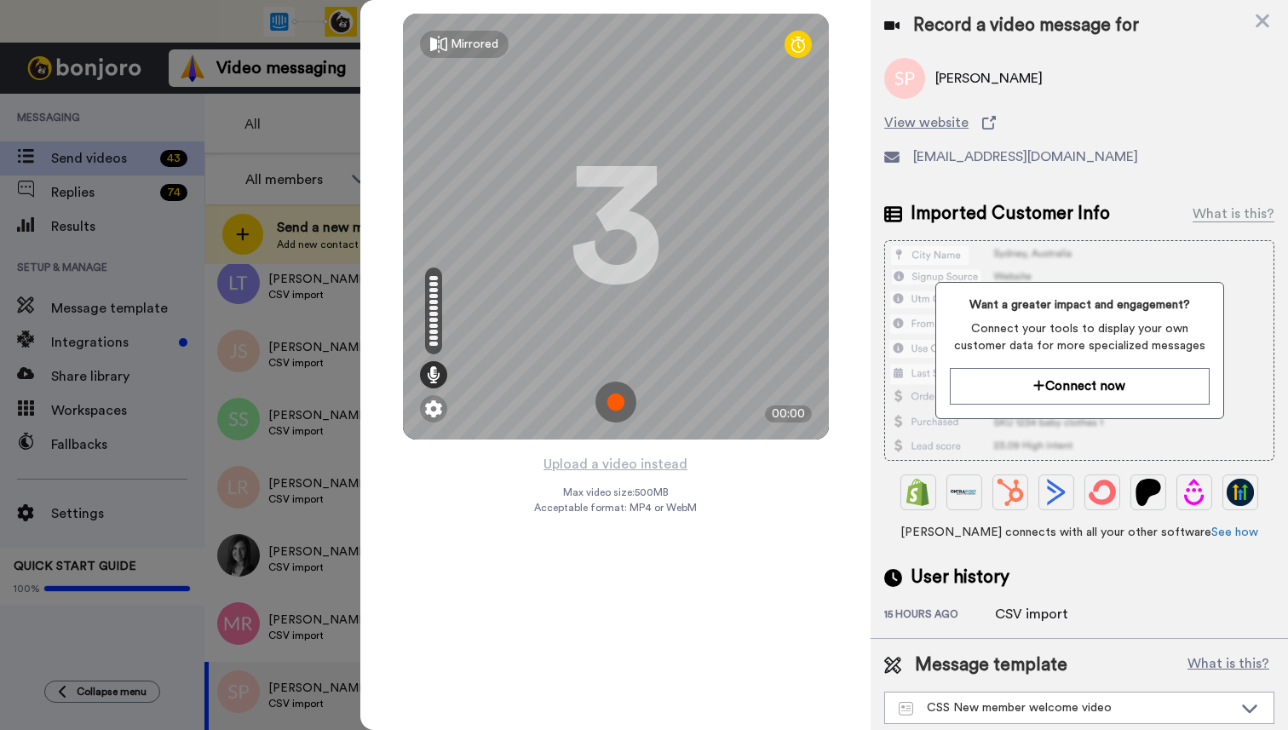
click at [616, 401] on img at bounding box center [616, 402] width 41 height 41
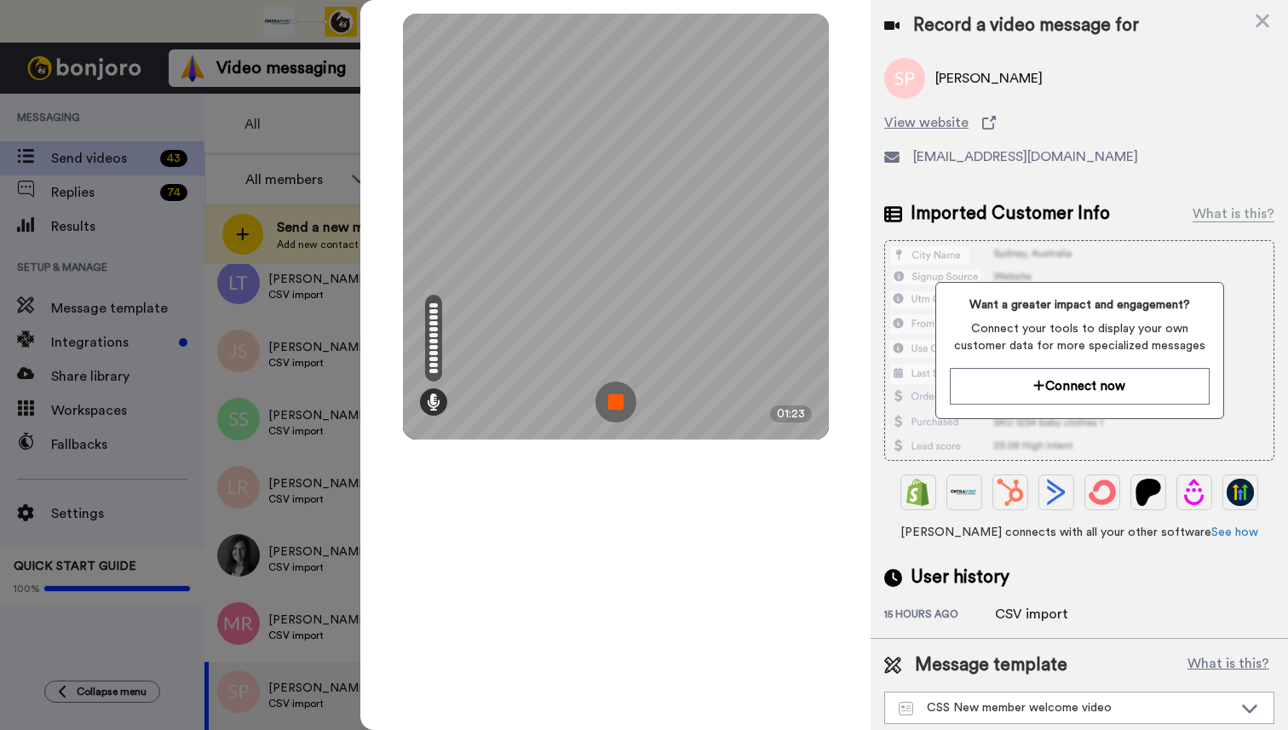
click at [617, 403] on img at bounding box center [616, 402] width 41 height 41
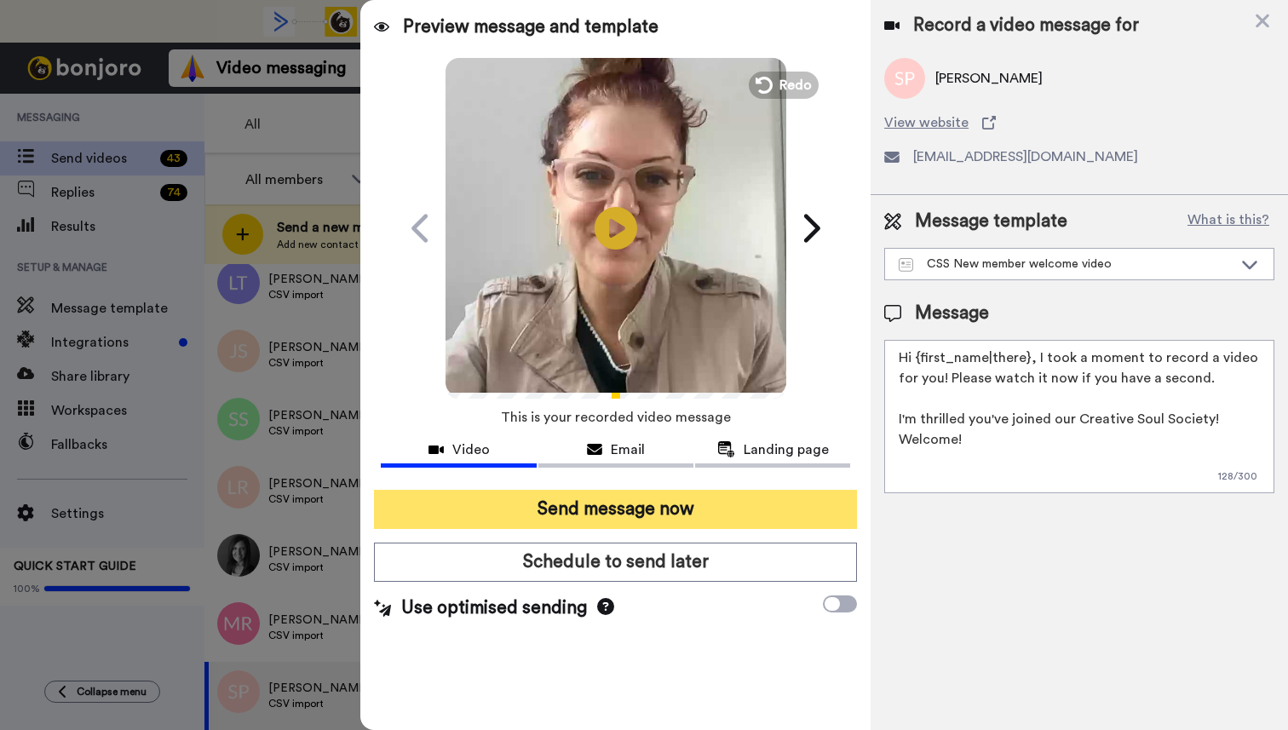
click at [601, 515] on button "Send message now" at bounding box center [615, 509] width 483 height 39
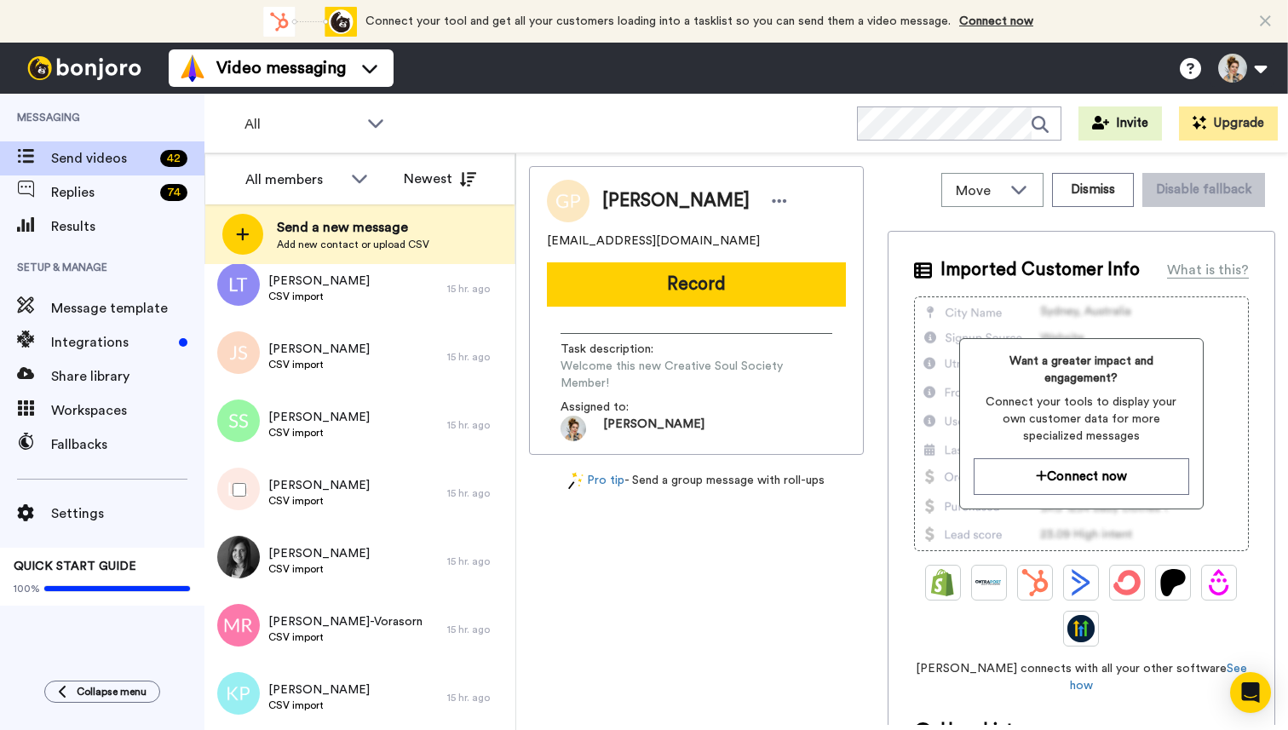
scroll to position [1272, 0]
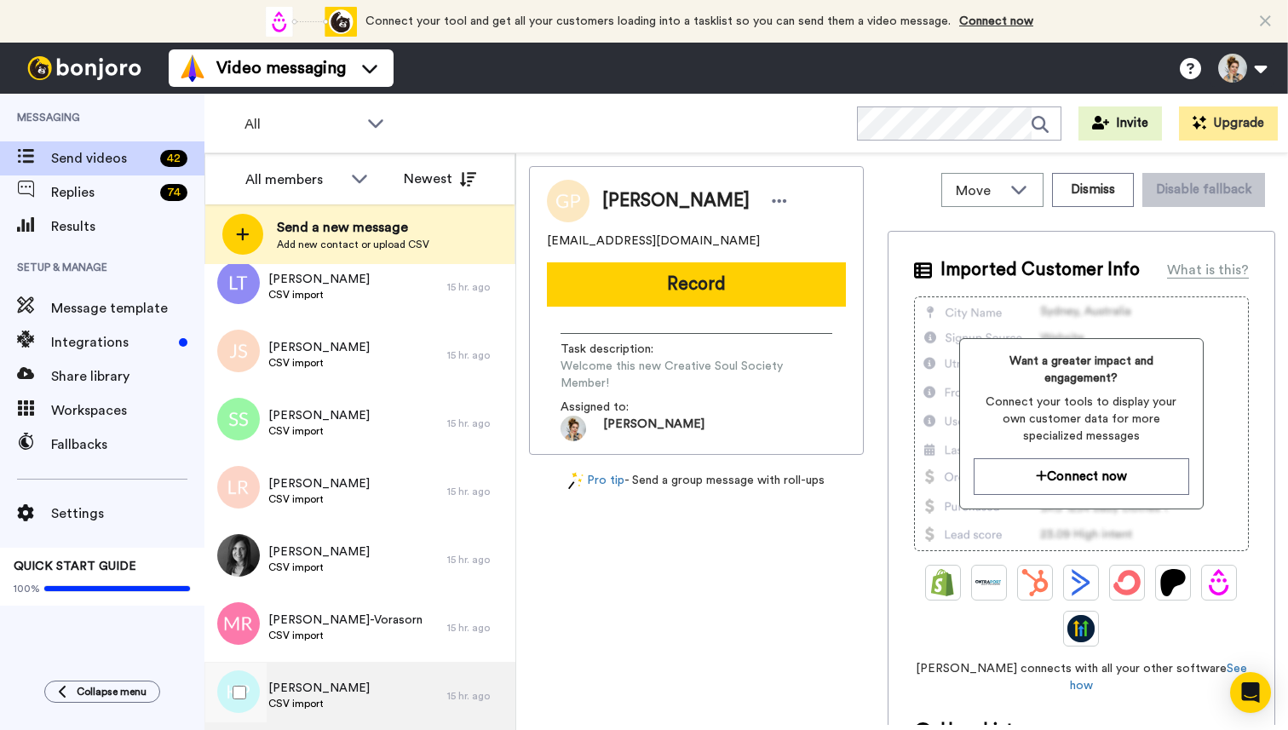
click at [315, 695] on span "[PERSON_NAME]" at bounding box center [318, 688] width 101 height 17
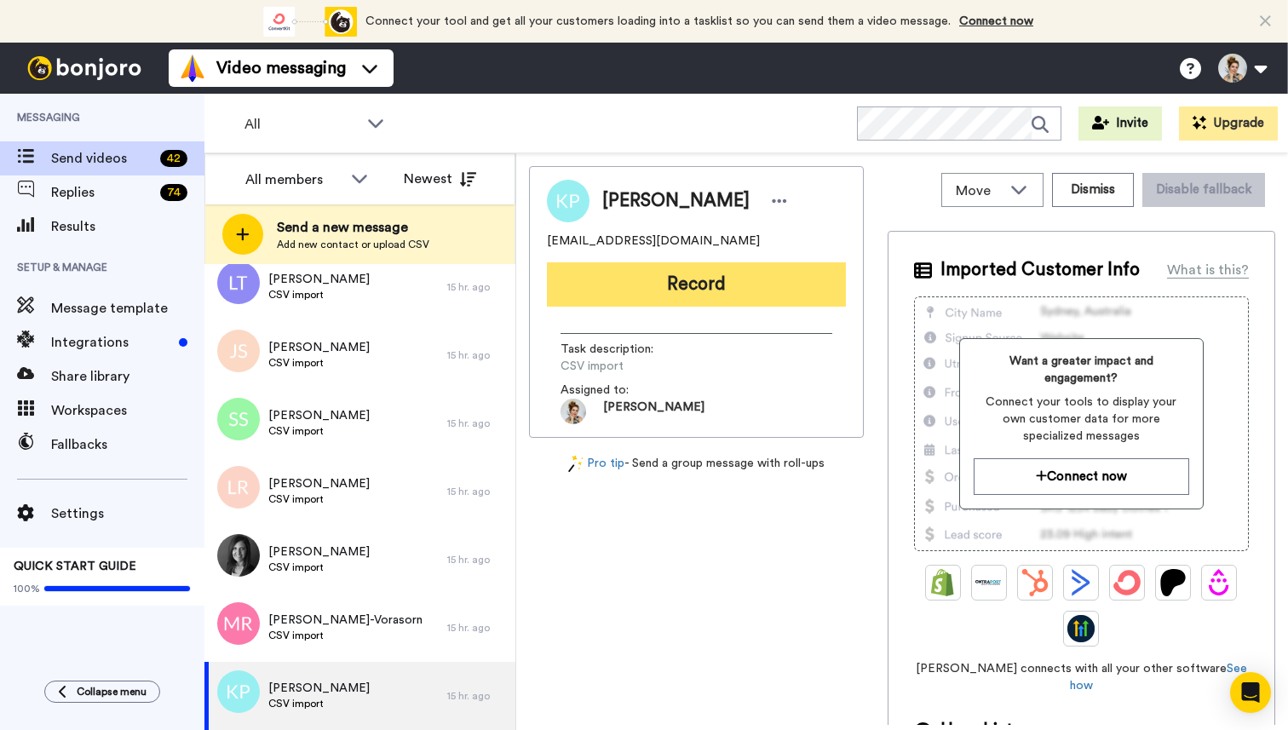
click at [683, 292] on button "Record" at bounding box center [696, 284] width 299 height 44
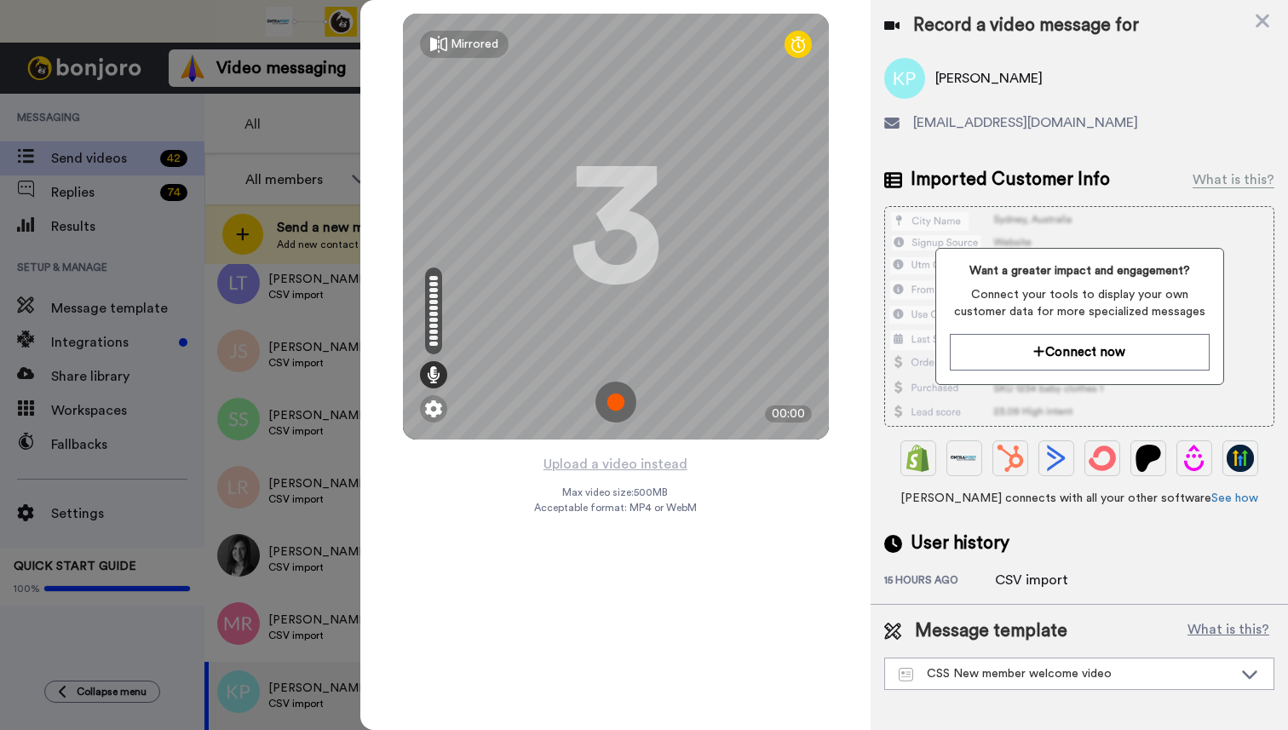
click at [614, 408] on img at bounding box center [616, 402] width 41 height 41
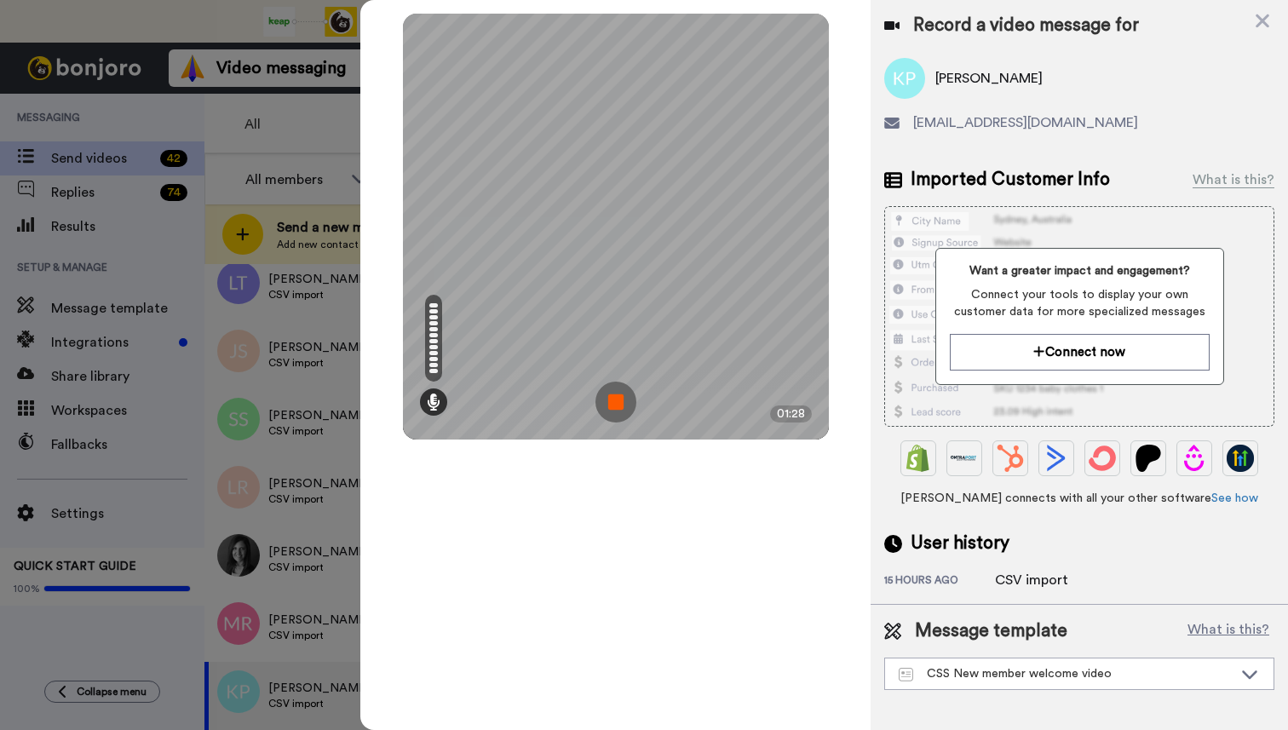
click at [619, 404] on img at bounding box center [616, 402] width 41 height 41
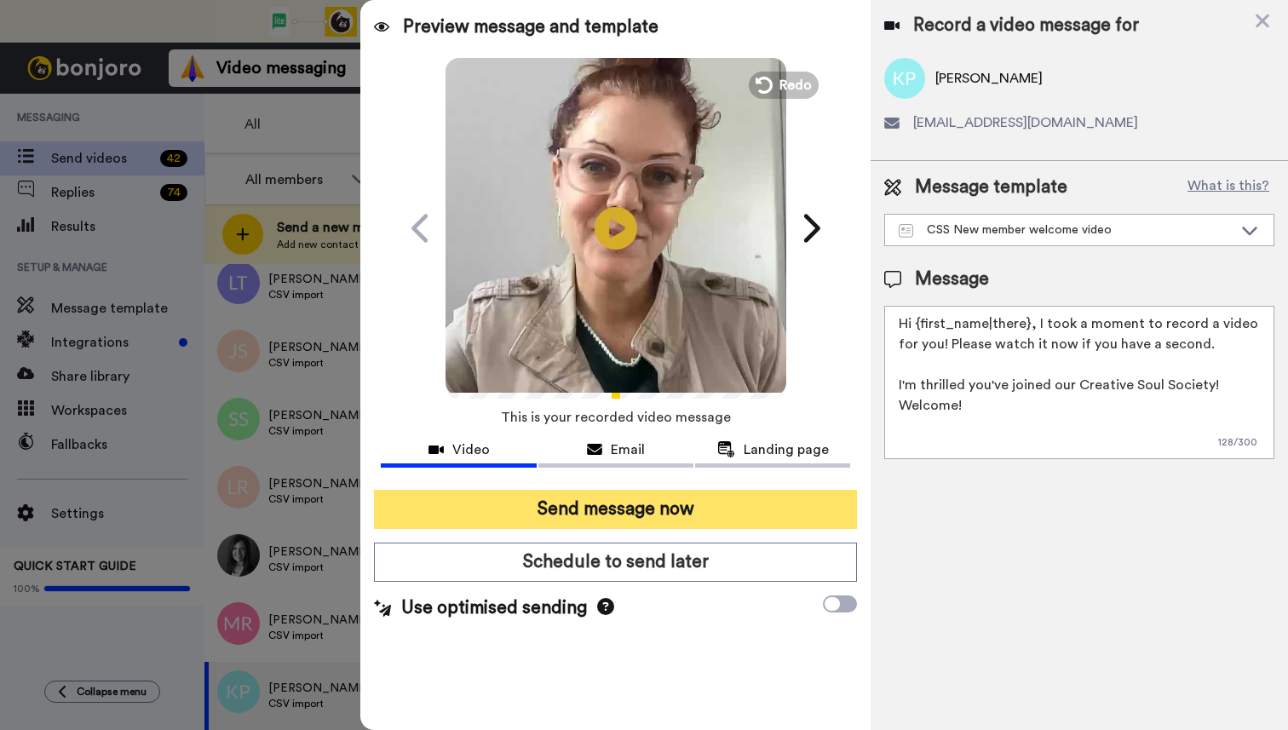
click at [639, 505] on button "Send message now" at bounding box center [615, 509] width 483 height 39
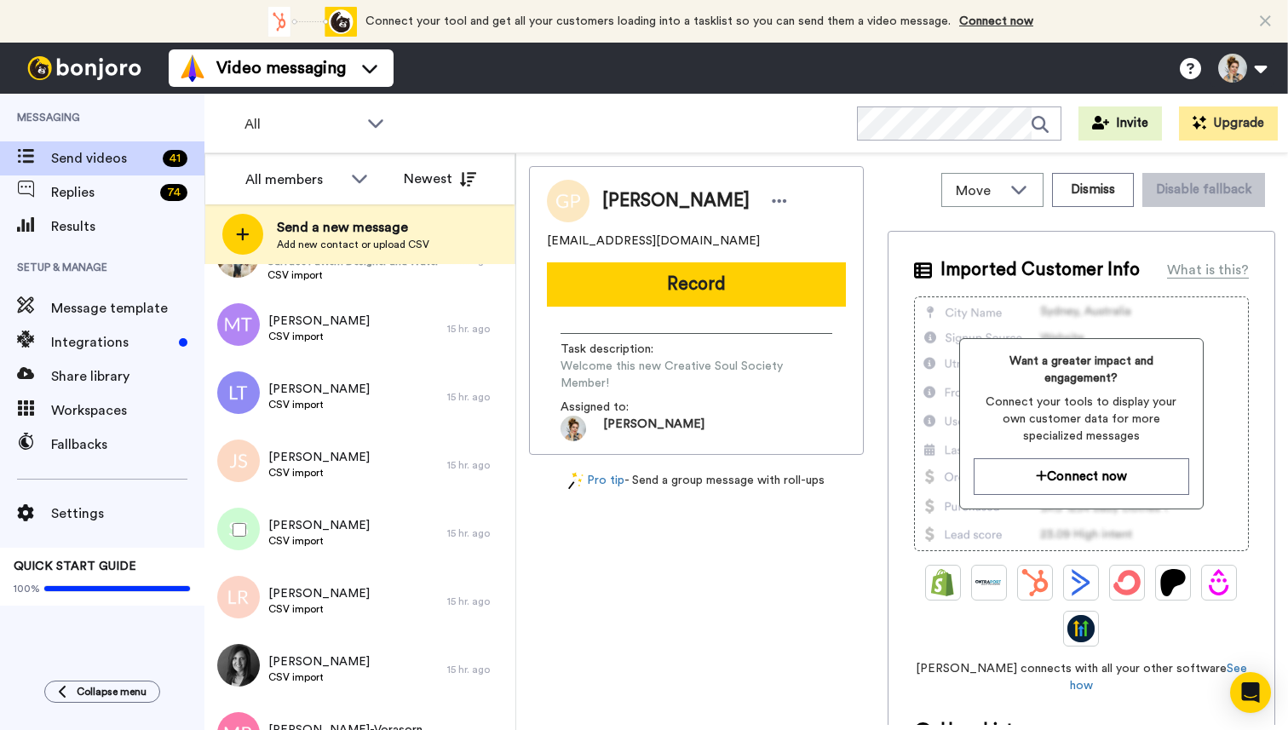
scroll to position [1272, 0]
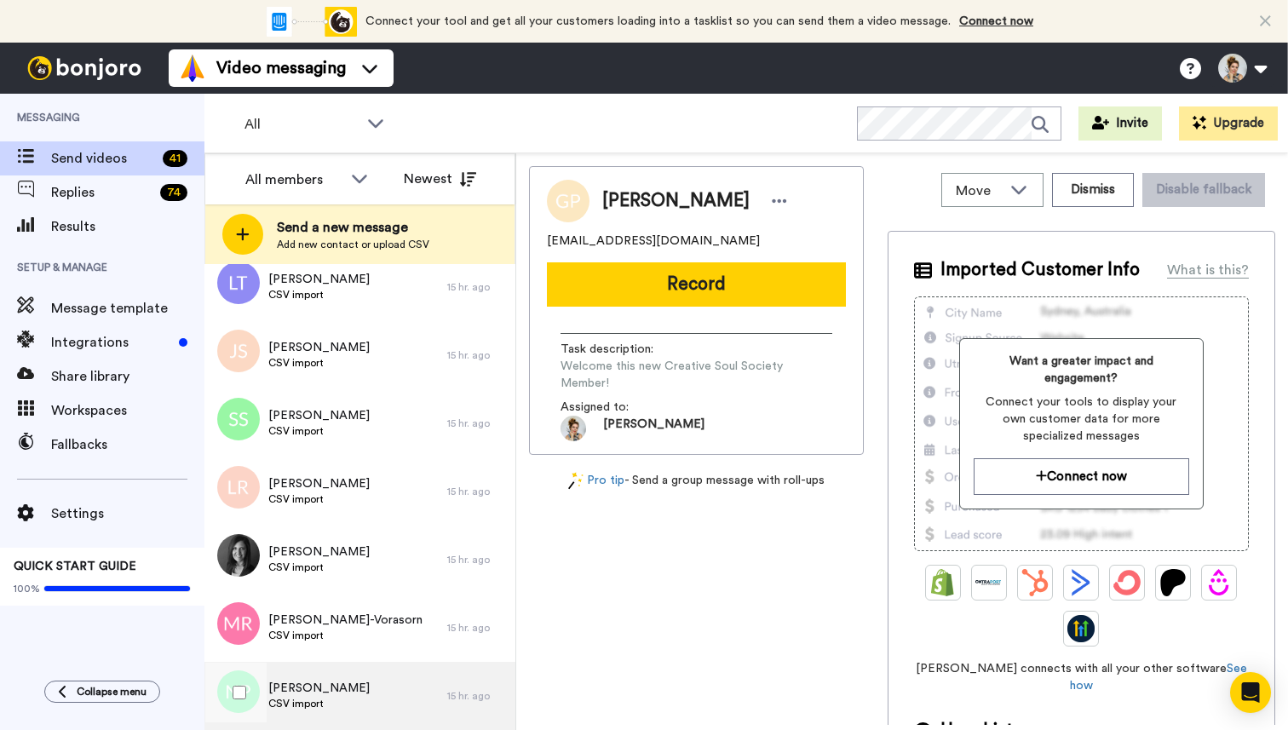
click at [342, 699] on span "CSV import" at bounding box center [318, 704] width 101 height 14
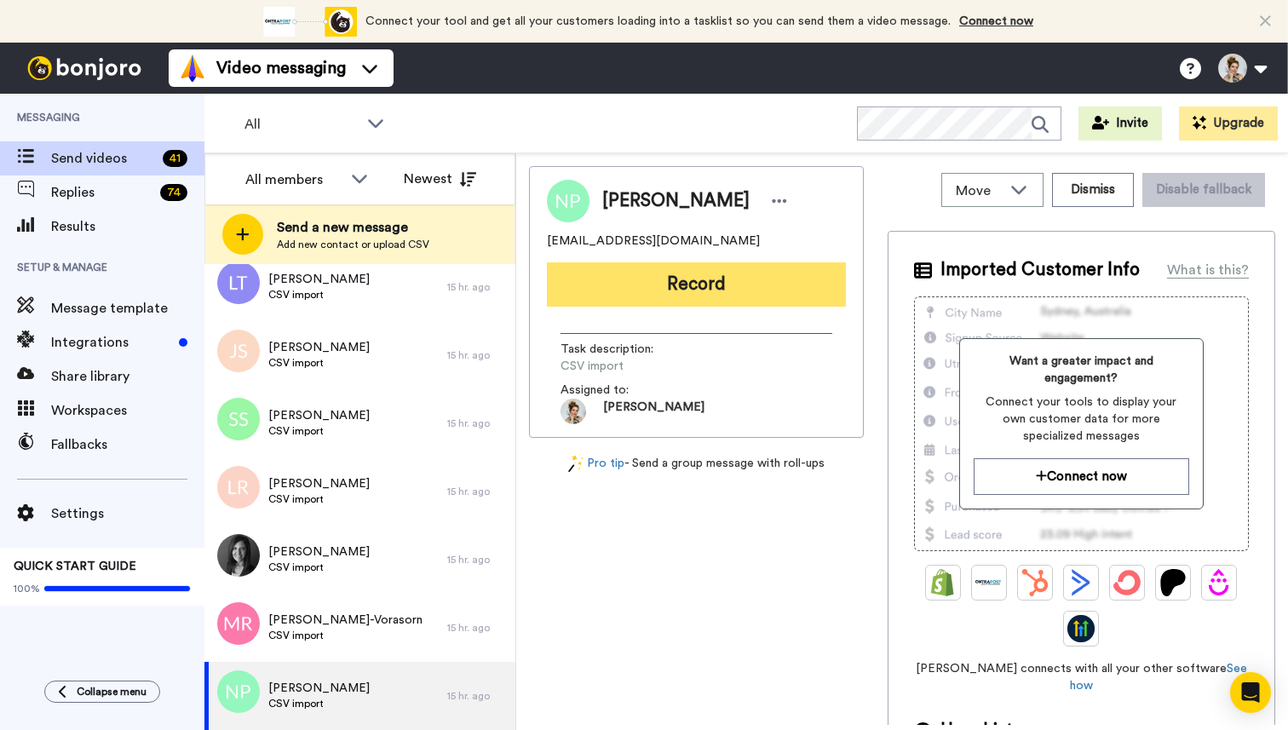
click at [709, 291] on button "Record" at bounding box center [696, 284] width 299 height 44
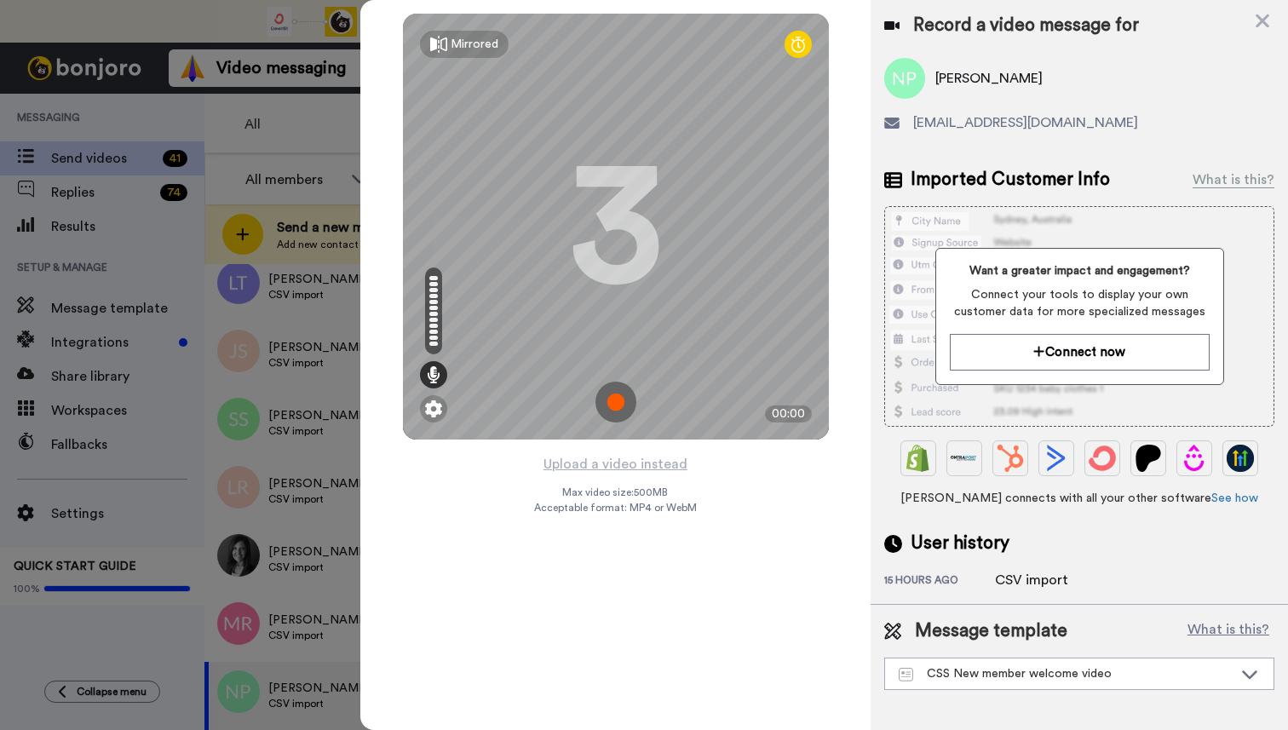
click at [618, 403] on img at bounding box center [616, 402] width 41 height 41
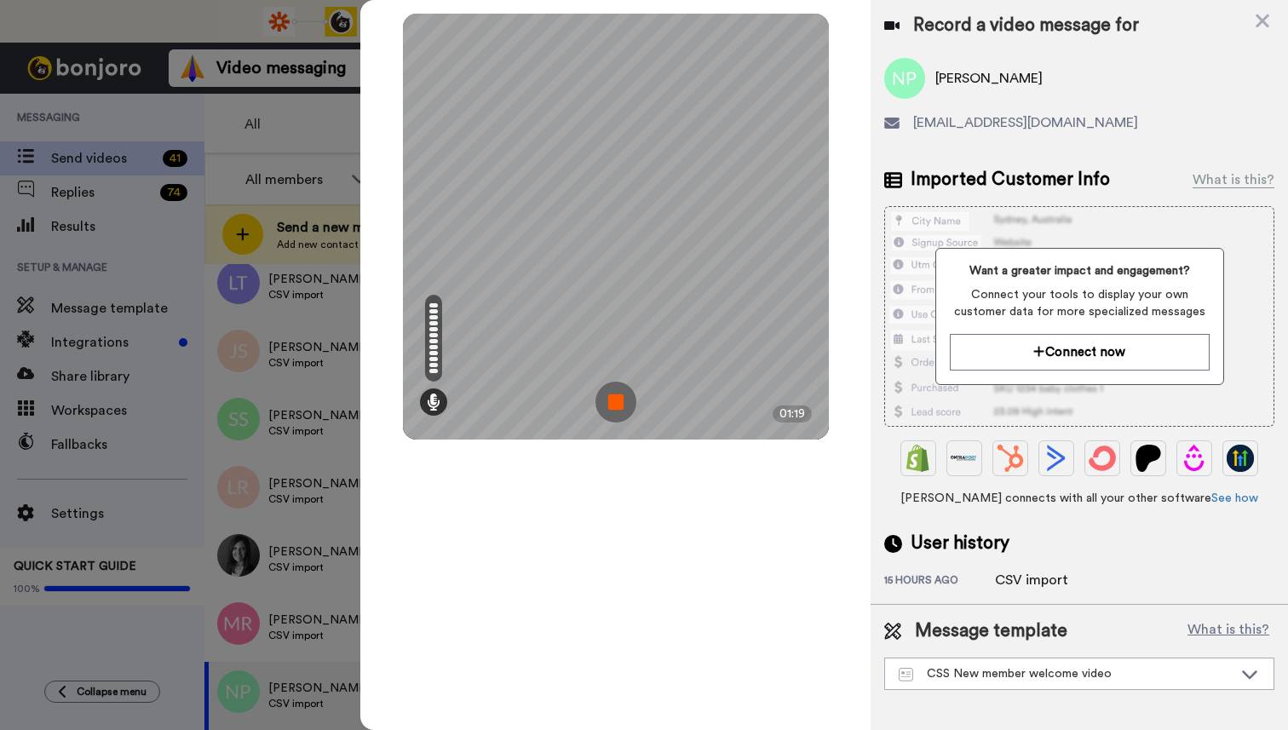
click at [618, 403] on img at bounding box center [616, 402] width 41 height 41
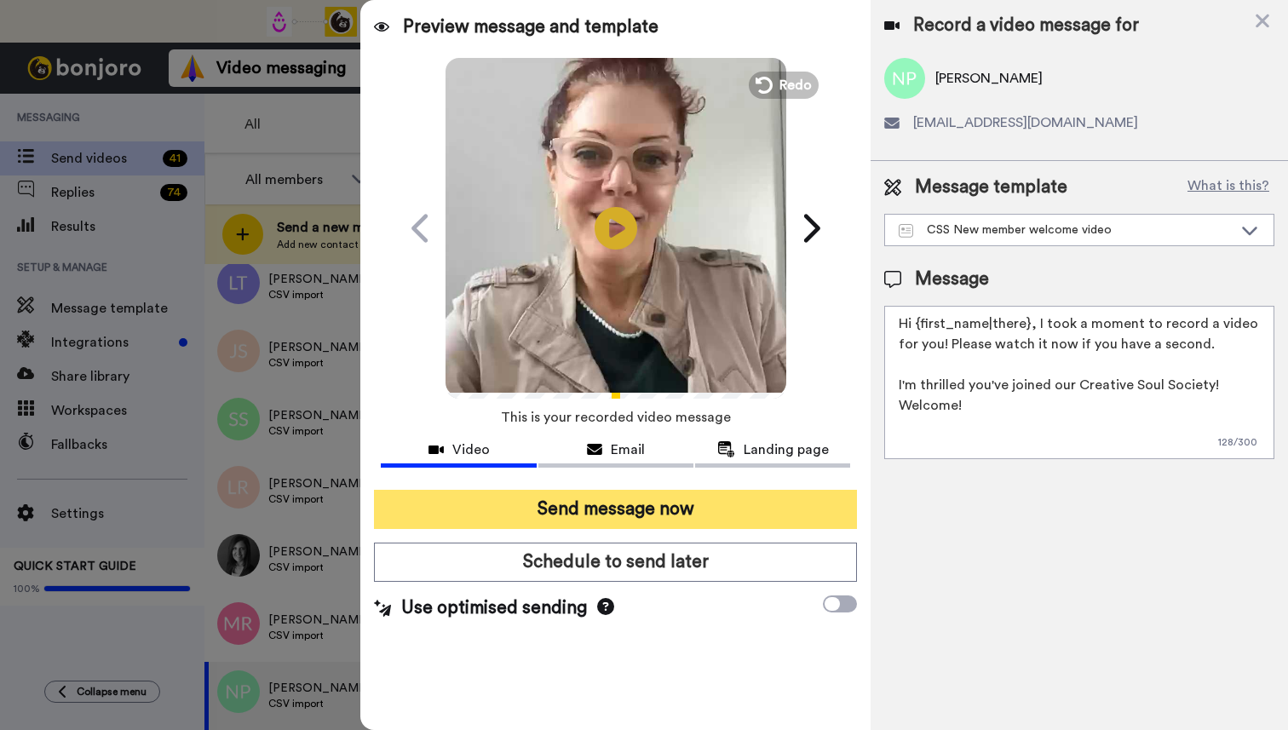
click at [628, 507] on button "Send message now" at bounding box center [615, 509] width 483 height 39
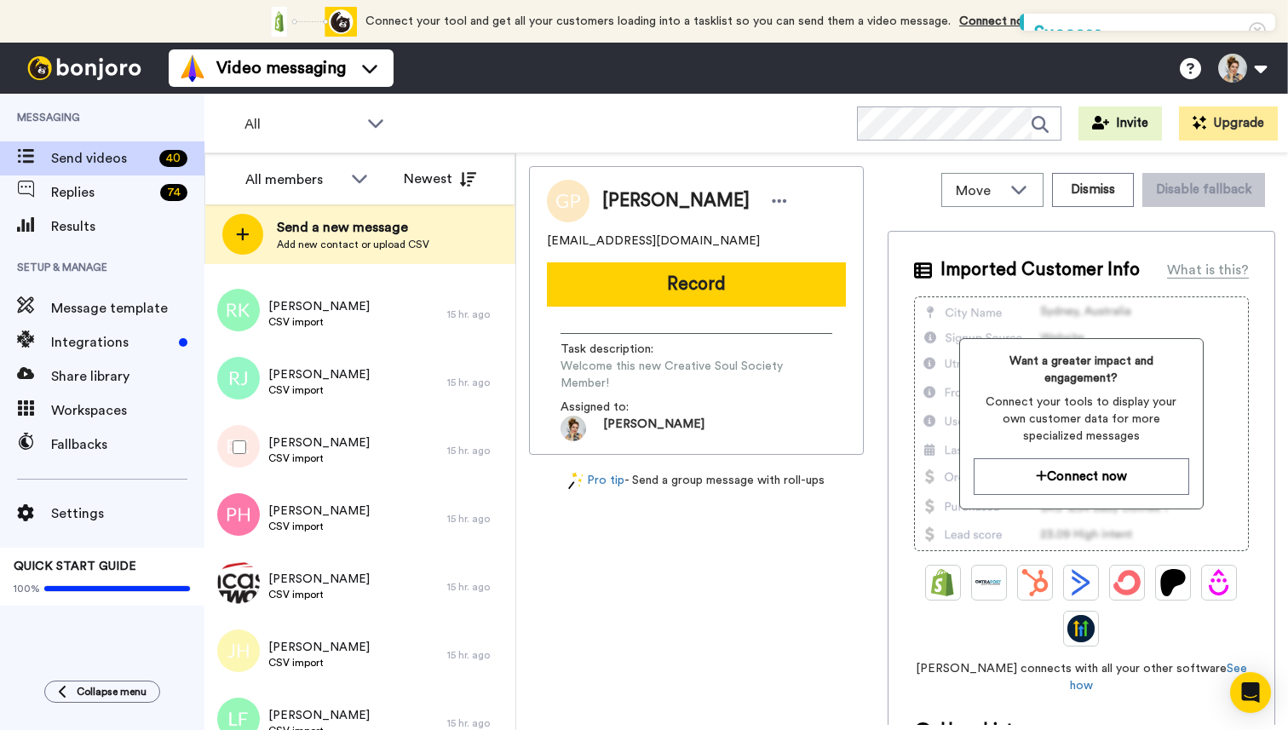
scroll to position [2294, 0]
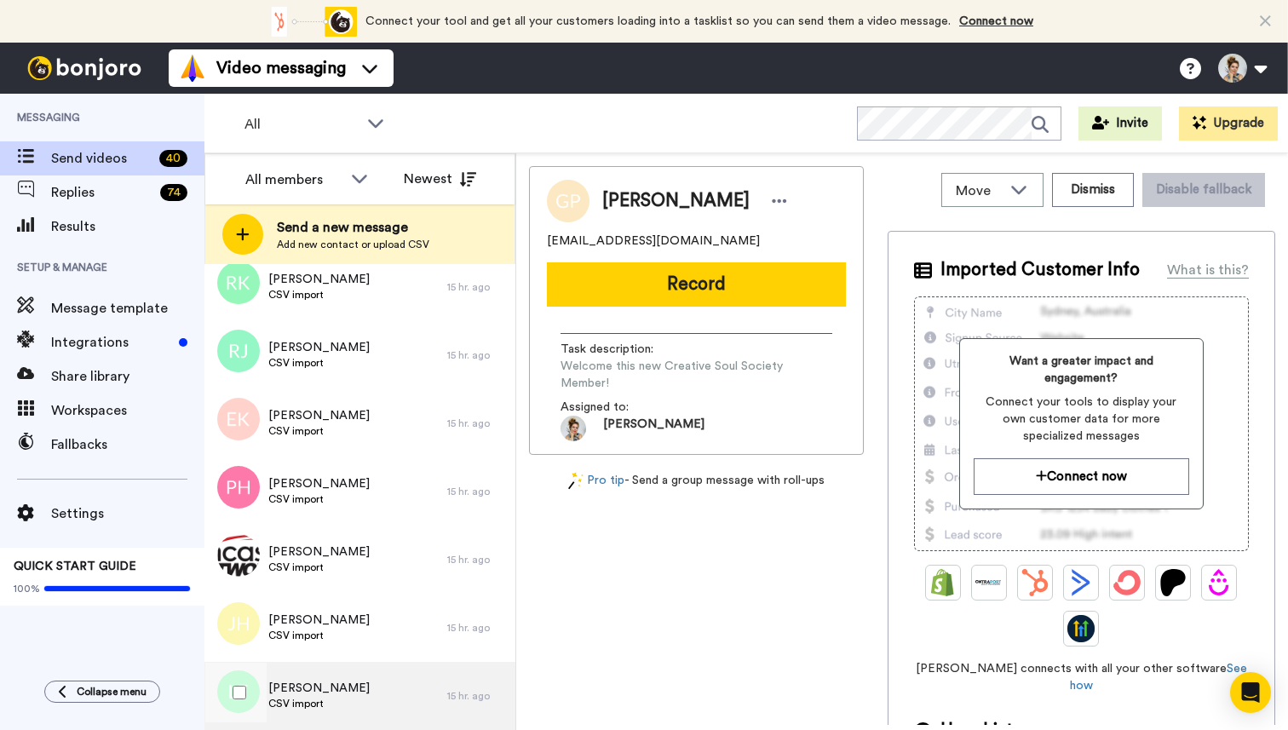
click at [326, 701] on span "CSV import" at bounding box center [318, 704] width 101 height 14
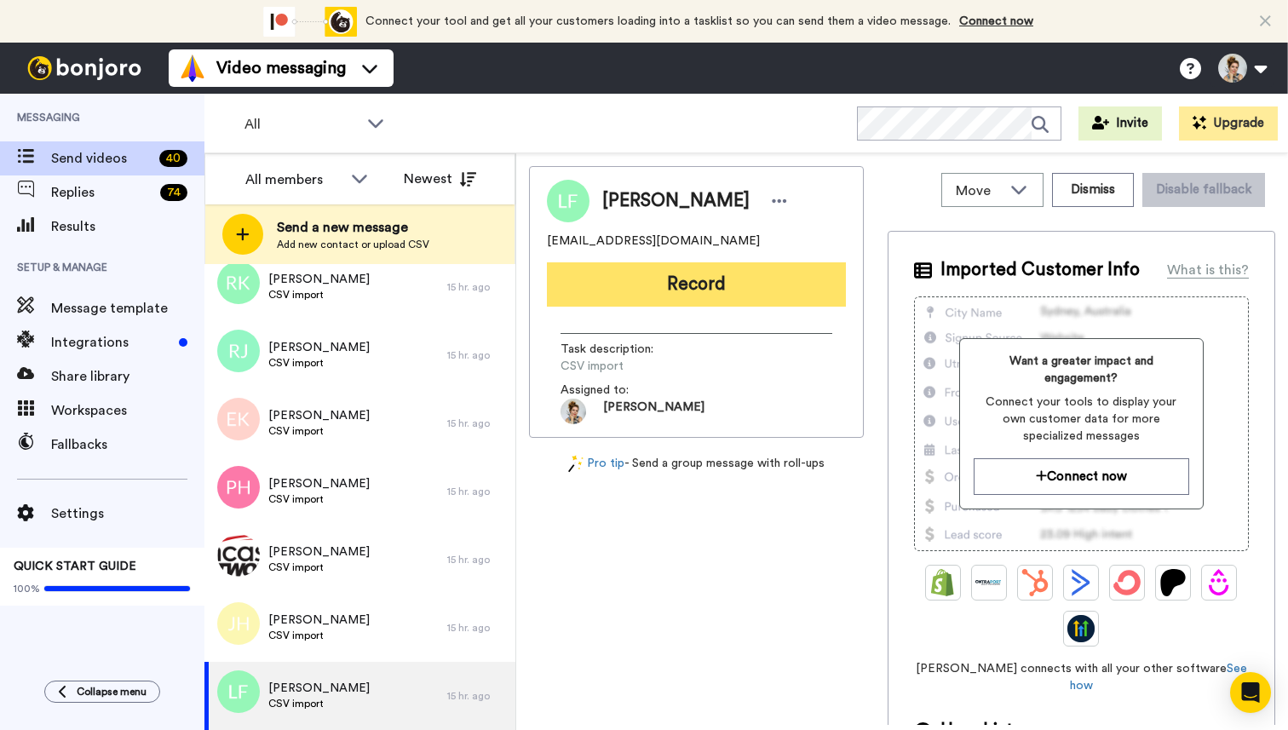
click at [692, 285] on button "Record" at bounding box center [696, 284] width 299 height 44
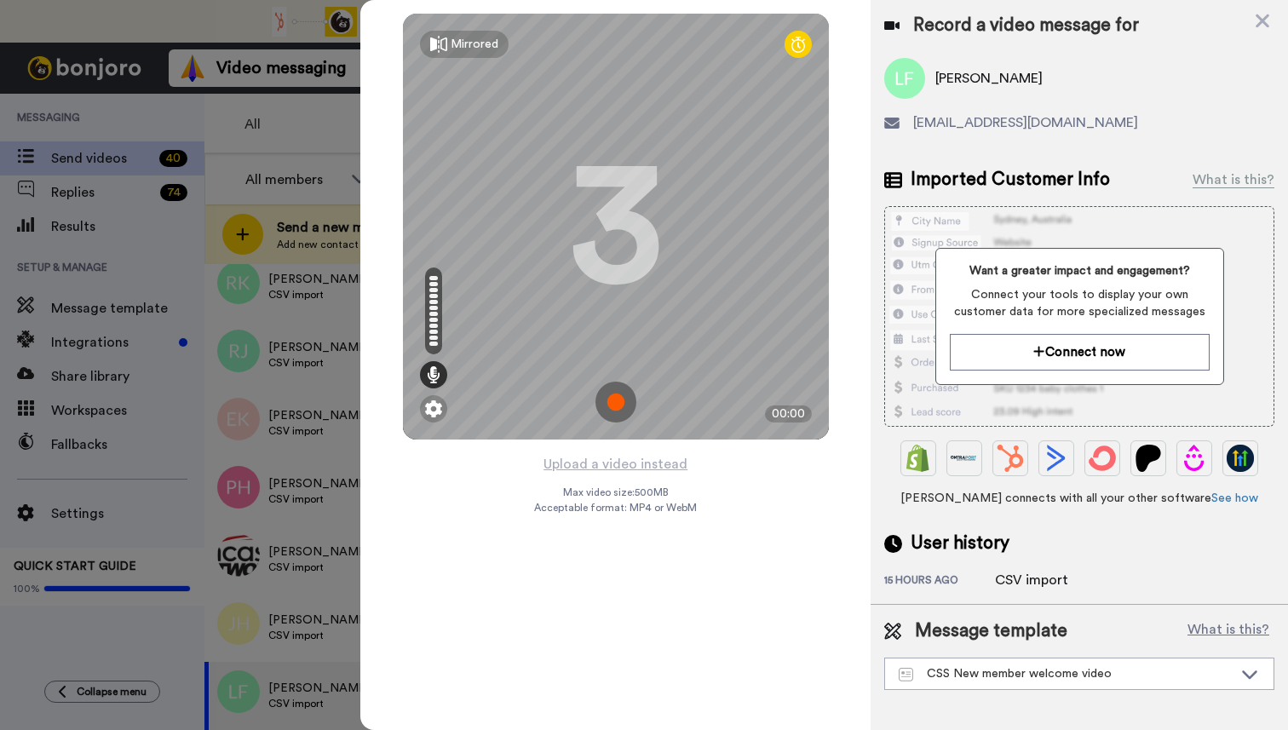
click at [620, 399] on img at bounding box center [616, 402] width 41 height 41
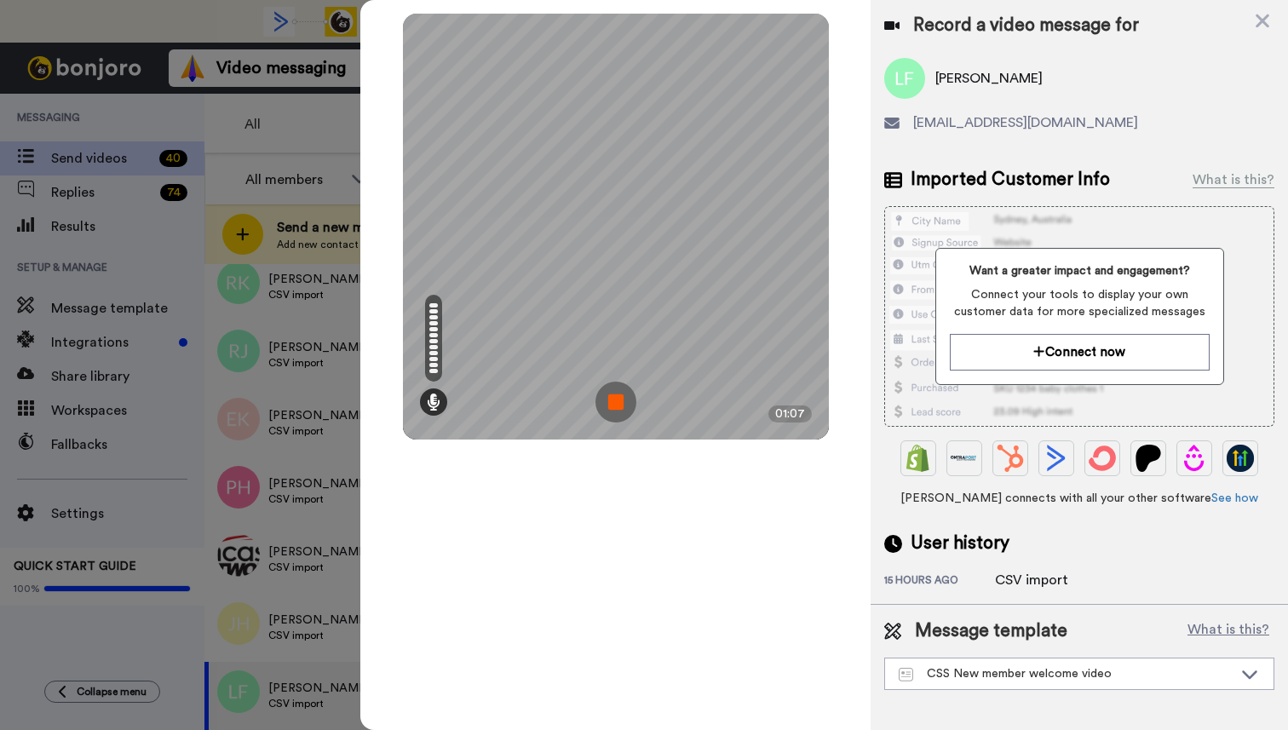
click at [620, 399] on img at bounding box center [616, 402] width 41 height 41
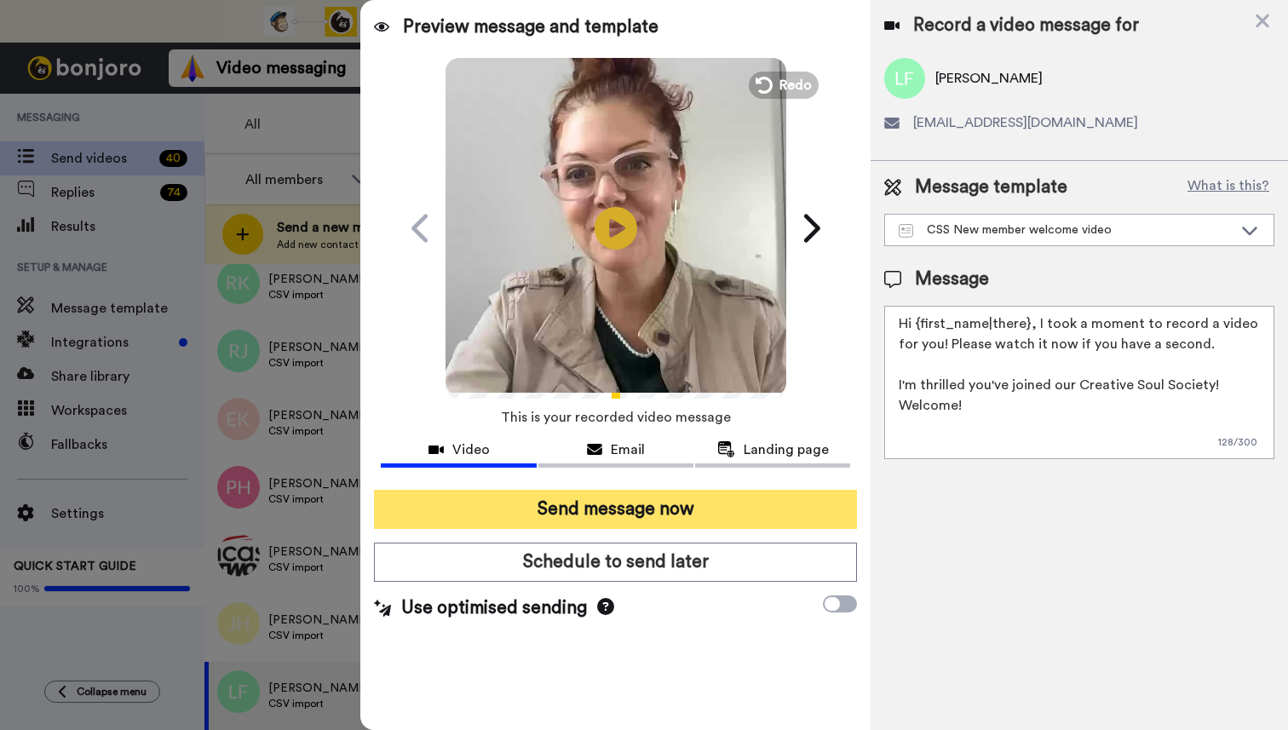
click at [645, 510] on button "Send message now" at bounding box center [615, 509] width 483 height 39
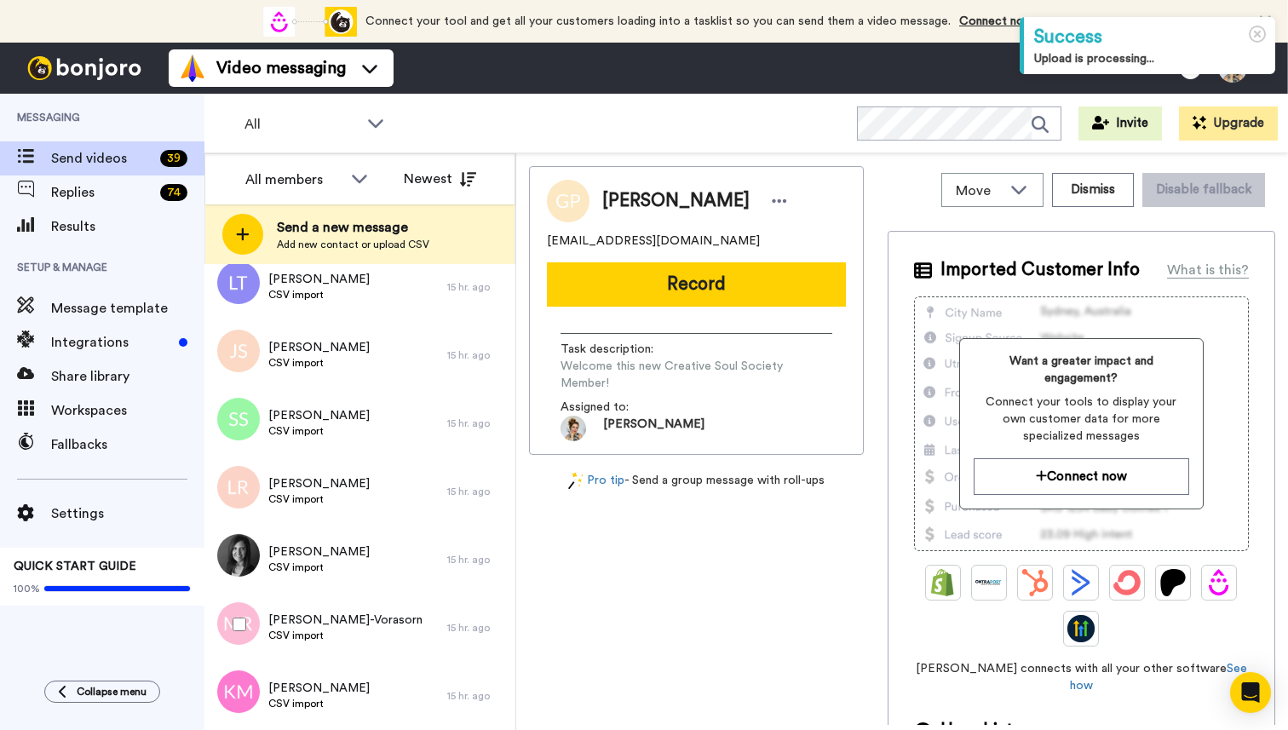
scroll to position [1281, 0]
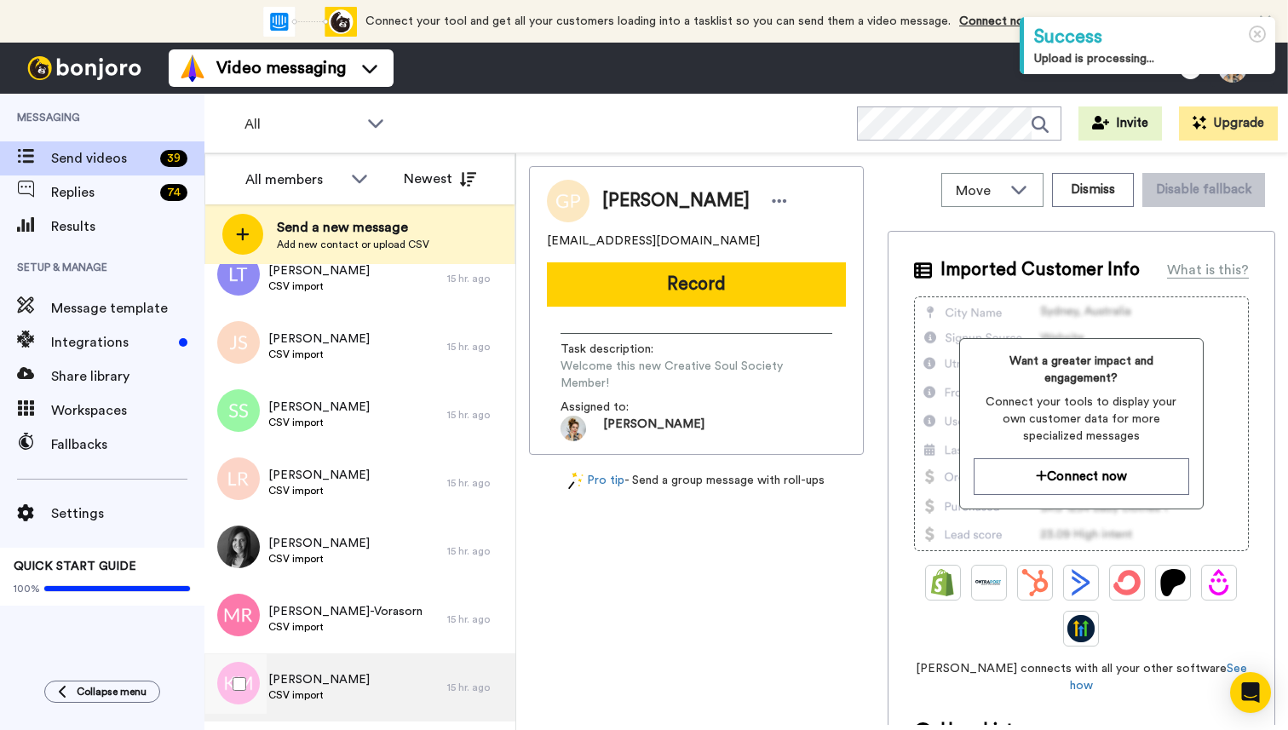
click at [358, 691] on span "CSV import" at bounding box center [318, 695] width 101 height 14
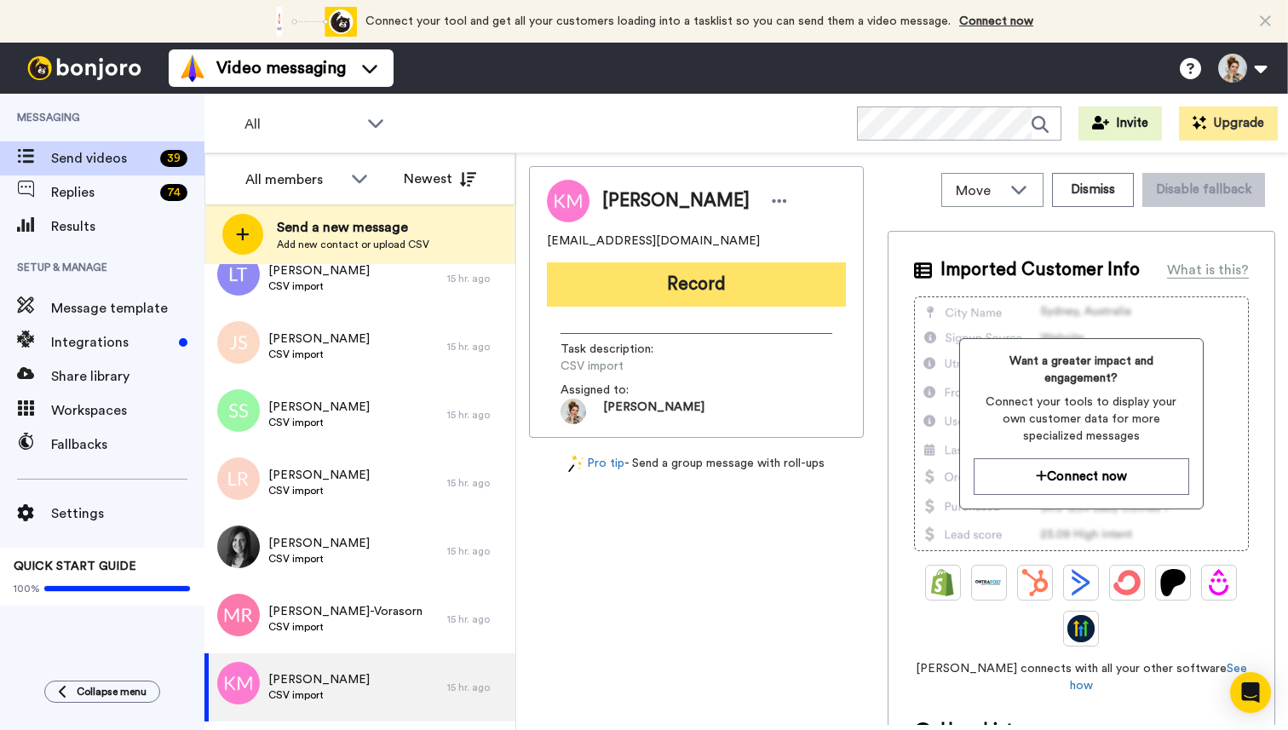
click at [713, 283] on button "Record" at bounding box center [696, 284] width 299 height 44
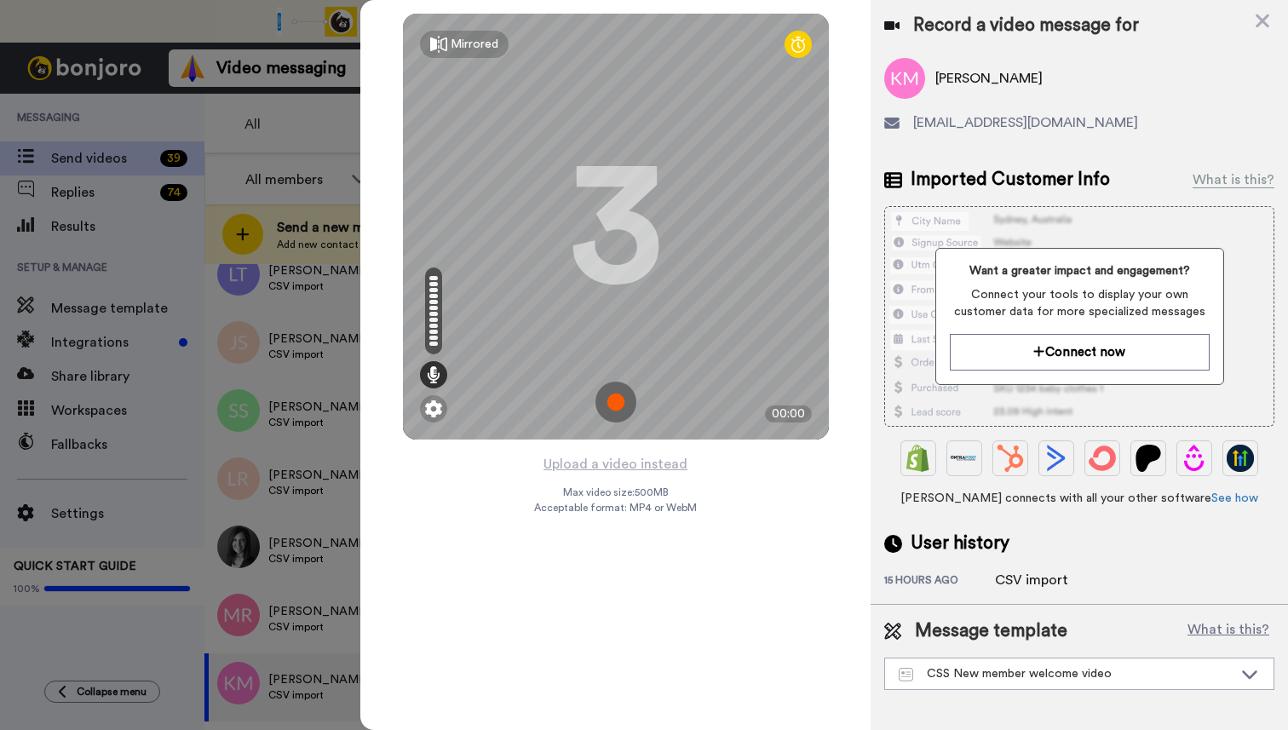
click at [616, 406] on img at bounding box center [616, 402] width 41 height 41
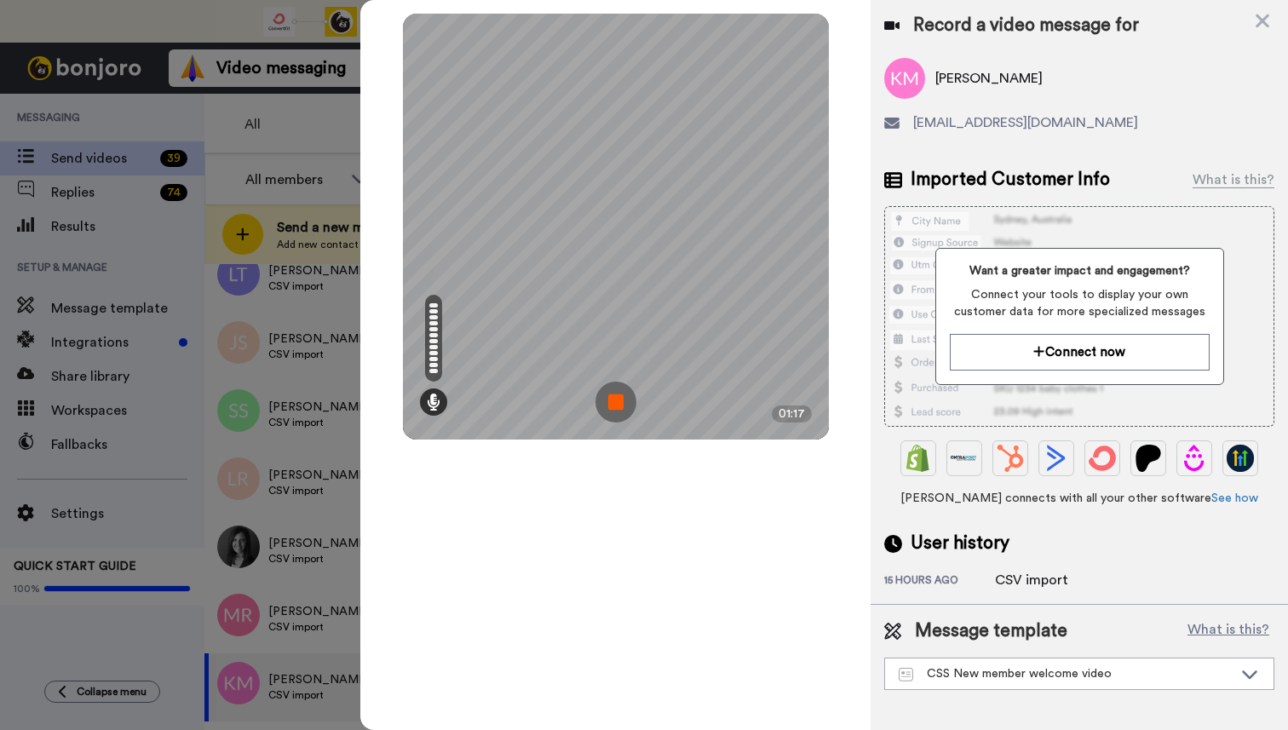
click at [616, 408] on img at bounding box center [616, 402] width 41 height 41
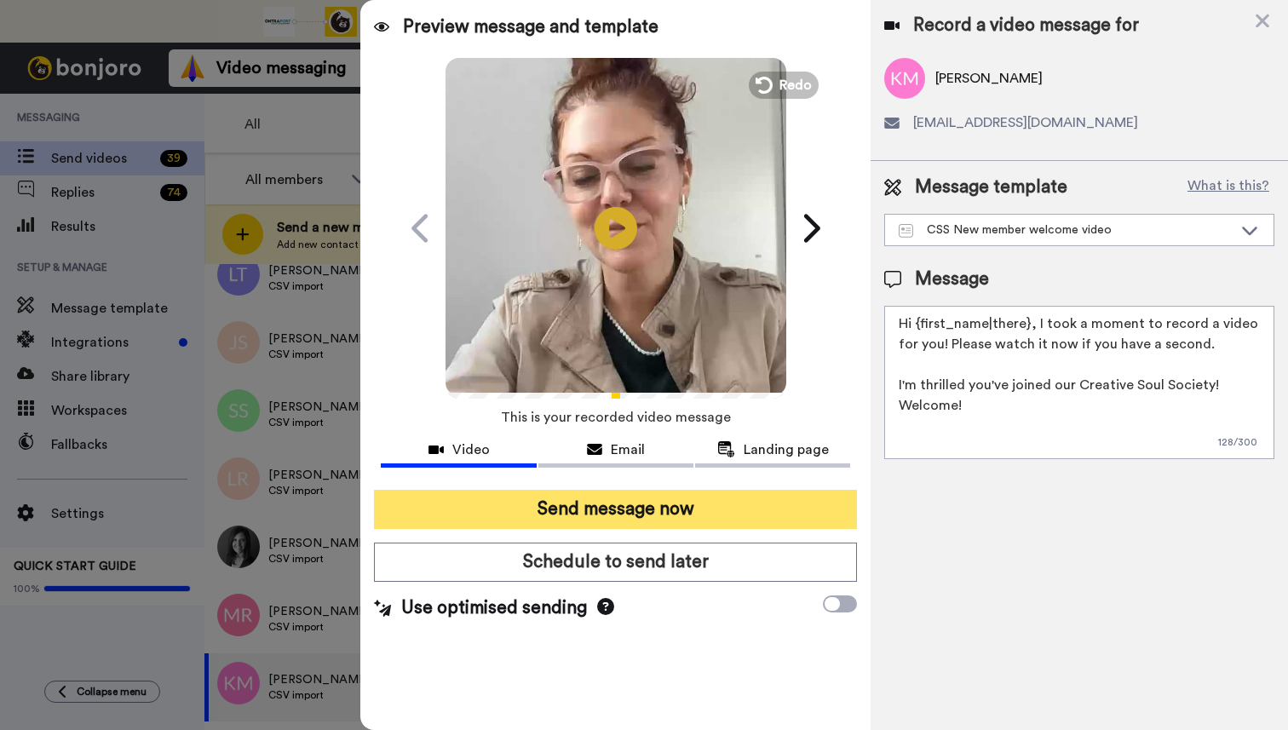
click at [633, 513] on button "Send message now" at bounding box center [615, 509] width 483 height 39
